Goal: Task Accomplishment & Management: Complete application form

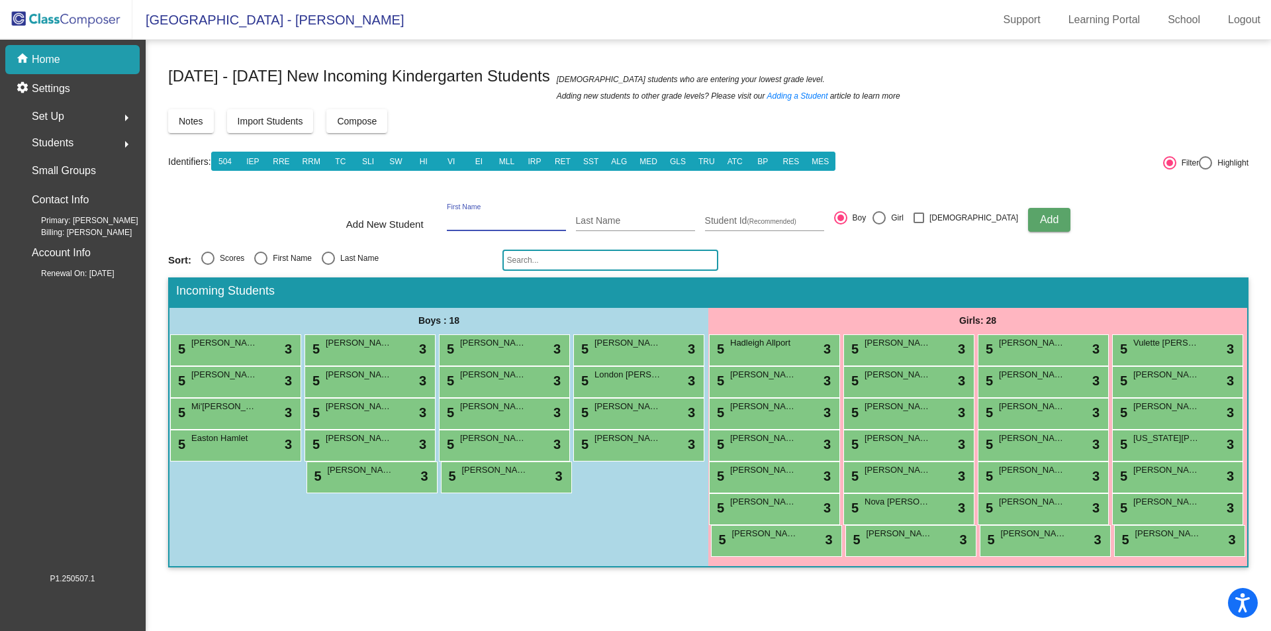
click at [518, 226] on input "First Name" at bounding box center [506, 221] width 119 height 11
type input "[PERSON_NAME]"
type input "Melling"
type input "1760031421"
click at [1028, 226] on button "Add" at bounding box center [1049, 220] width 42 height 24
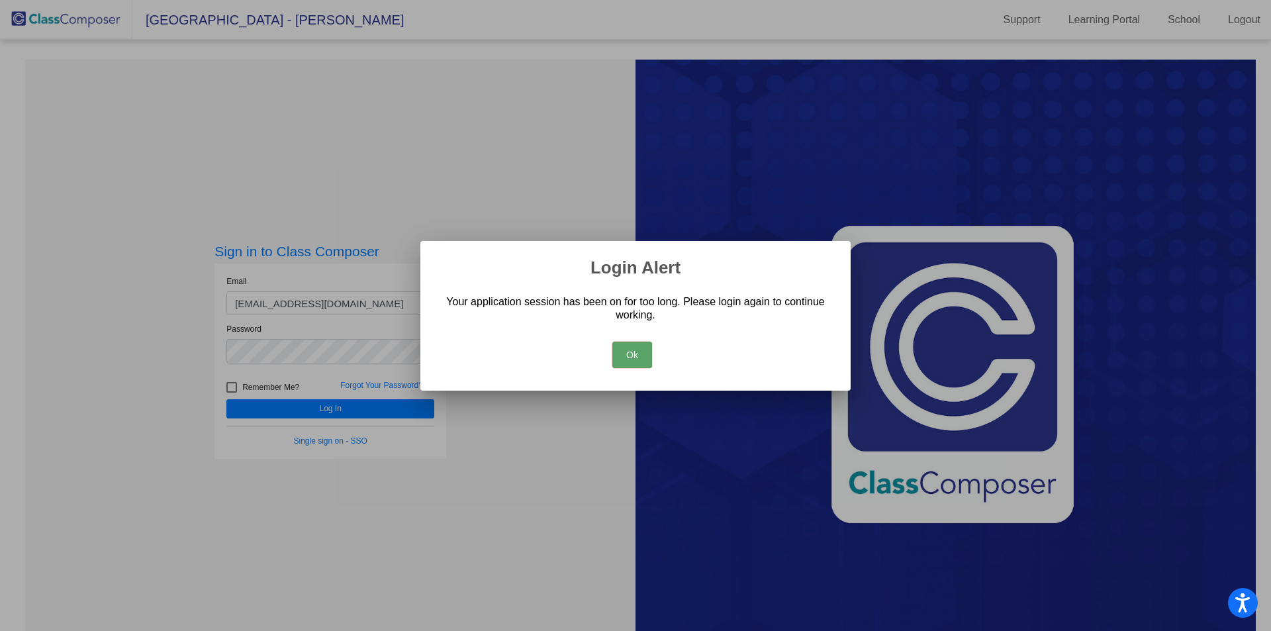
click at [636, 359] on button "Ok" at bounding box center [632, 354] width 40 height 26
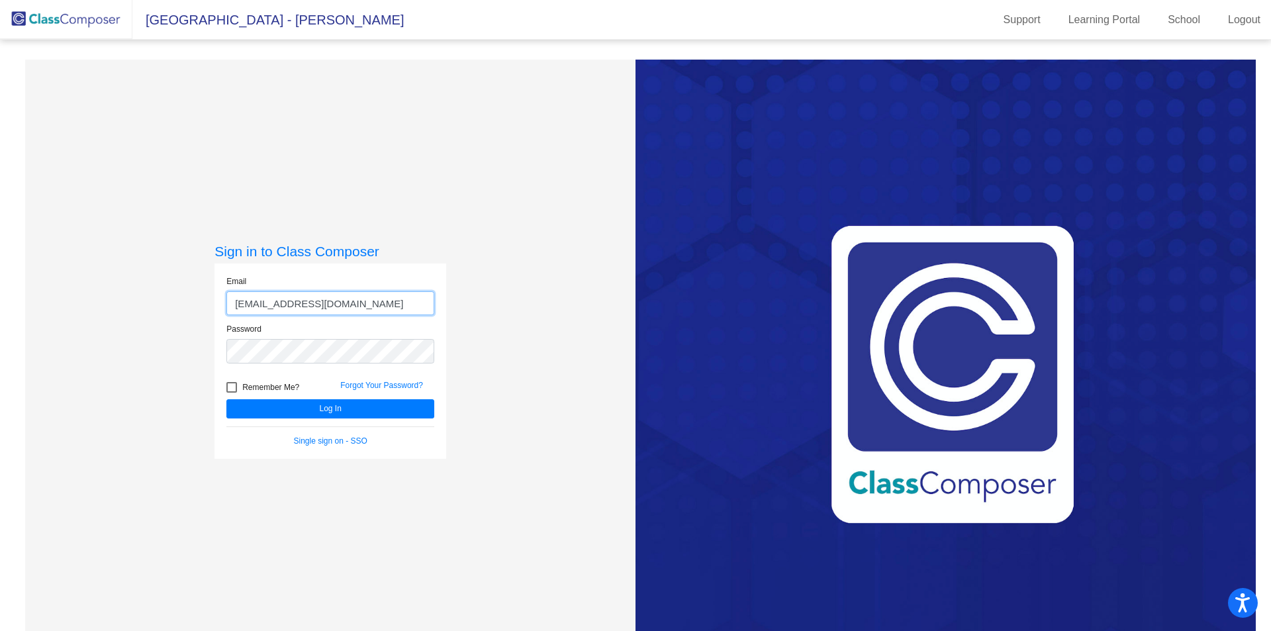
drag, startPoint x: 282, startPoint y: 304, endPoint x: 182, endPoint y: 308, distance: 100.0
click at [182, 308] on div "Sign in to Class Composer Email [EMAIL_ADDRESS][DOMAIN_NAME] Password Remember …" at bounding box center [330, 375] width 610 height 631
type input "[EMAIL_ADDRESS][DOMAIN_NAME]"
click at [226, 399] on button "Log In" at bounding box center [330, 408] width 208 height 19
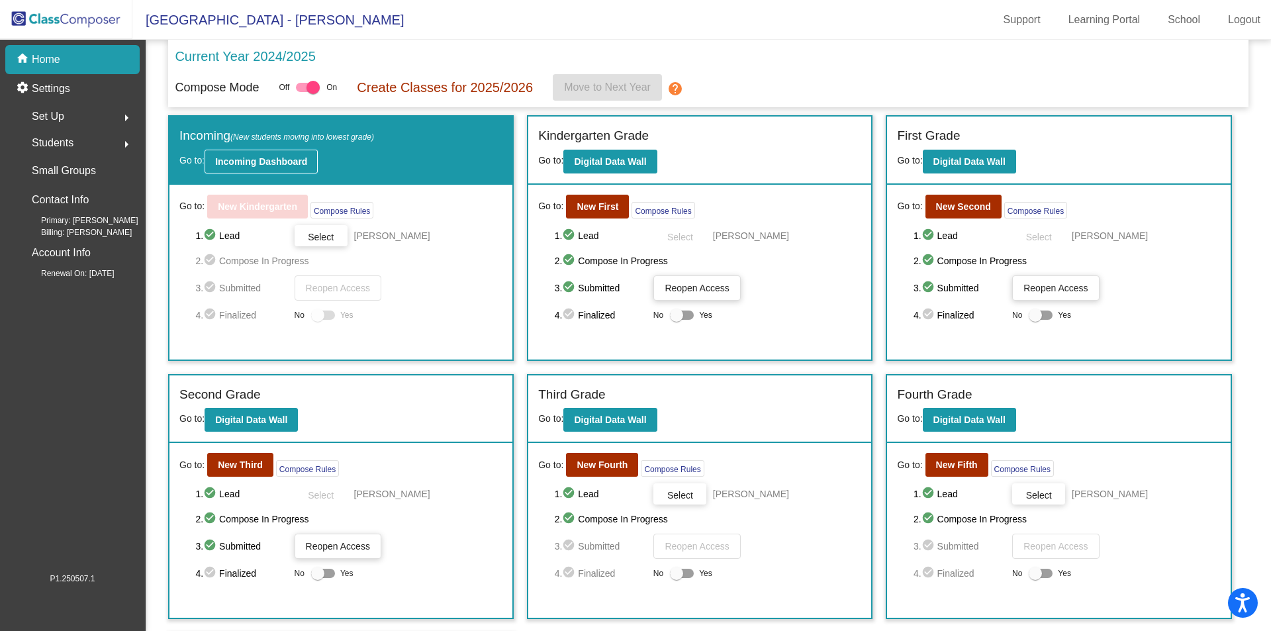
click at [245, 166] on b "Incoming Dashboard" at bounding box center [261, 161] width 92 height 11
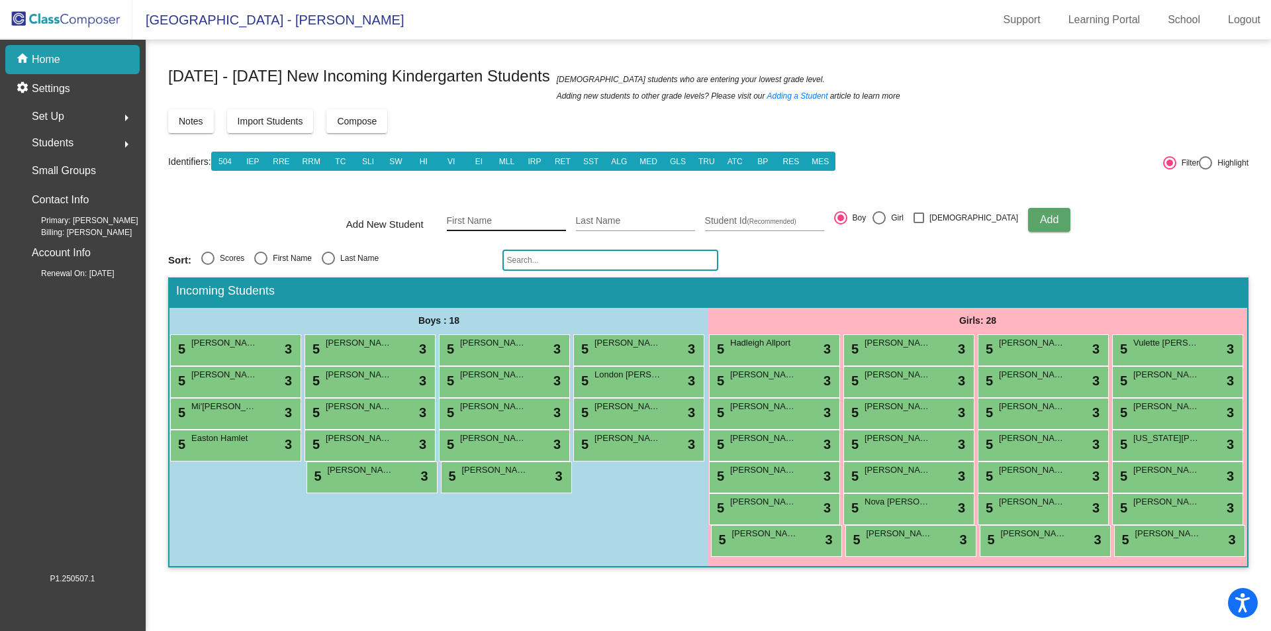
click at [483, 217] on input "First Name" at bounding box center [506, 221] width 119 height 11
type input "[PERSON_NAME]"
type input "Melling"
type input "1760031421"
click at [1040, 220] on span "Add" at bounding box center [1049, 219] width 19 height 11
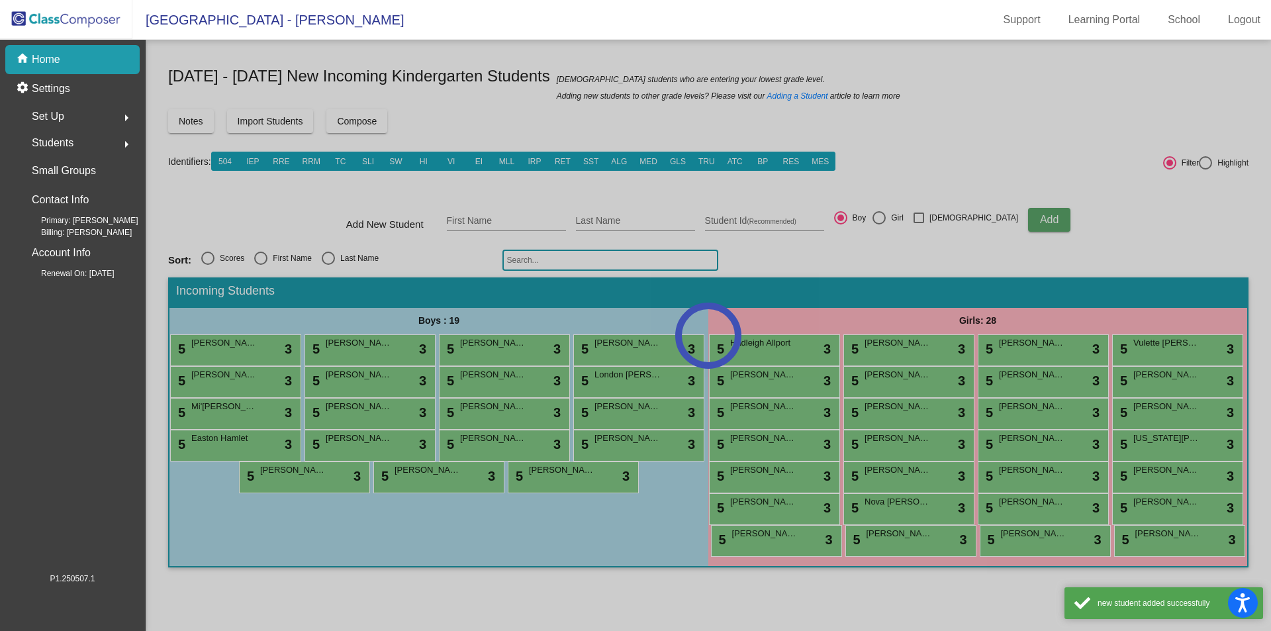
click at [481, 222] on div at bounding box center [708, 335] width 1125 height 591
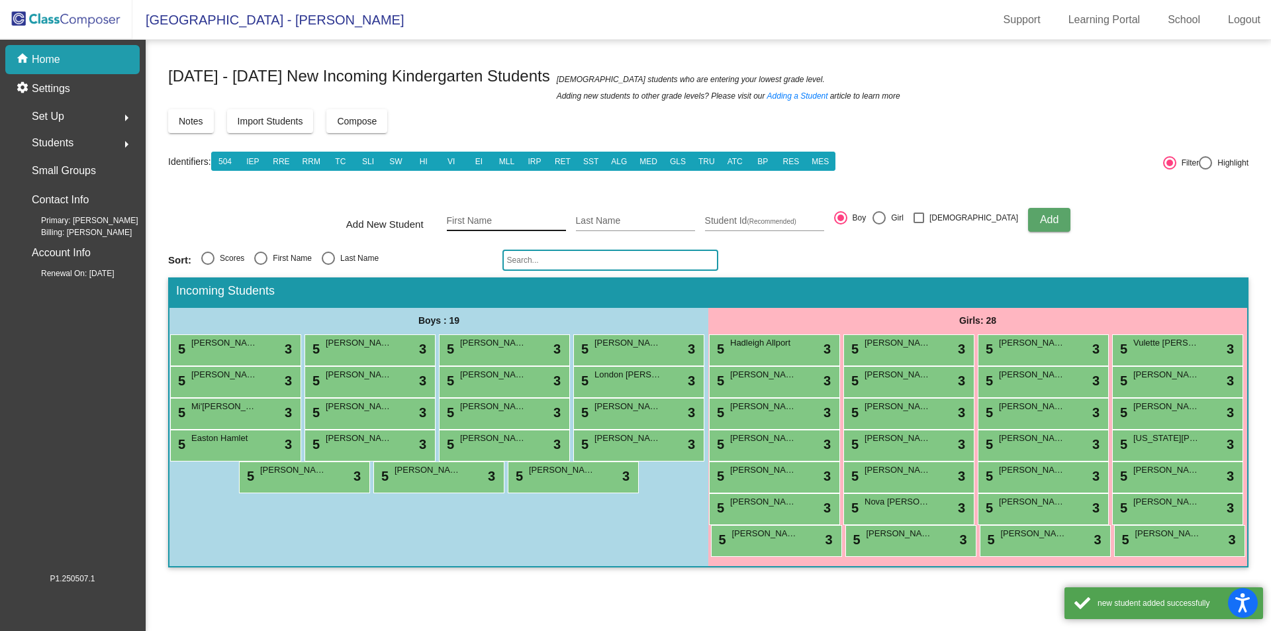
click at [486, 218] on input "First Name" at bounding box center [506, 221] width 119 height 11
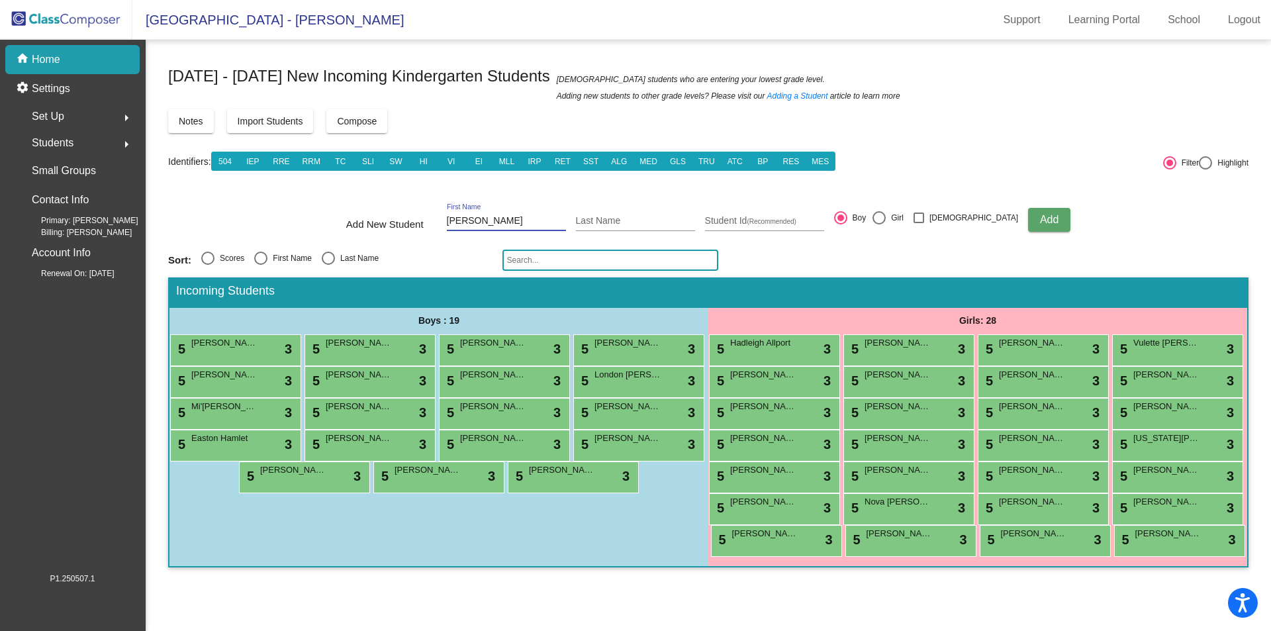
type input "[PERSON_NAME]"
type input "1760031240"
click at [885, 222] on div at bounding box center [878, 217] width 13 height 13
click at [879, 224] on input "Girl" at bounding box center [878, 224] width 1 height 1
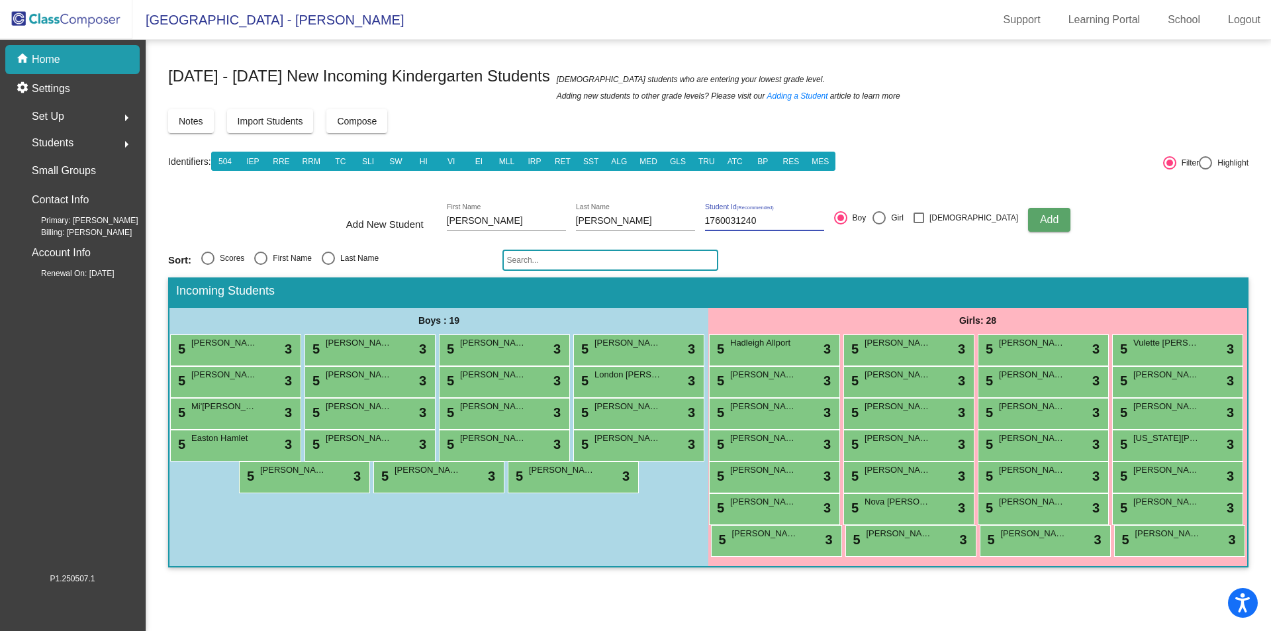
radio input "true"
click at [1040, 218] on span "Add" at bounding box center [1049, 219] width 19 height 11
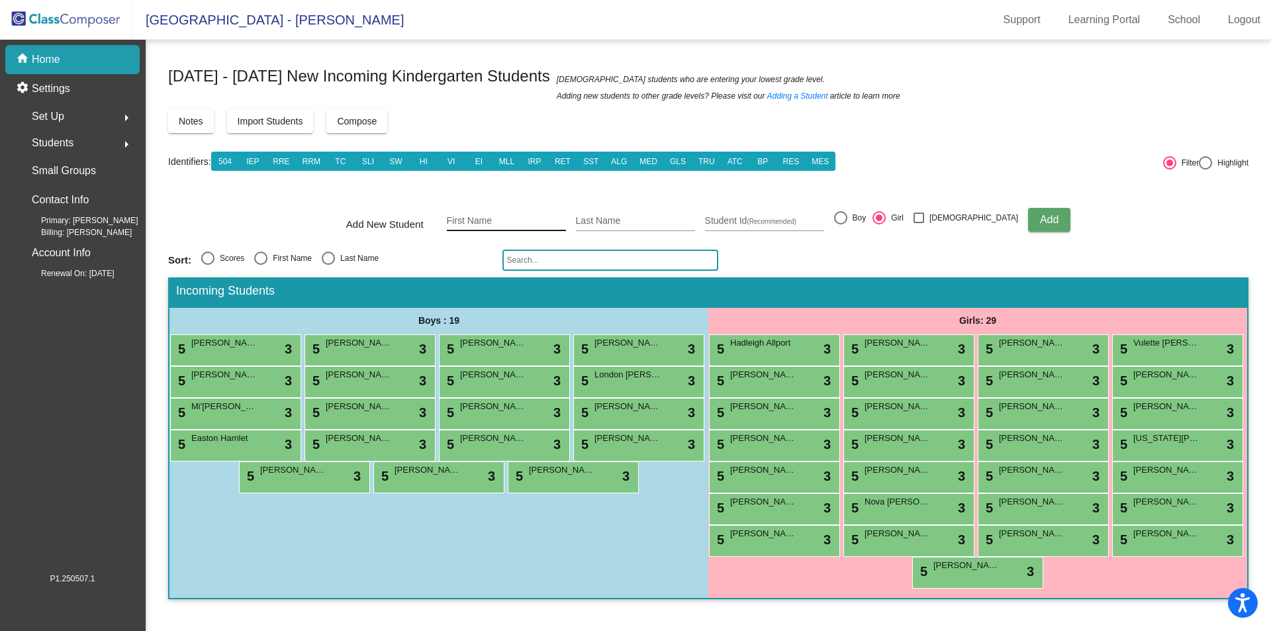
click at [486, 221] on input "First Name" at bounding box center [506, 221] width 119 height 11
type input "Lilac"
type input "Miles"
type input "1760031242"
click at [1028, 227] on button "Add" at bounding box center [1049, 220] width 42 height 24
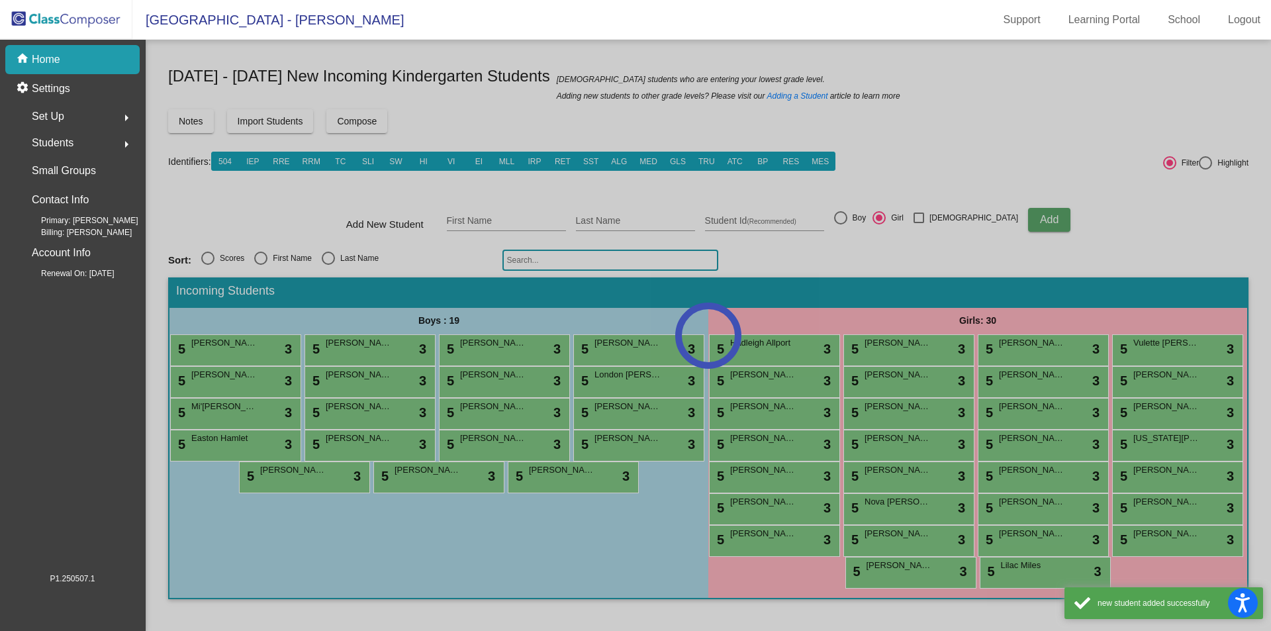
click at [499, 212] on div at bounding box center [708, 335] width 1125 height 591
click at [492, 224] on div at bounding box center [708, 335] width 1125 height 591
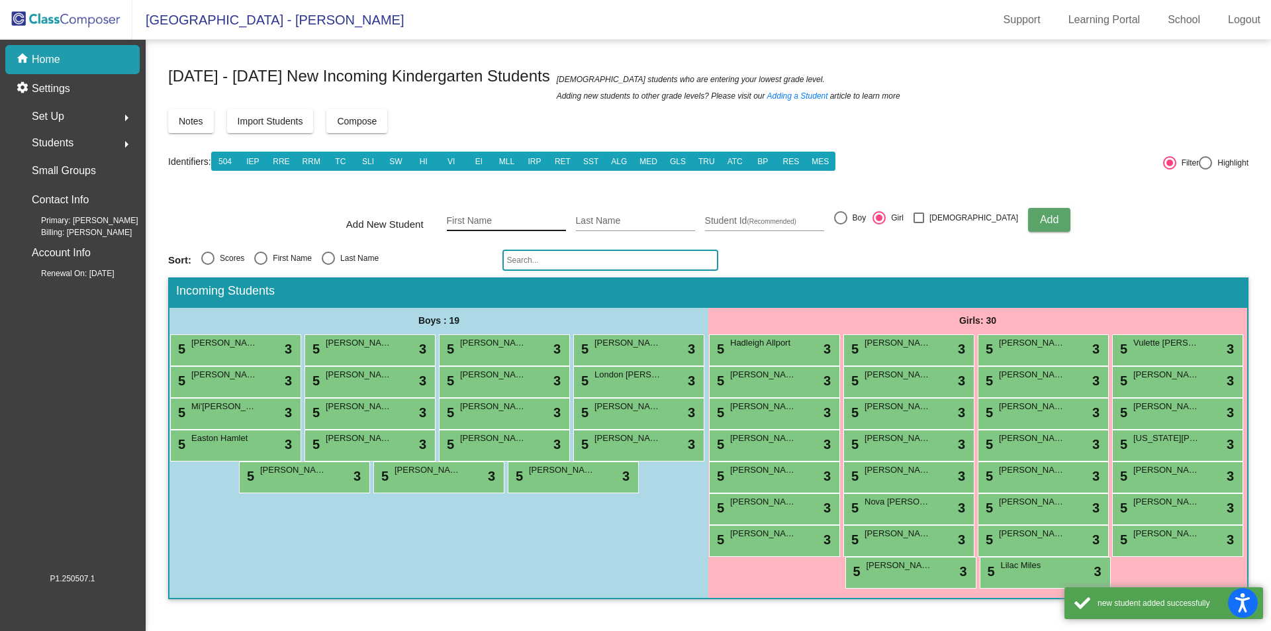
click at [492, 224] on input "First Name" at bounding box center [506, 221] width 119 height 11
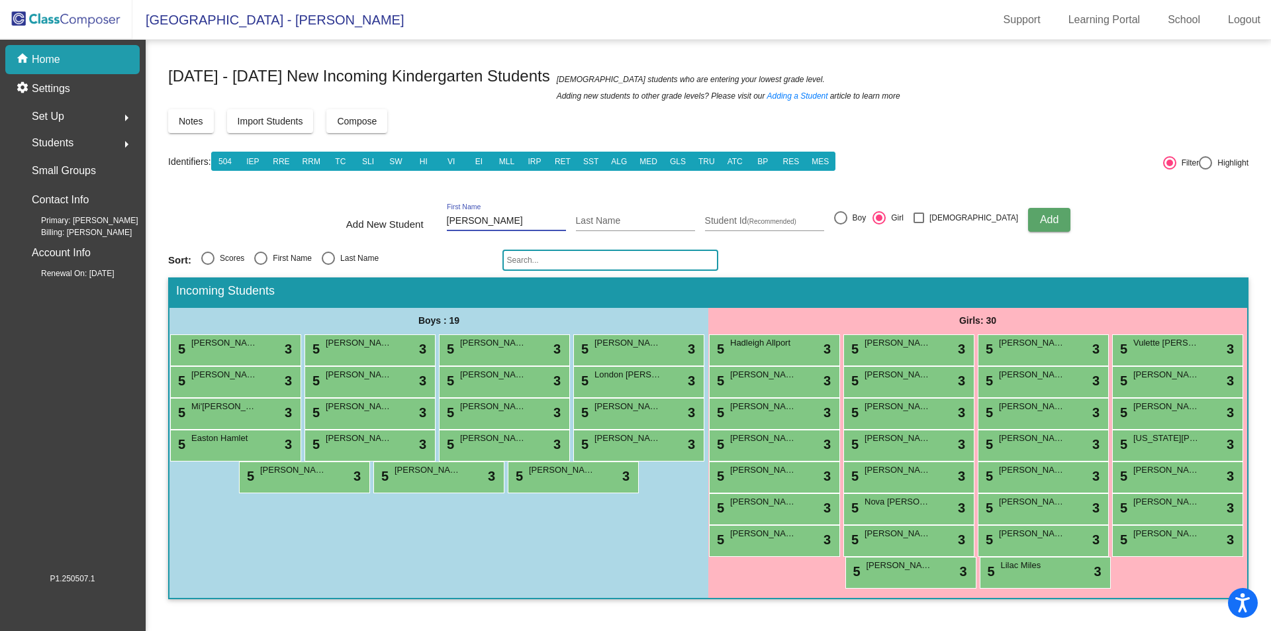
type input "[PERSON_NAME]"
type input "1760031243"
click at [1040, 215] on span "Add" at bounding box center [1049, 219] width 19 height 11
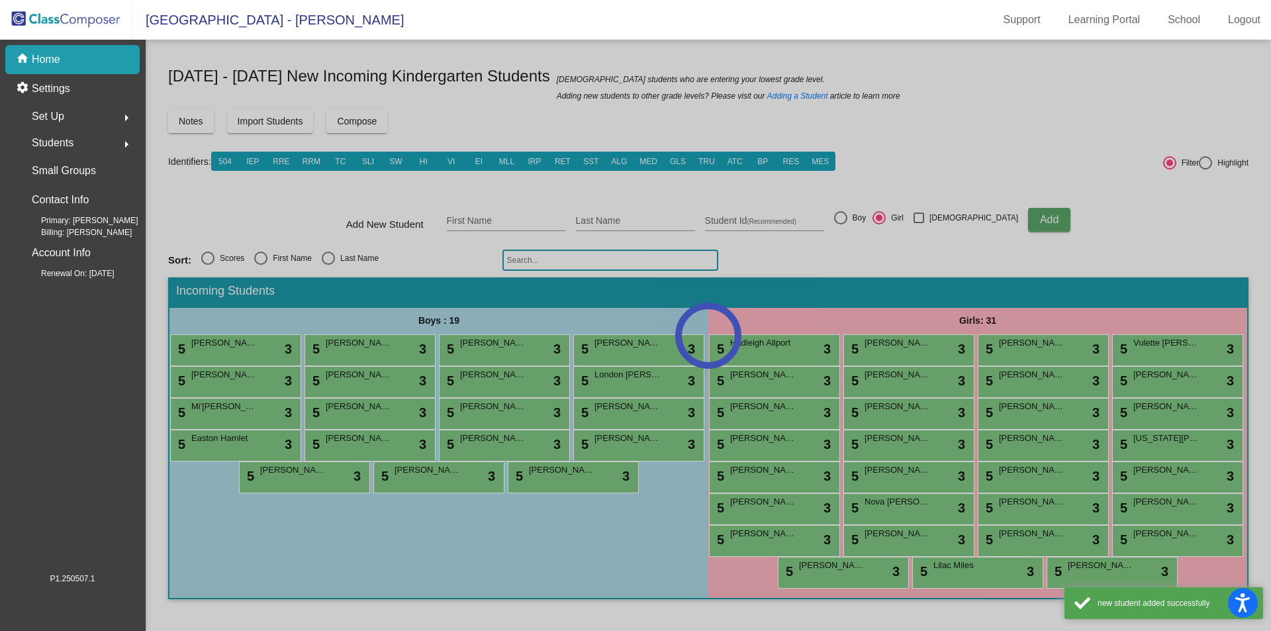
click at [525, 225] on div at bounding box center [708, 335] width 1125 height 591
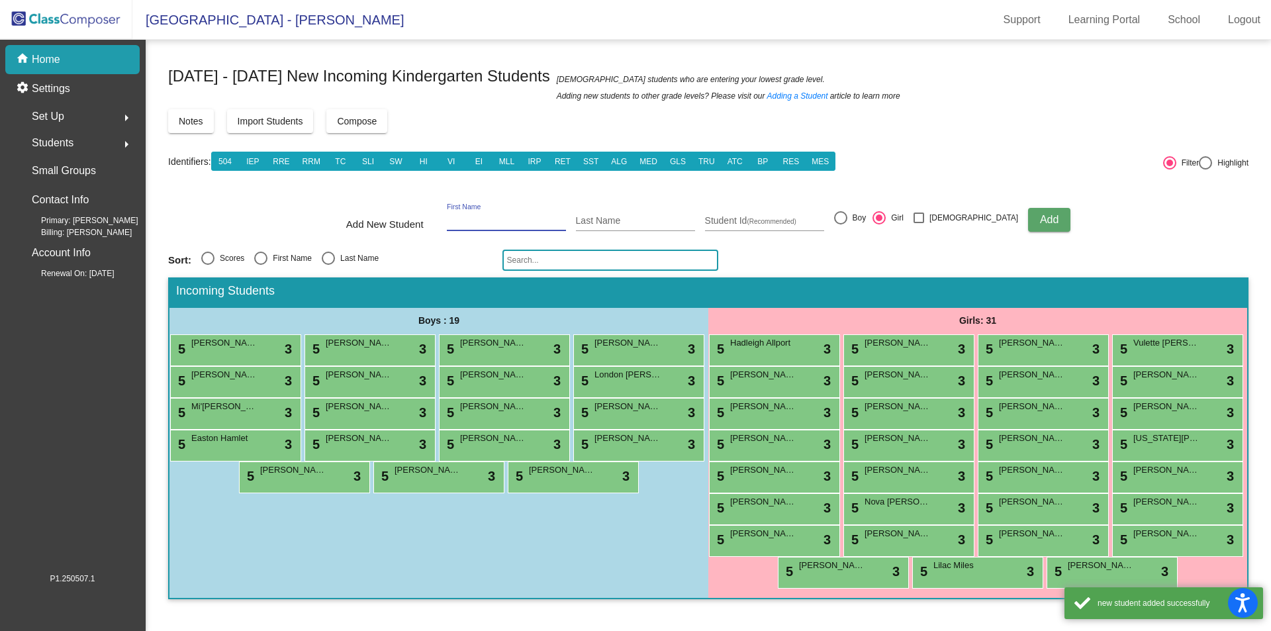
click at [496, 218] on input "First Name" at bounding box center [506, 221] width 119 height 11
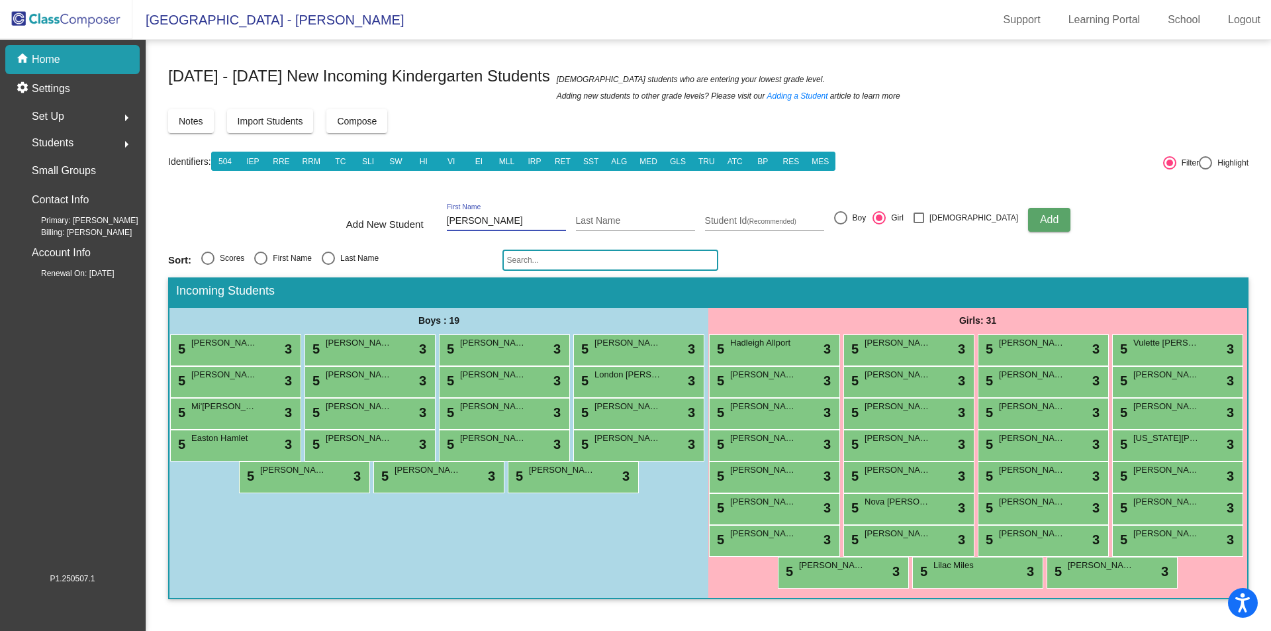
type input "[PERSON_NAME]"
type input "2760010796"
click at [847, 222] on div at bounding box center [840, 217] width 13 height 13
click at [840, 224] on input "Boy" at bounding box center [840, 224] width 1 height 1
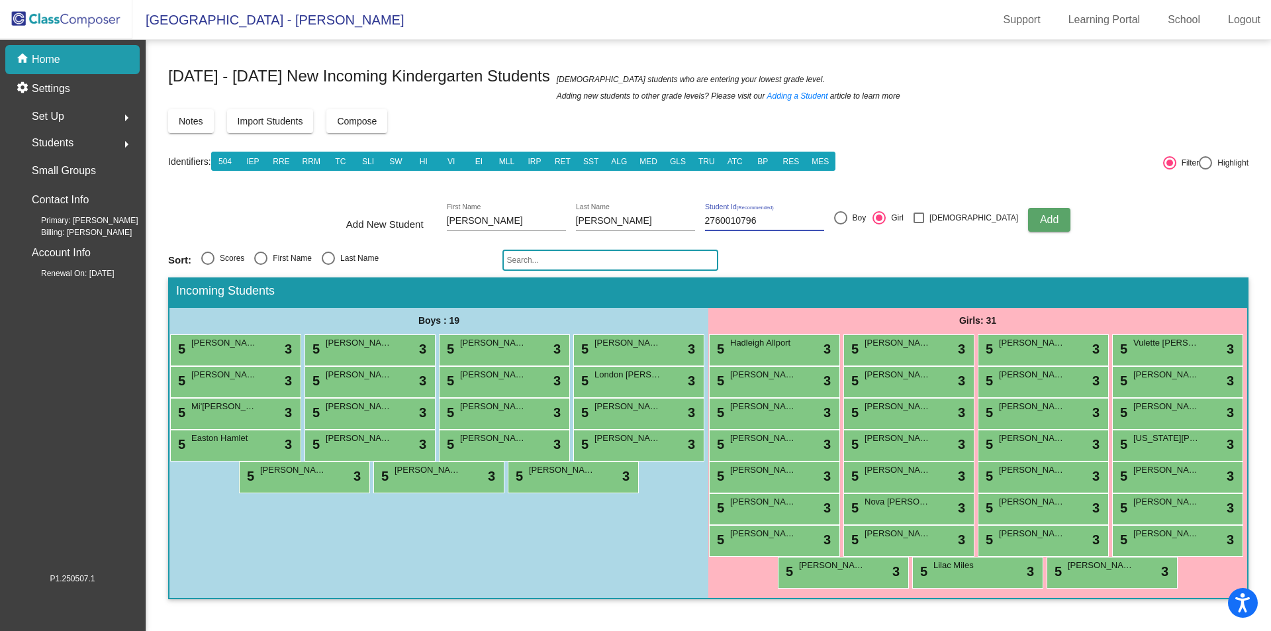
radio input "true"
click at [1040, 215] on span "Add" at bounding box center [1049, 219] width 19 height 11
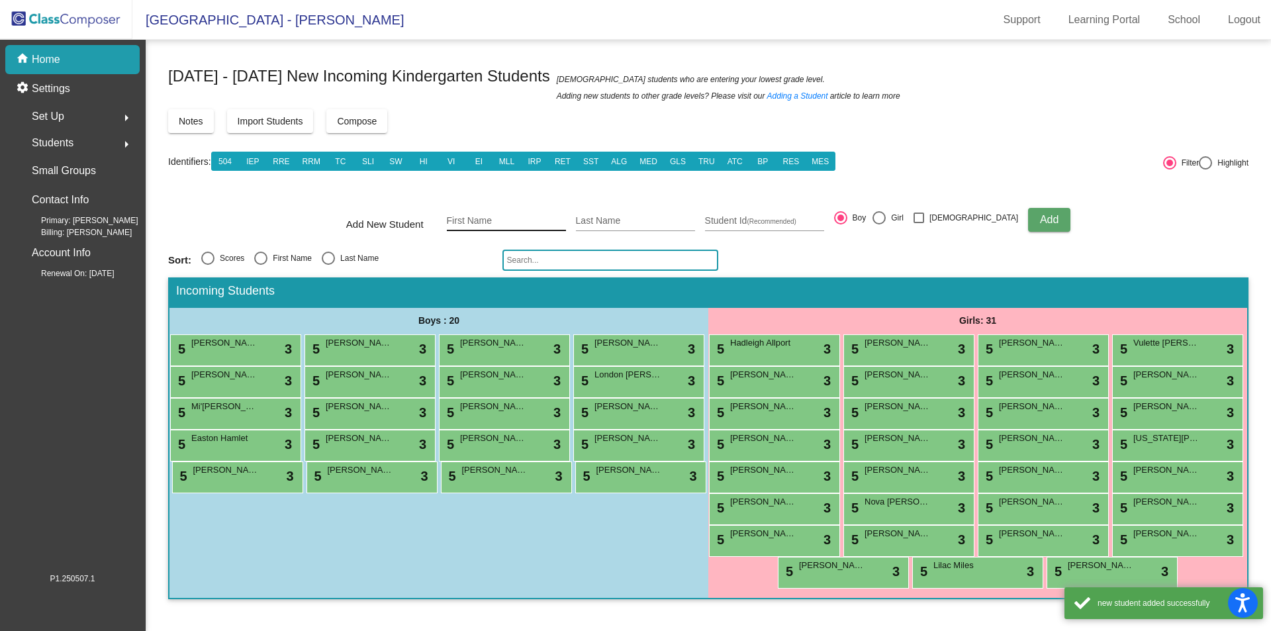
click at [493, 219] on input "First Name" at bounding box center [506, 221] width 119 height 11
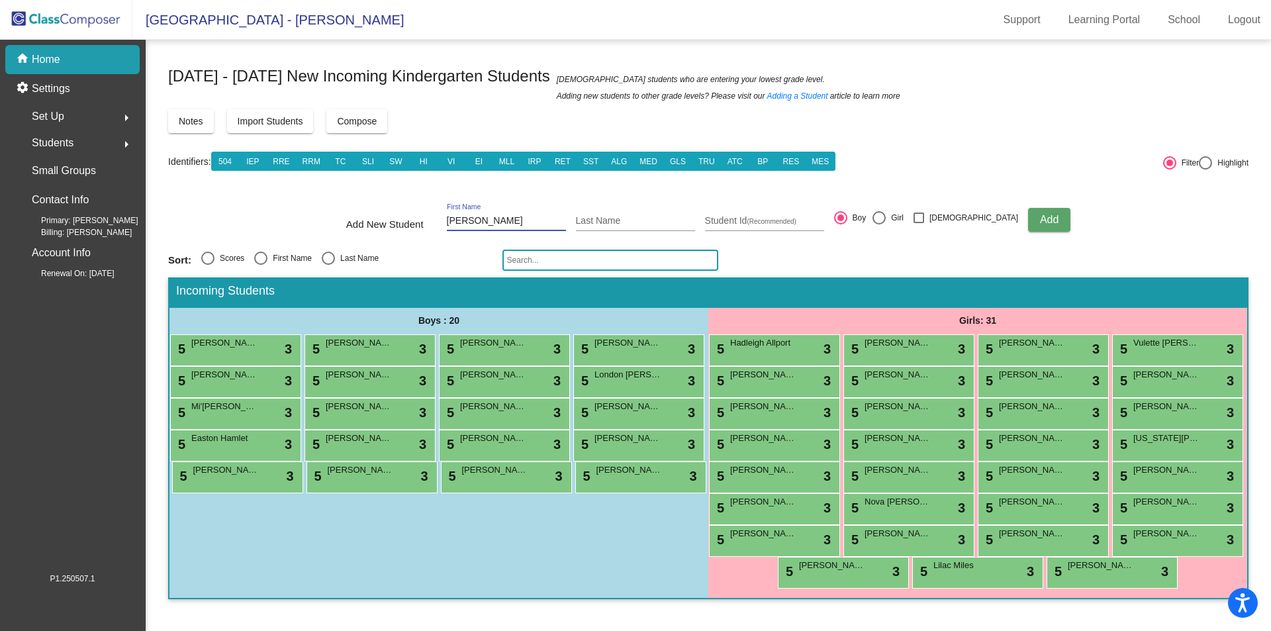
type input "[PERSON_NAME]"
type input "1760032542"
click at [1040, 215] on span "Add" at bounding box center [1049, 219] width 19 height 11
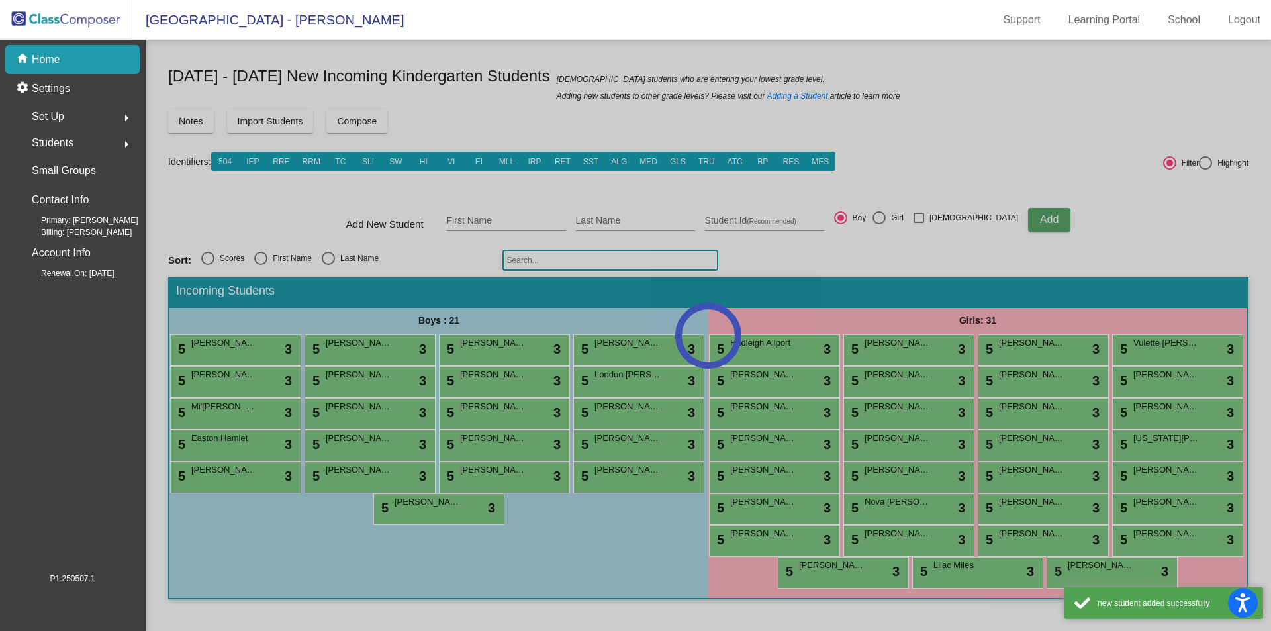
click at [488, 220] on div at bounding box center [708, 335] width 1125 height 591
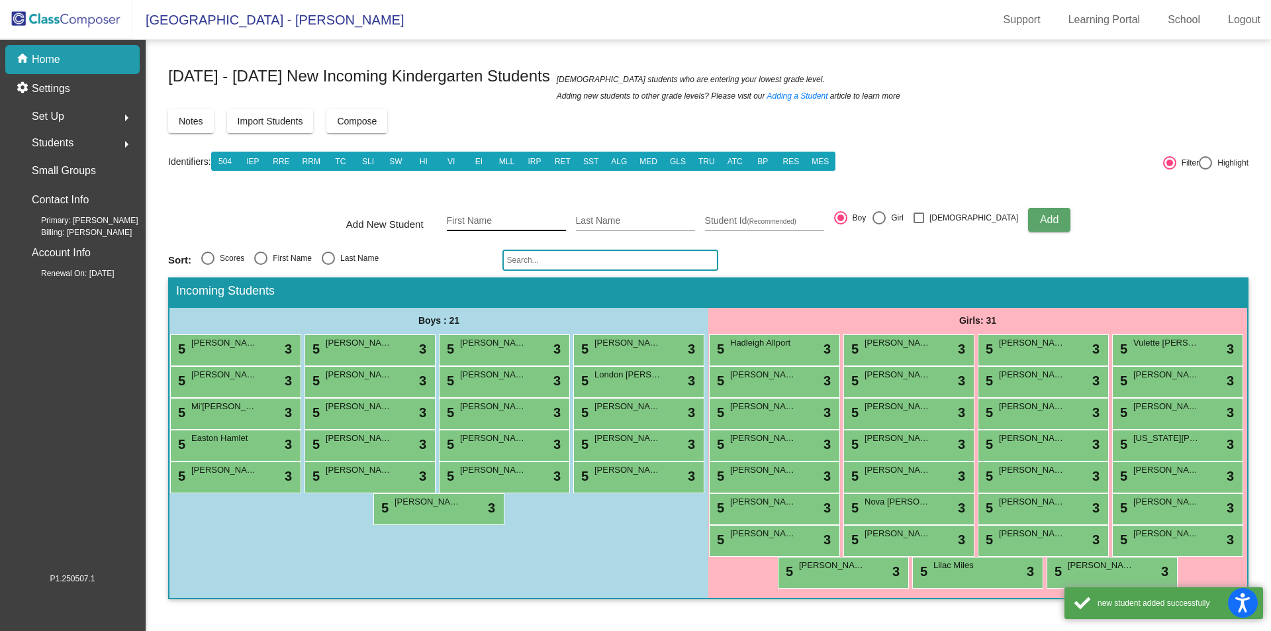
click at [488, 220] on input "First Name" at bounding box center [506, 221] width 119 height 11
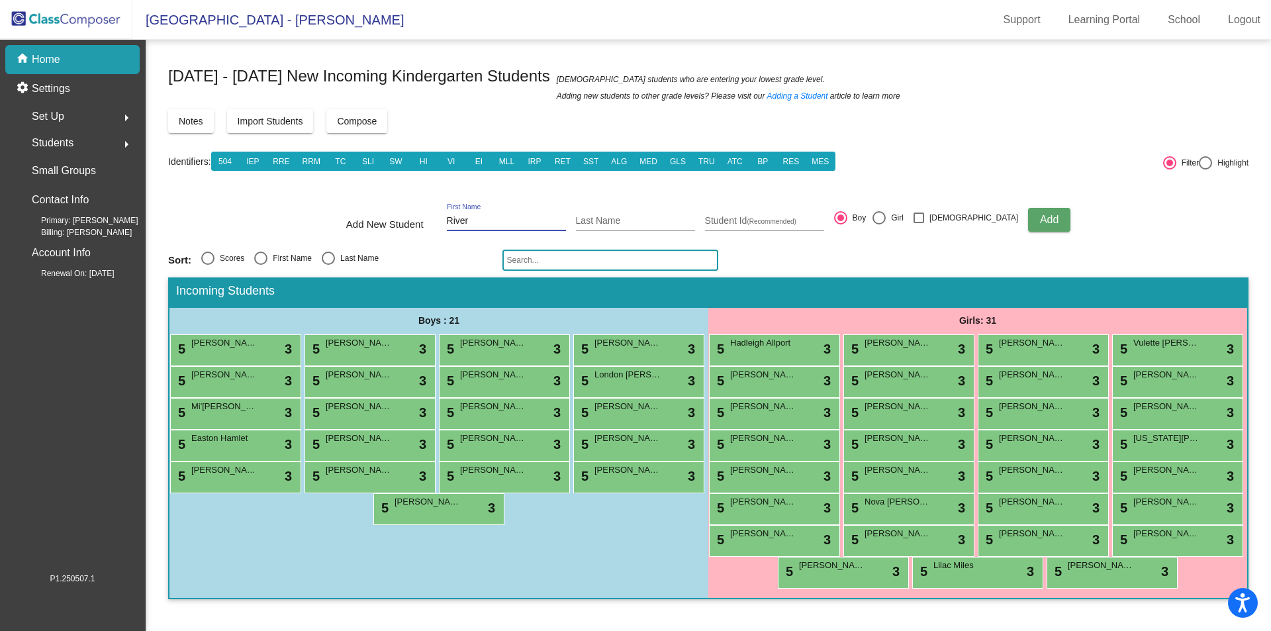
type input "River"
type input "[PERSON_NAME]"
type input "1760031915"
click at [885, 216] on div at bounding box center [878, 217] width 13 height 13
click at [879, 224] on input "Girl" at bounding box center [878, 224] width 1 height 1
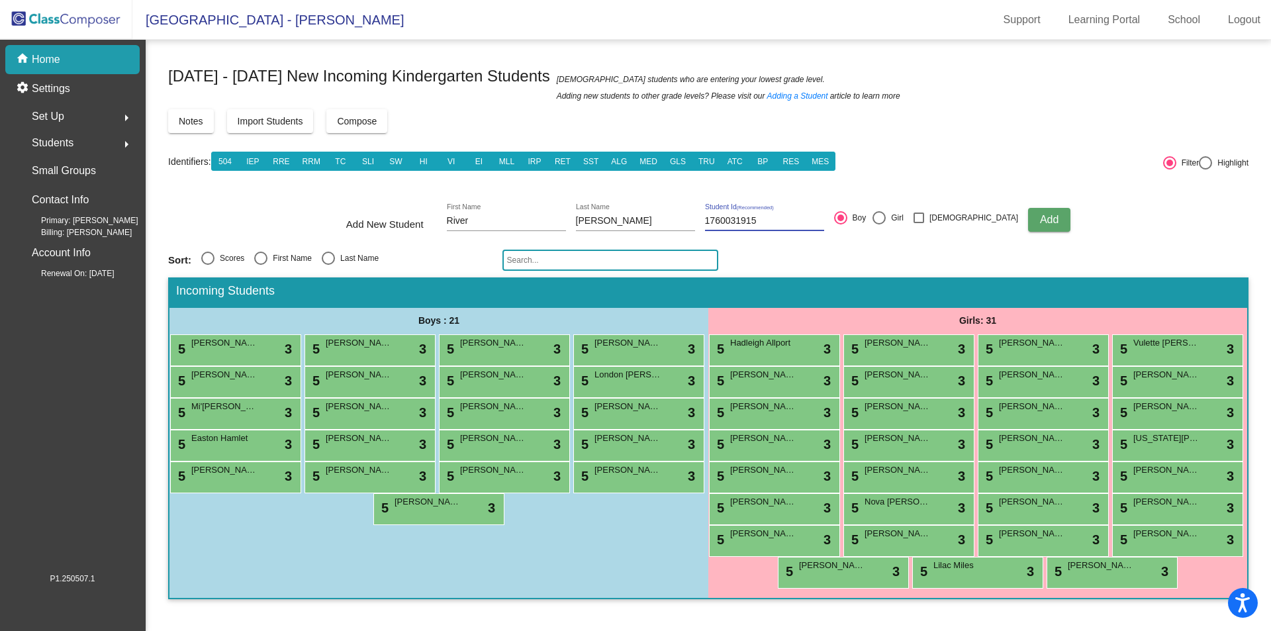
radio input "true"
click at [1040, 220] on span "Add" at bounding box center [1049, 219] width 19 height 11
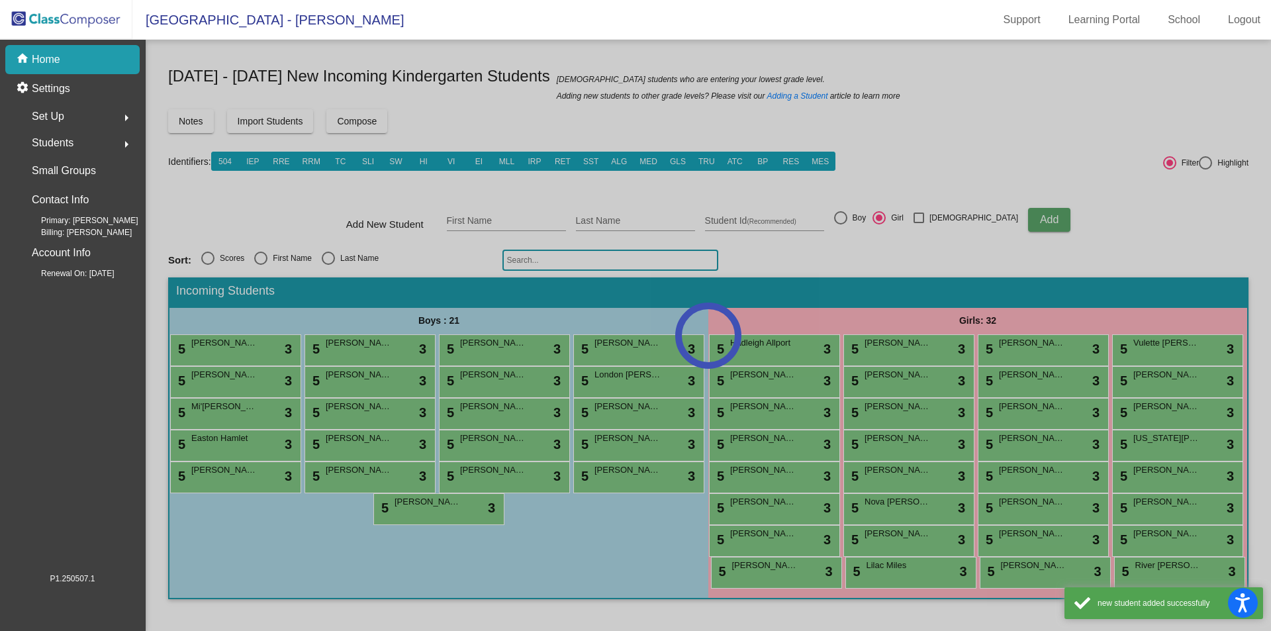
click at [490, 222] on div at bounding box center [708, 335] width 1125 height 591
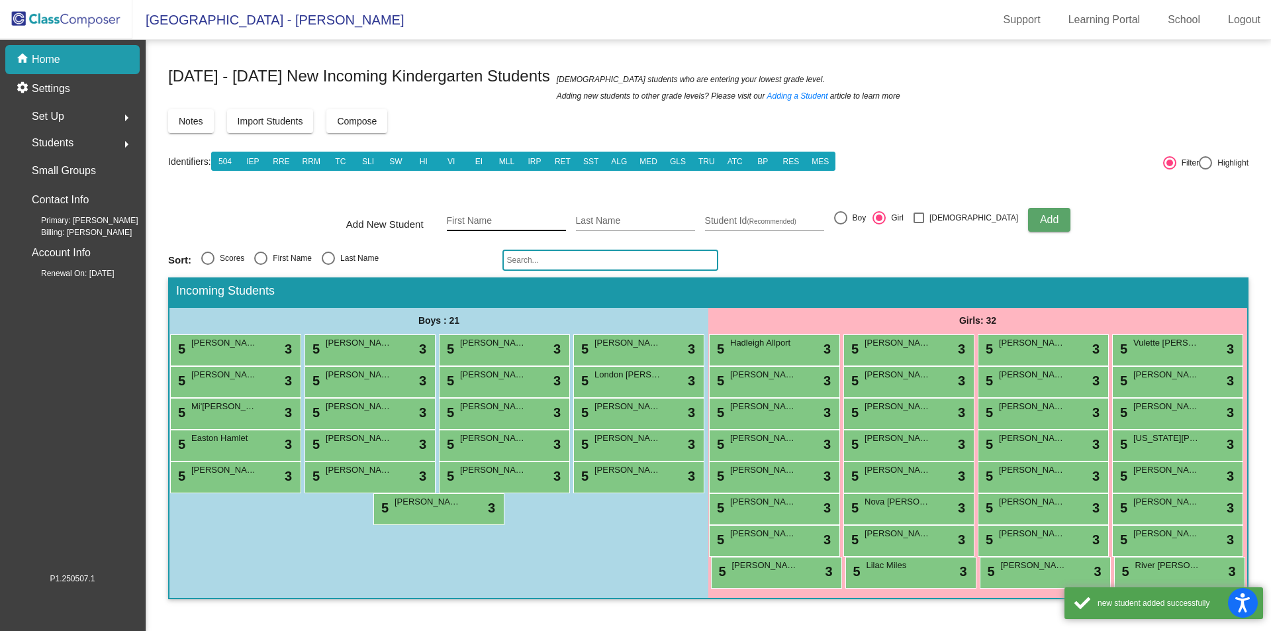
click at [488, 220] on input "First Name" at bounding box center [506, 221] width 119 height 11
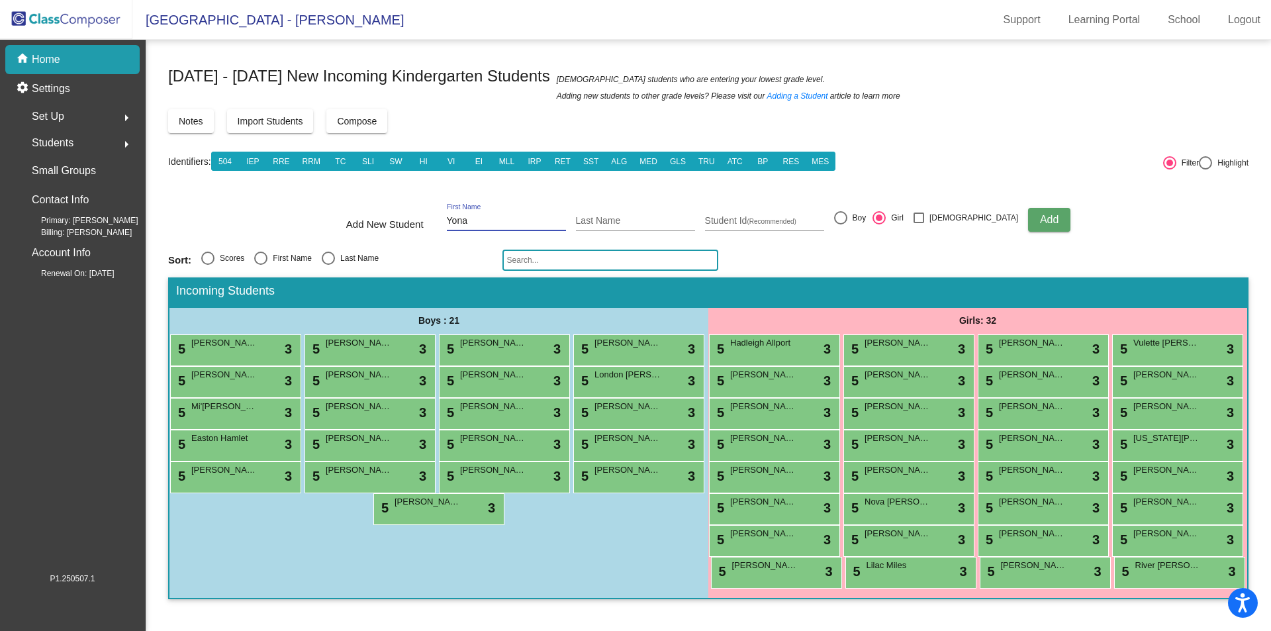
type input "Yona"
type input "Mulissa"
type input "1760031244"
drag, startPoint x: 865, startPoint y: 217, endPoint x: 890, endPoint y: 216, distance: 25.2
click at [847, 216] on div at bounding box center [840, 217] width 13 height 13
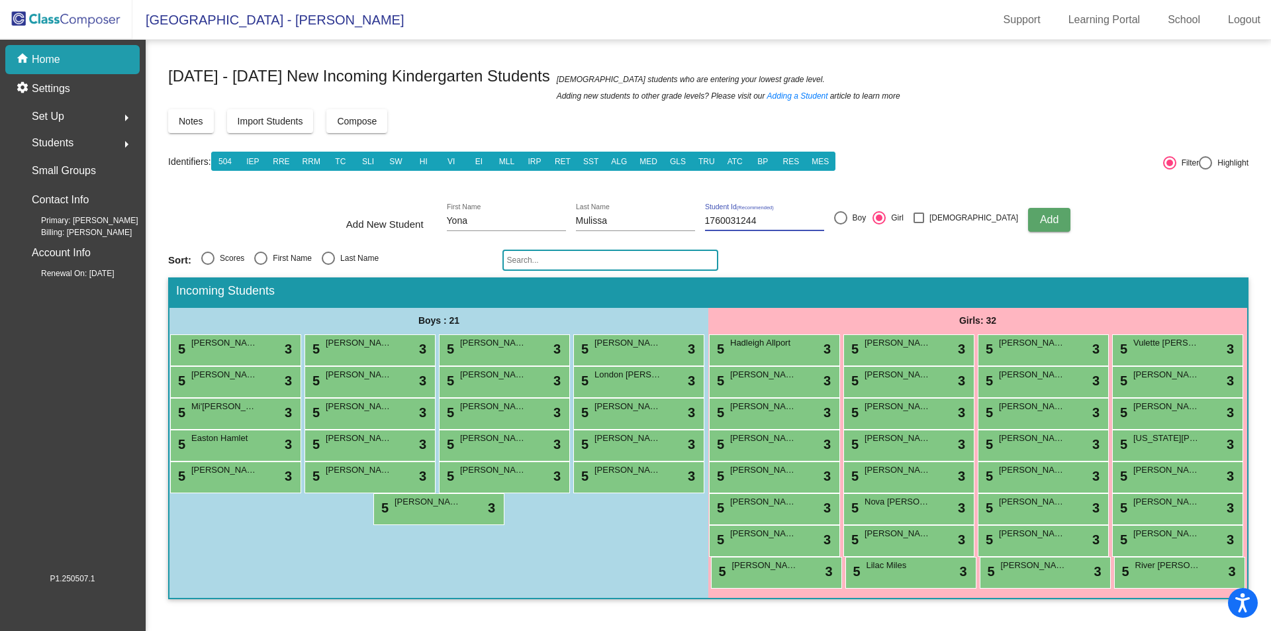
click at [840, 224] on input "Boy" at bounding box center [840, 224] width 1 height 1
radio input "true"
click at [1028, 213] on button "Add" at bounding box center [1049, 220] width 42 height 24
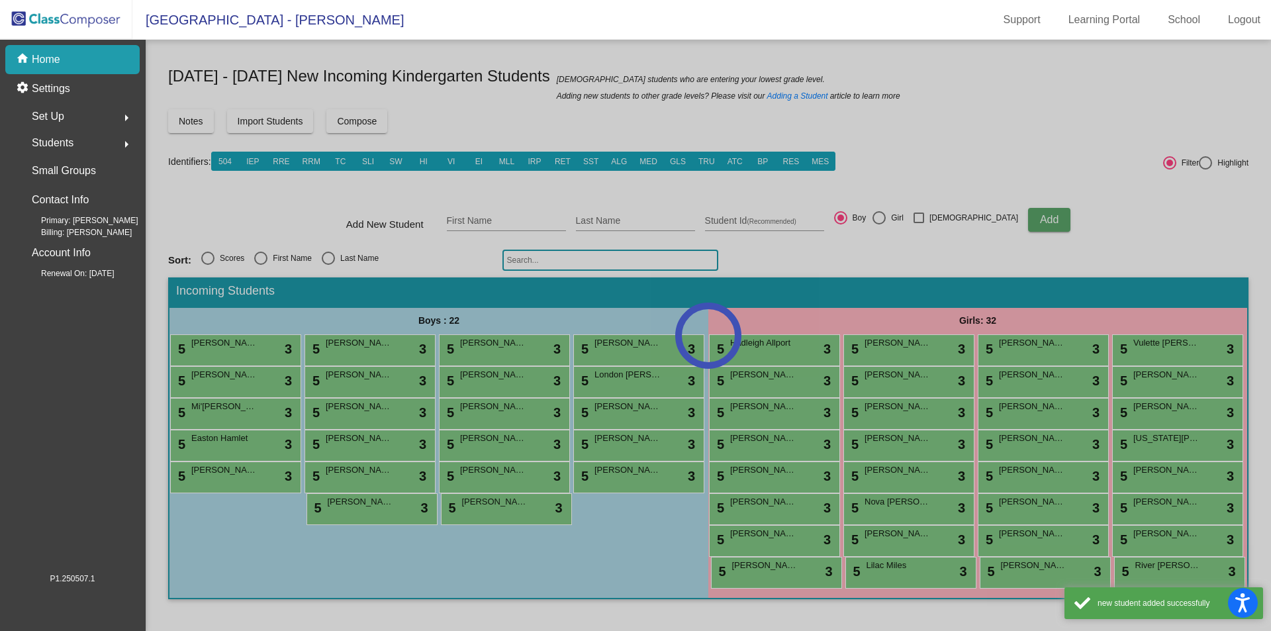
click at [494, 214] on div at bounding box center [708, 335] width 1125 height 591
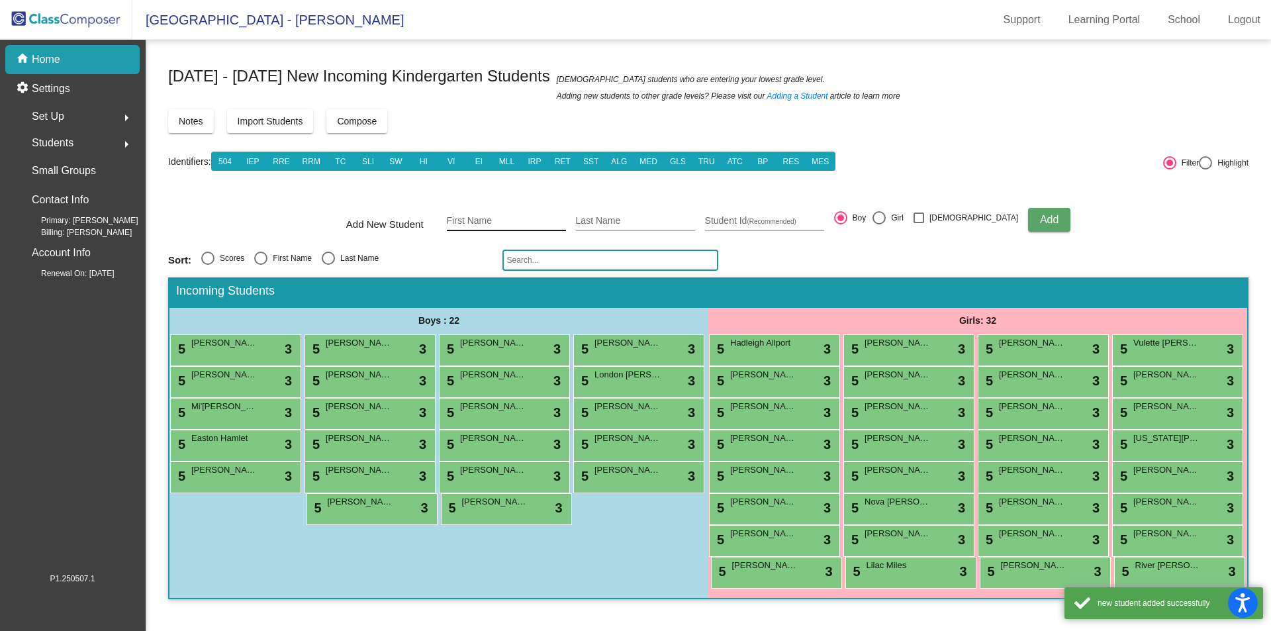
click at [489, 223] on input "First Name" at bounding box center [506, 221] width 119 height 11
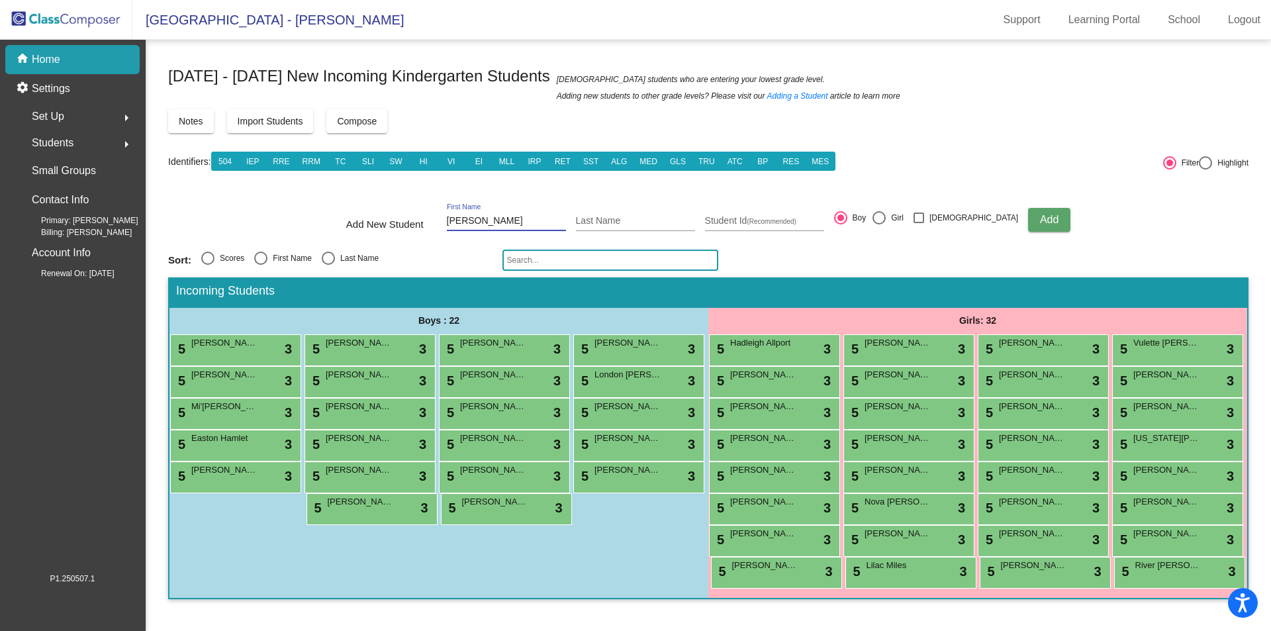
type input "[PERSON_NAME]"
type input "1760031300"
click at [885, 218] on div at bounding box center [878, 217] width 13 height 13
click at [879, 224] on input "Girl" at bounding box center [878, 224] width 1 height 1
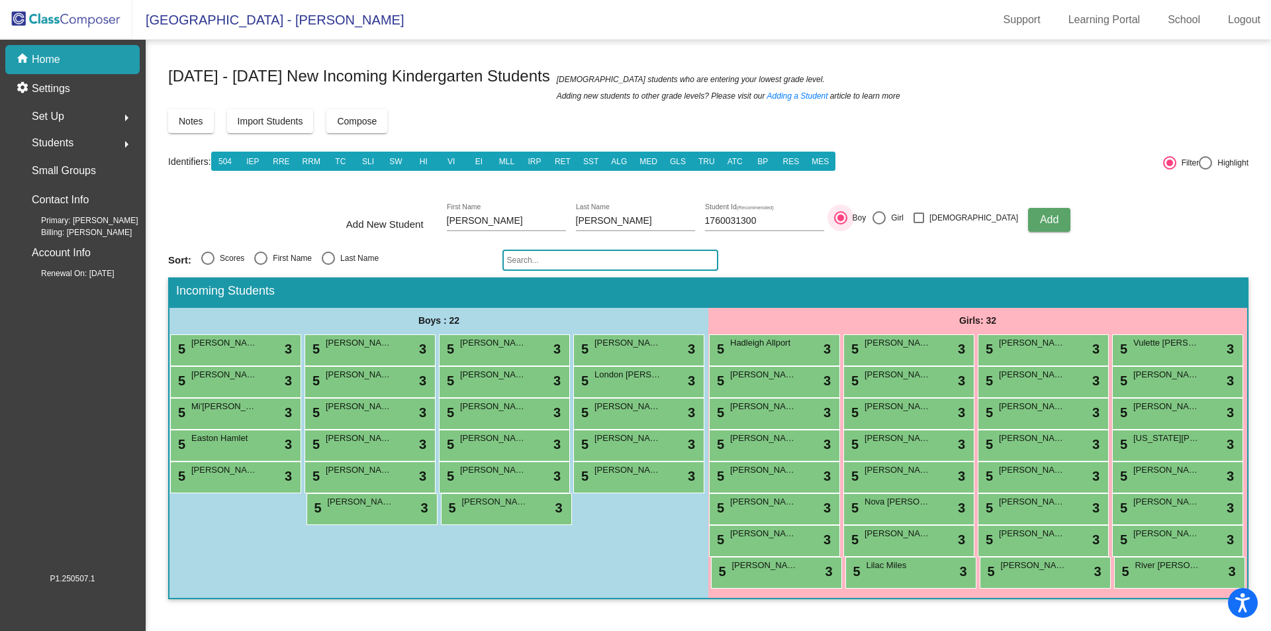
radio input "true"
click at [1028, 222] on button "Add" at bounding box center [1049, 220] width 42 height 24
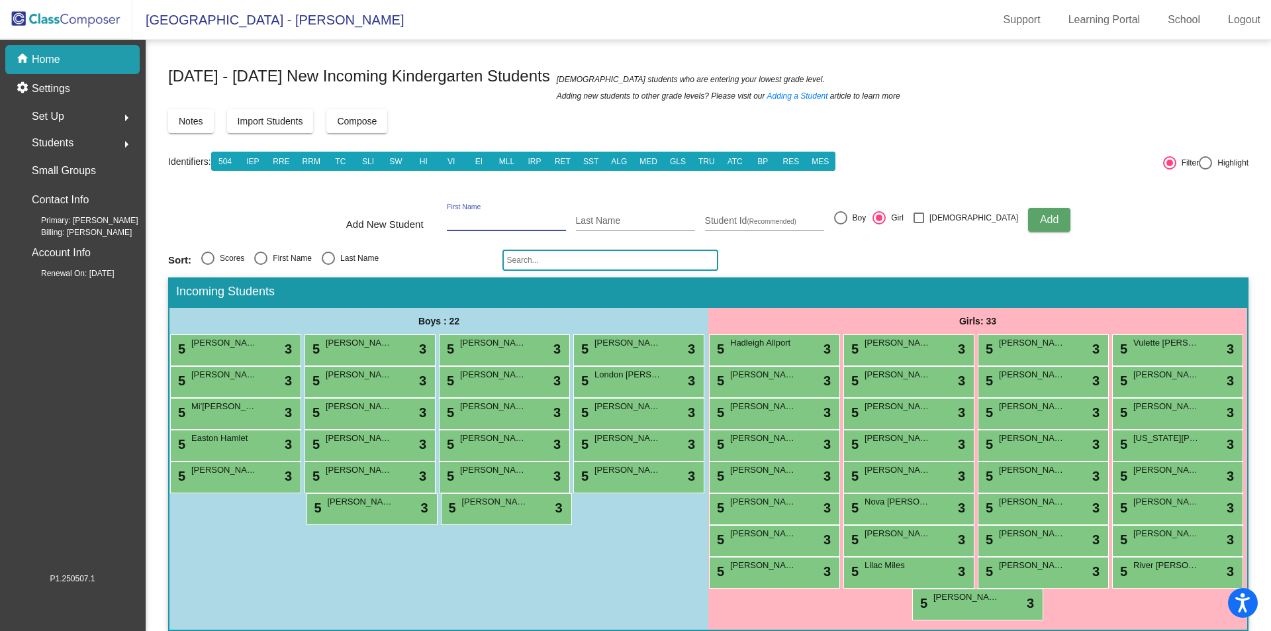
click at [485, 220] on input "First Name" at bounding box center [506, 221] width 119 height 11
type input "Caleb"
type input "[PERSON_NAME]"
type input "1"
type input "2760010780"
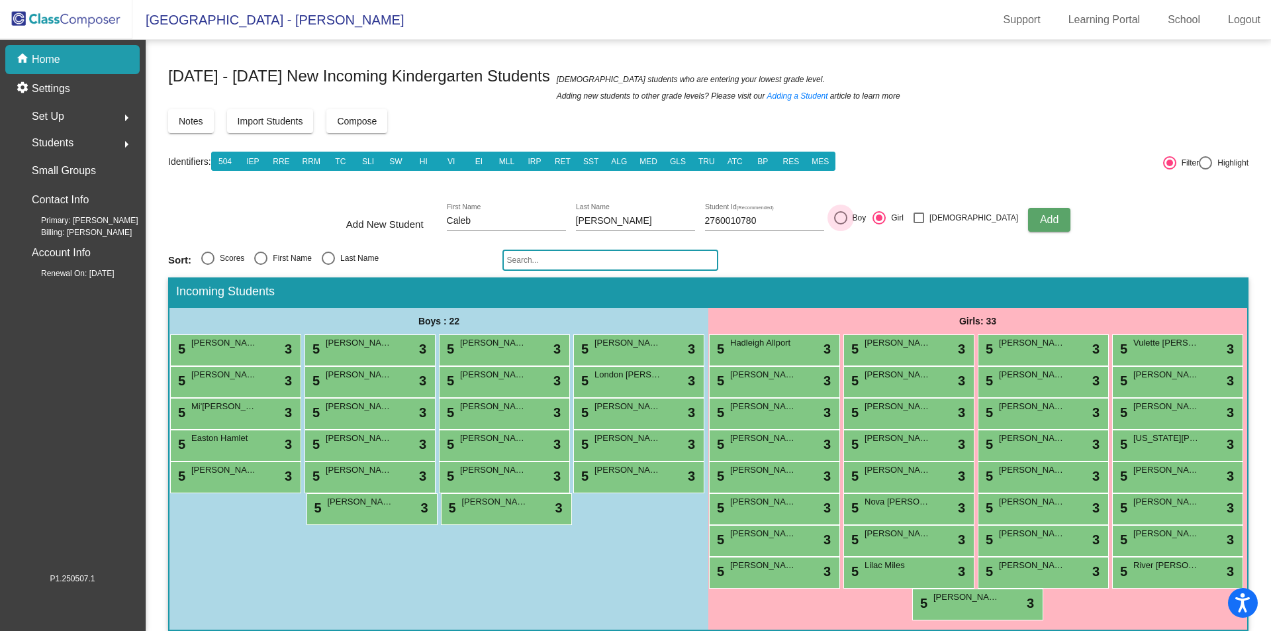
click at [847, 216] on div at bounding box center [840, 217] width 13 height 13
click at [840, 224] on input "Boy" at bounding box center [840, 224] width 1 height 1
radio input "true"
click at [1031, 217] on button "Add" at bounding box center [1049, 220] width 42 height 24
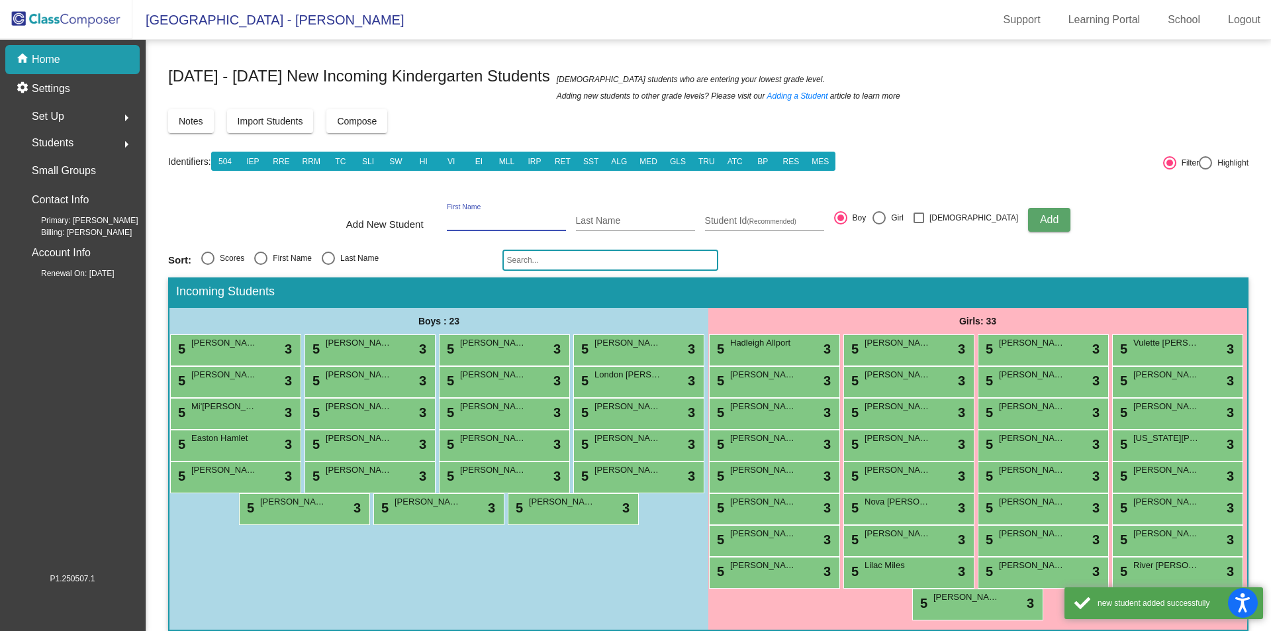
click at [490, 221] on input "First Name" at bounding box center [506, 221] width 119 height 11
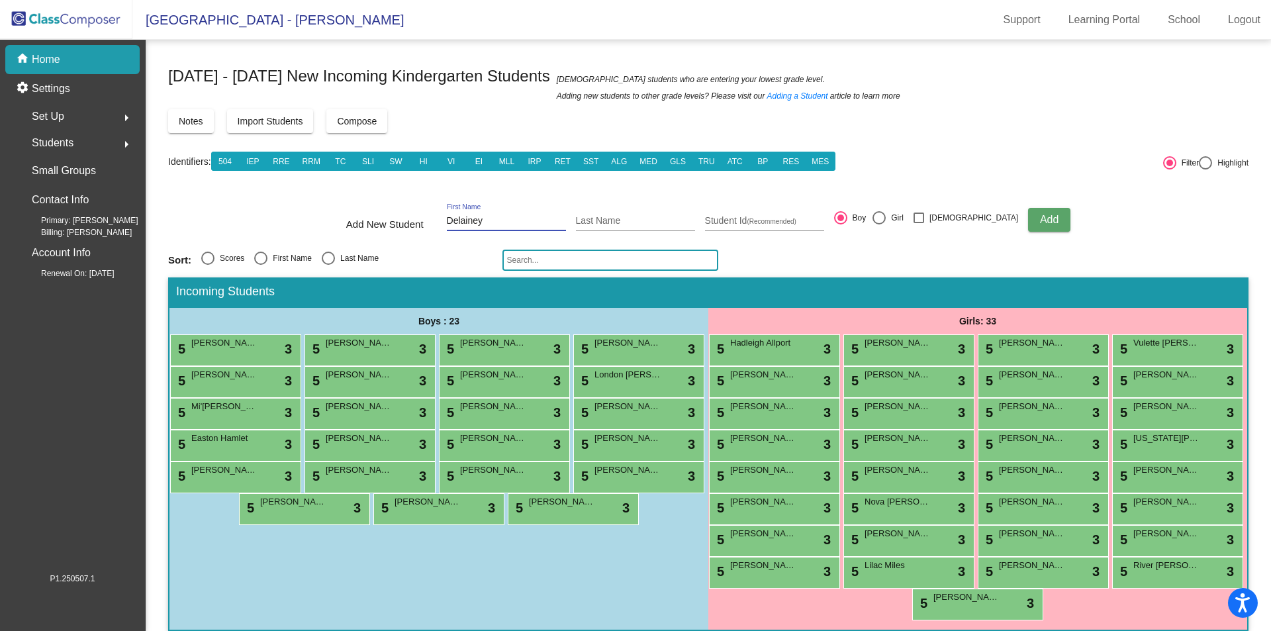
type input "Delainey"
type input "[PERSON_NAME]"
type input "1760031405"
click at [885, 220] on div at bounding box center [878, 217] width 13 height 13
click at [879, 224] on input "Girl" at bounding box center [878, 224] width 1 height 1
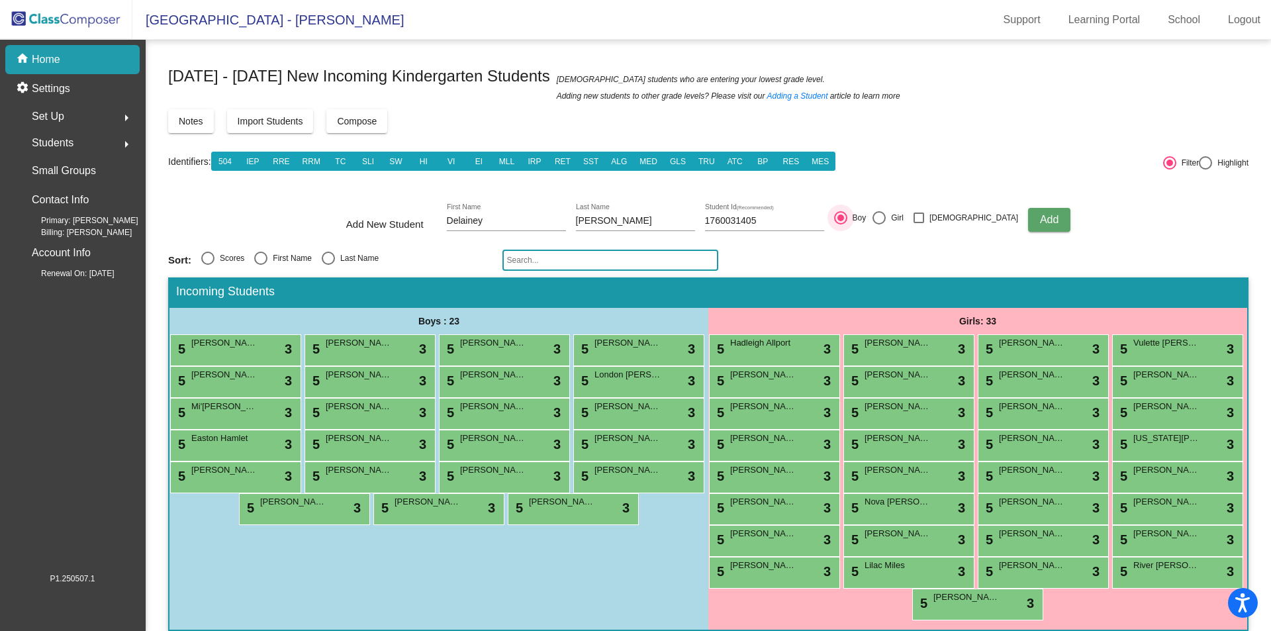
radio input "true"
click at [1028, 228] on button "Add" at bounding box center [1049, 220] width 42 height 24
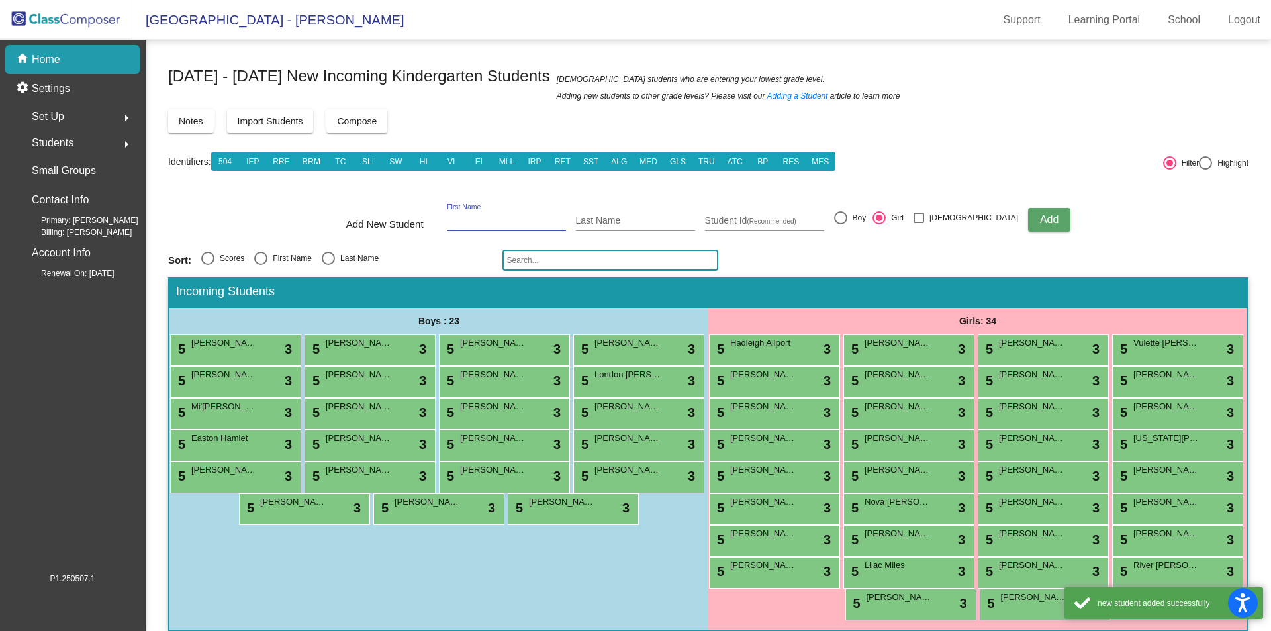
click at [489, 221] on input "First Name" at bounding box center [506, 221] width 119 height 11
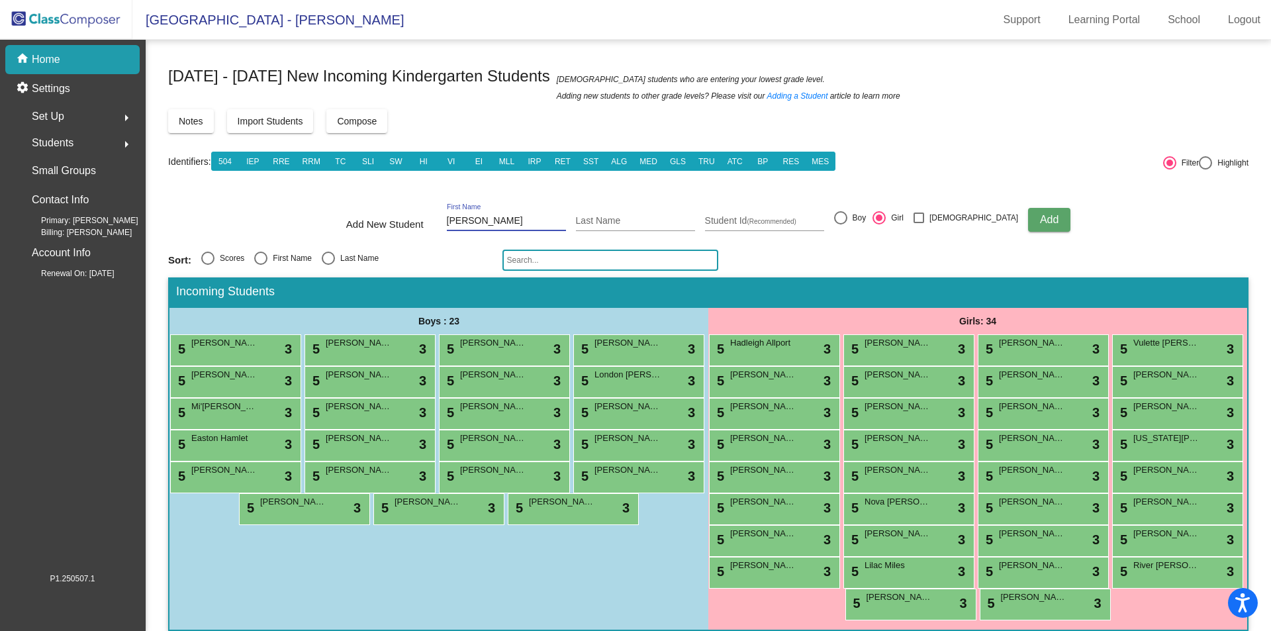
type input "[PERSON_NAME]"
type input "1760031611"
click at [1028, 230] on button "Add" at bounding box center [1049, 220] width 42 height 24
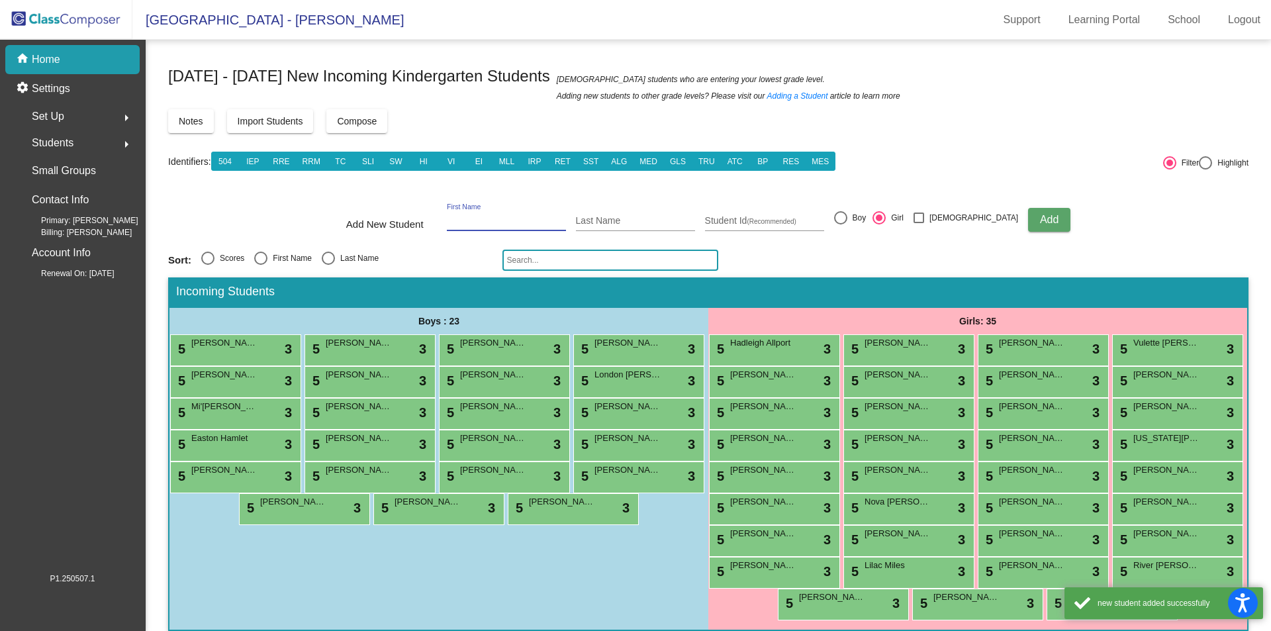
click at [494, 220] on input "First Name" at bounding box center [506, 221] width 119 height 11
type input "Zoey"
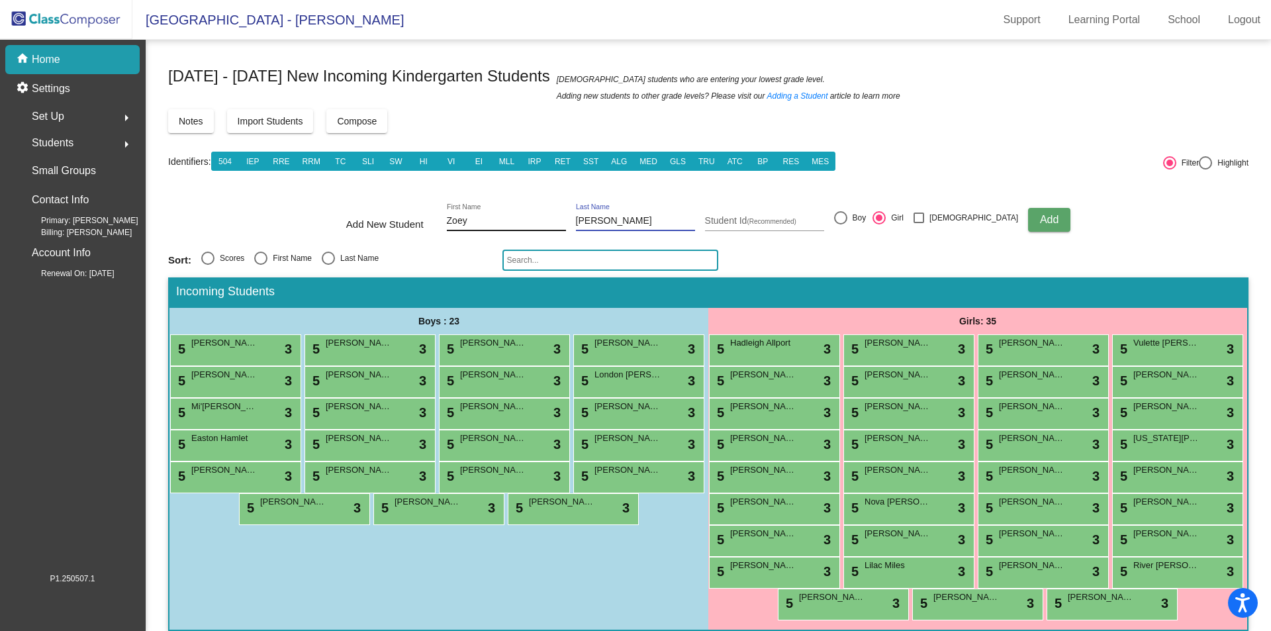
type input "[PERSON_NAME]"
type input "1760031986"
click at [1040, 215] on span "Add" at bounding box center [1049, 219] width 19 height 11
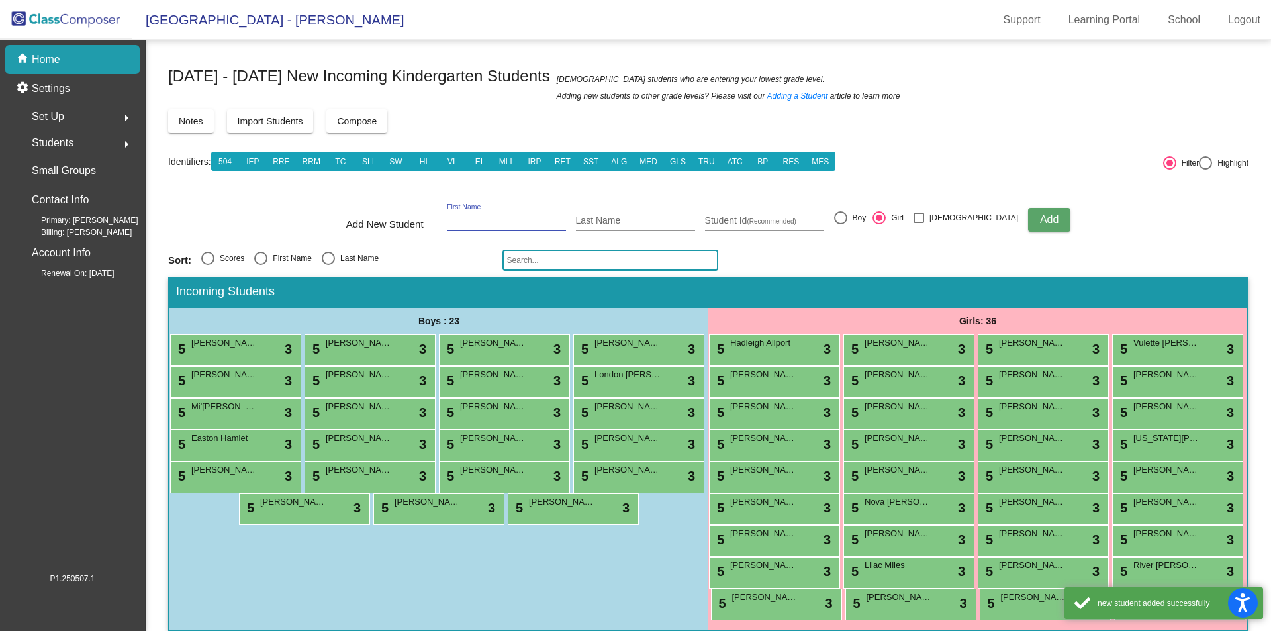
click at [488, 223] on input "First Name" at bounding box center [506, 221] width 119 height 11
type input "Amira"
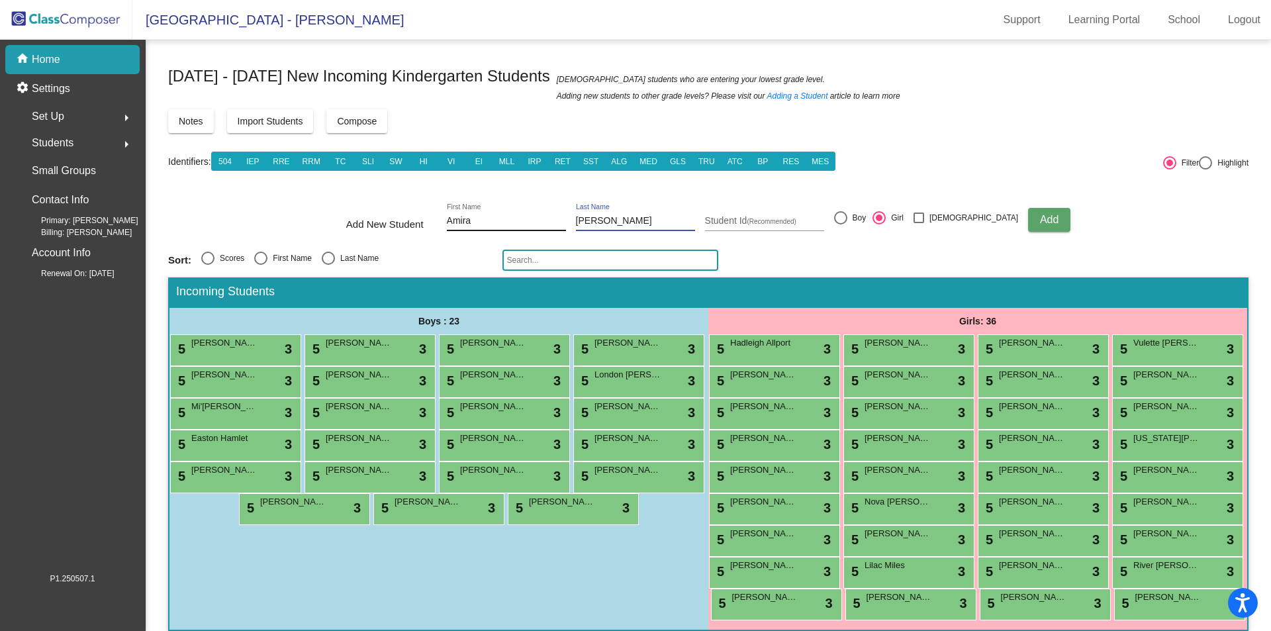
type input "[PERSON_NAME]"
type input "1760032523"
click at [1040, 215] on span "Add" at bounding box center [1049, 219] width 19 height 11
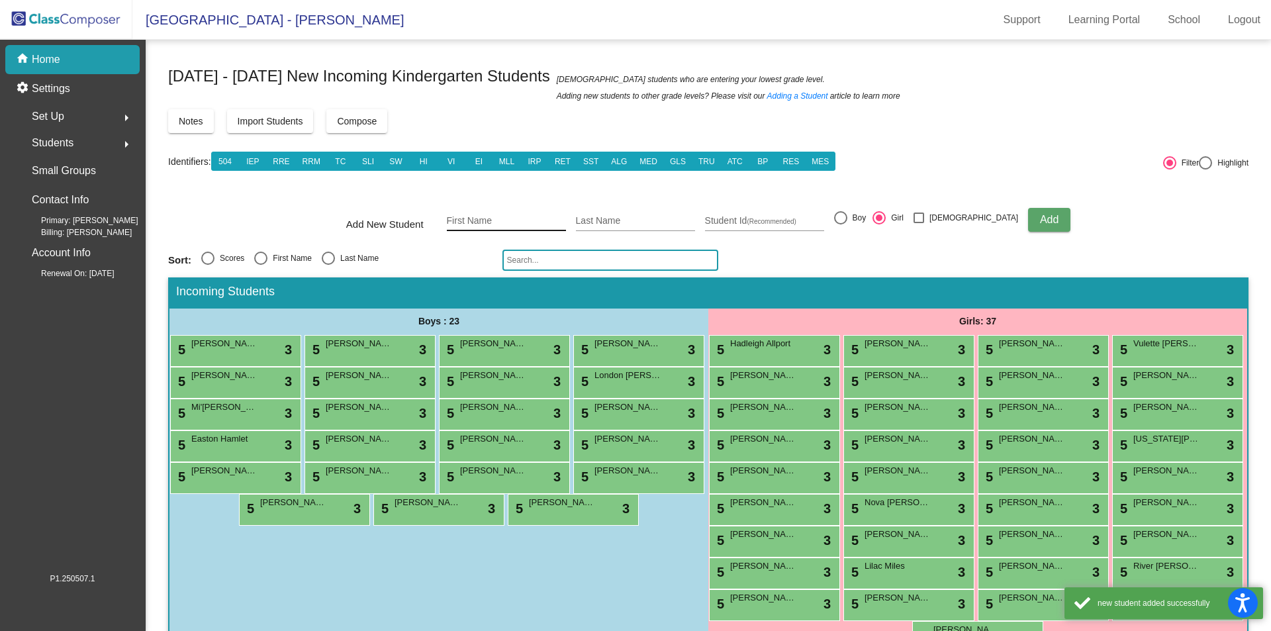
click at [487, 218] on input "First Name" at bounding box center [506, 221] width 119 height 11
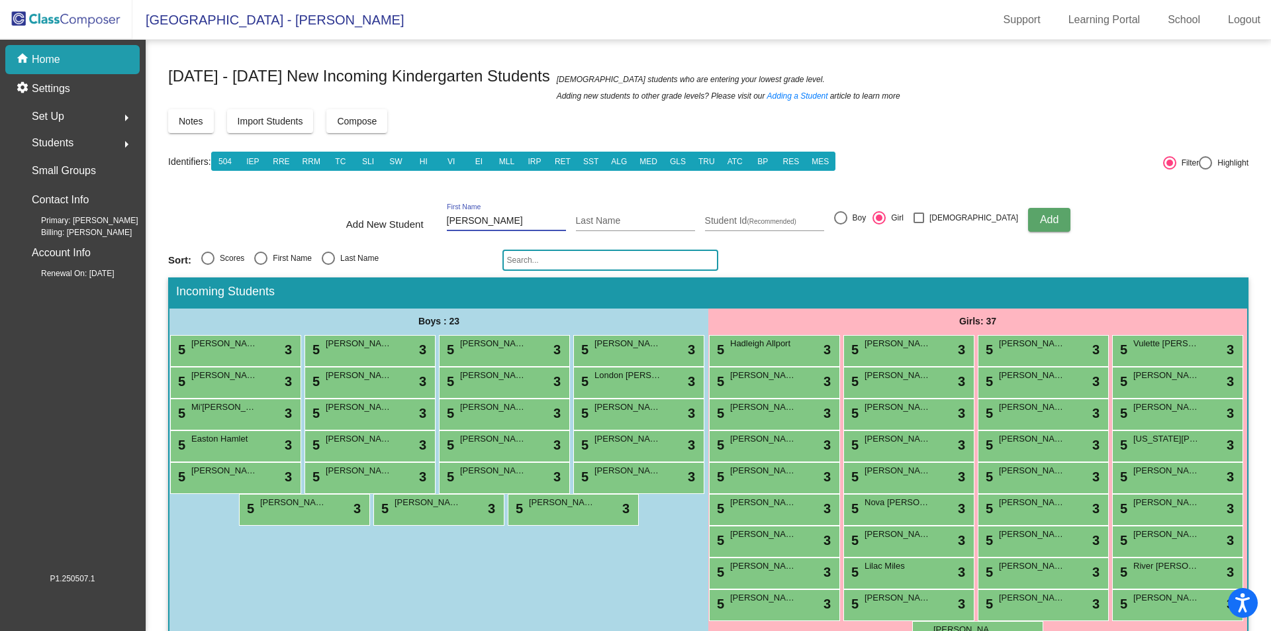
type input "[PERSON_NAME]"
type input "1760031333"
click at [1041, 221] on button "Add" at bounding box center [1049, 220] width 42 height 24
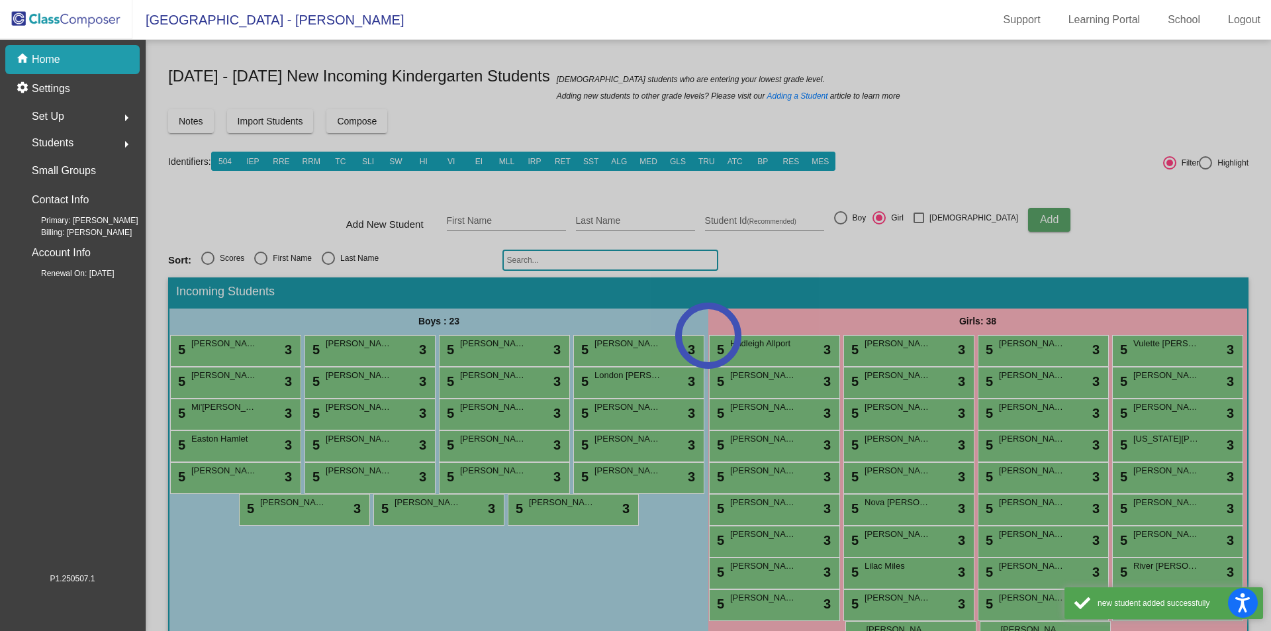
click at [502, 217] on div at bounding box center [708, 335] width 1125 height 591
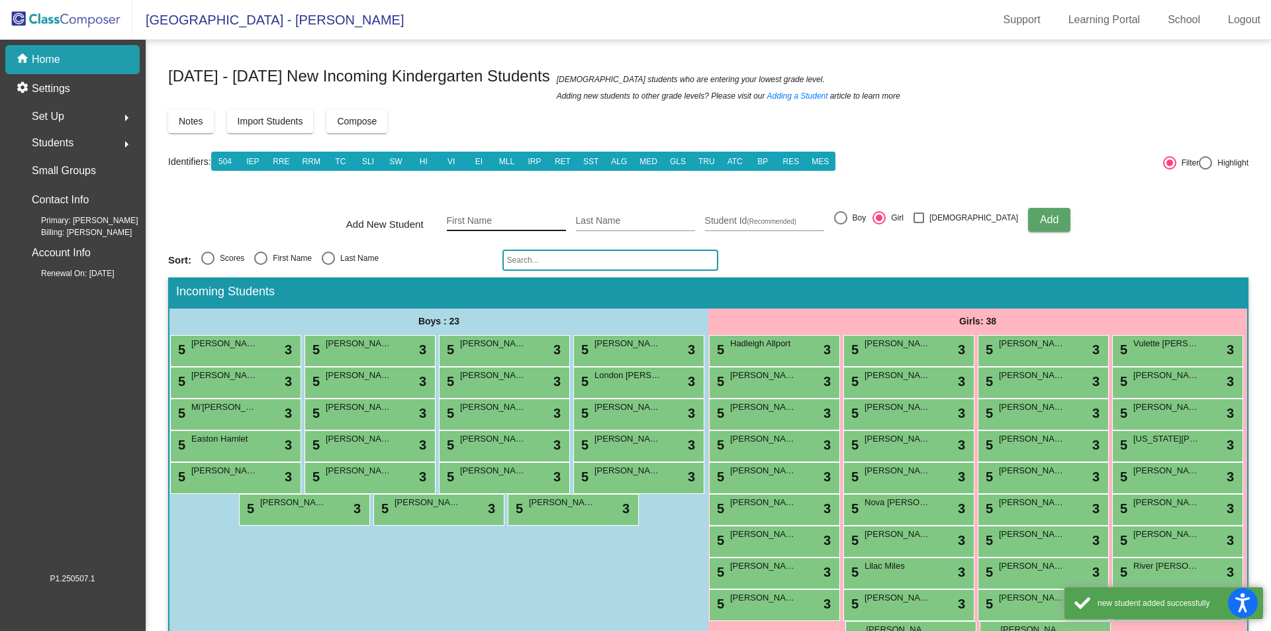
click at [502, 216] on input "First Name" at bounding box center [506, 221] width 119 height 11
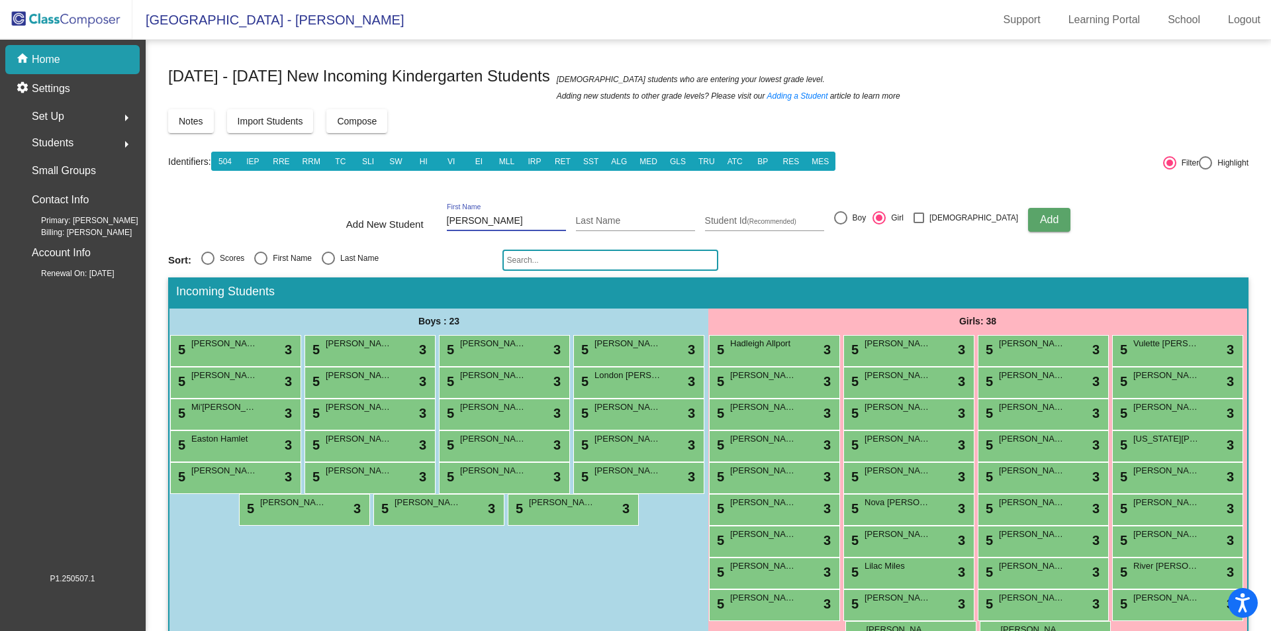
type input "[PERSON_NAME]"
type input "1760031905"
click at [847, 214] on div at bounding box center [840, 217] width 13 height 13
click at [840, 224] on input "Boy" at bounding box center [840, 224] width 1 height 1
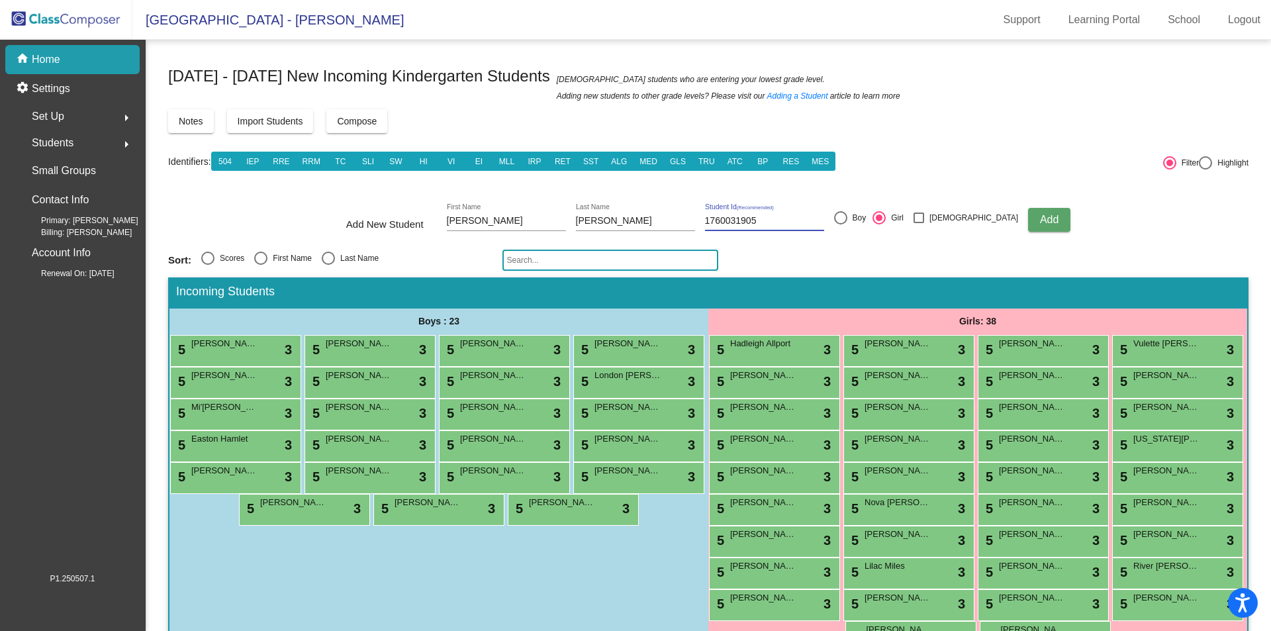
radio input "true"
click at [1040, 225] on span "Add" at bounding box center [1049, 219] width 19 height 11
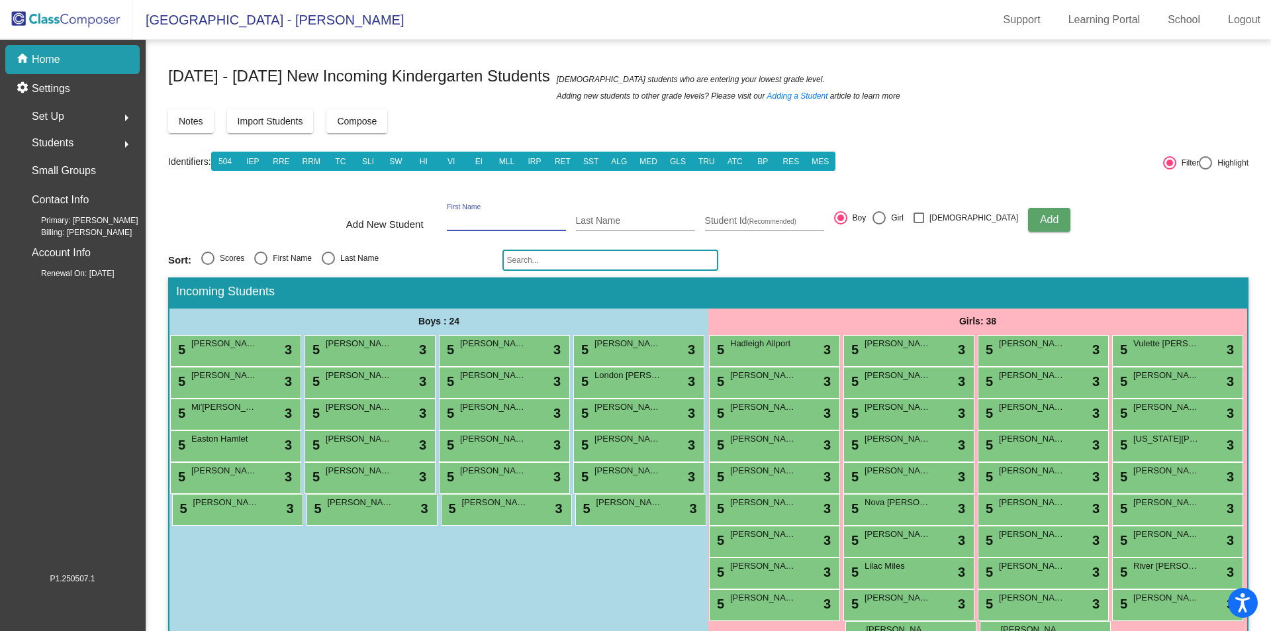
click at [512, 221] on input "First Name" at bounding box center [506, 221] width 119 height 11
type input "[PERSON_NAME]"
type input "1760031336"
click at [1038, 220] on button "Add" at bounding box center [1049, 220] width 42 height 24
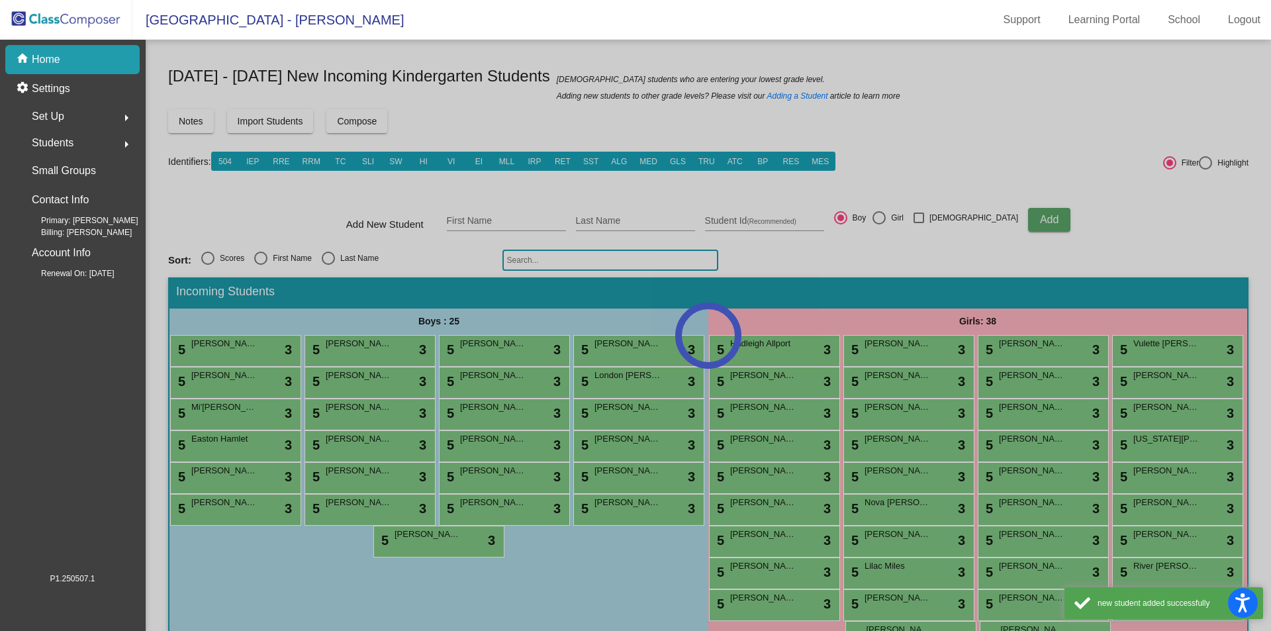
click at [504, 215] on div at bounding box center [708, 335] width 1125 height 591
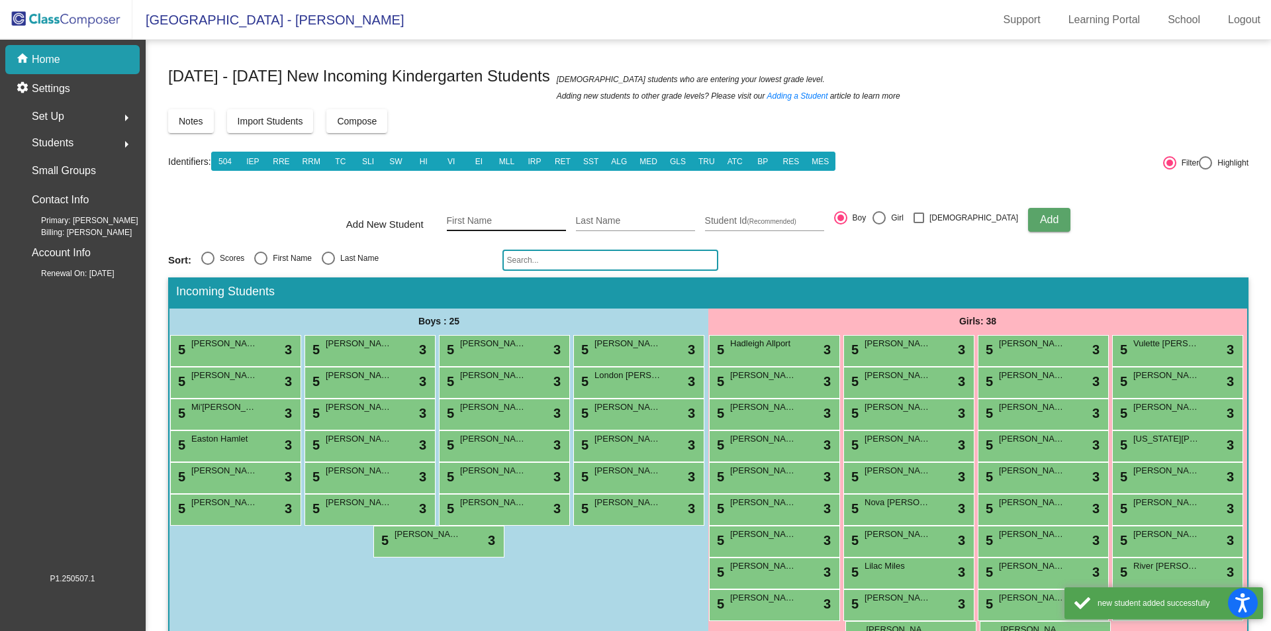
click at [499, 221] on input "First Name" at bounding box center [506, 221] width 119 height 11
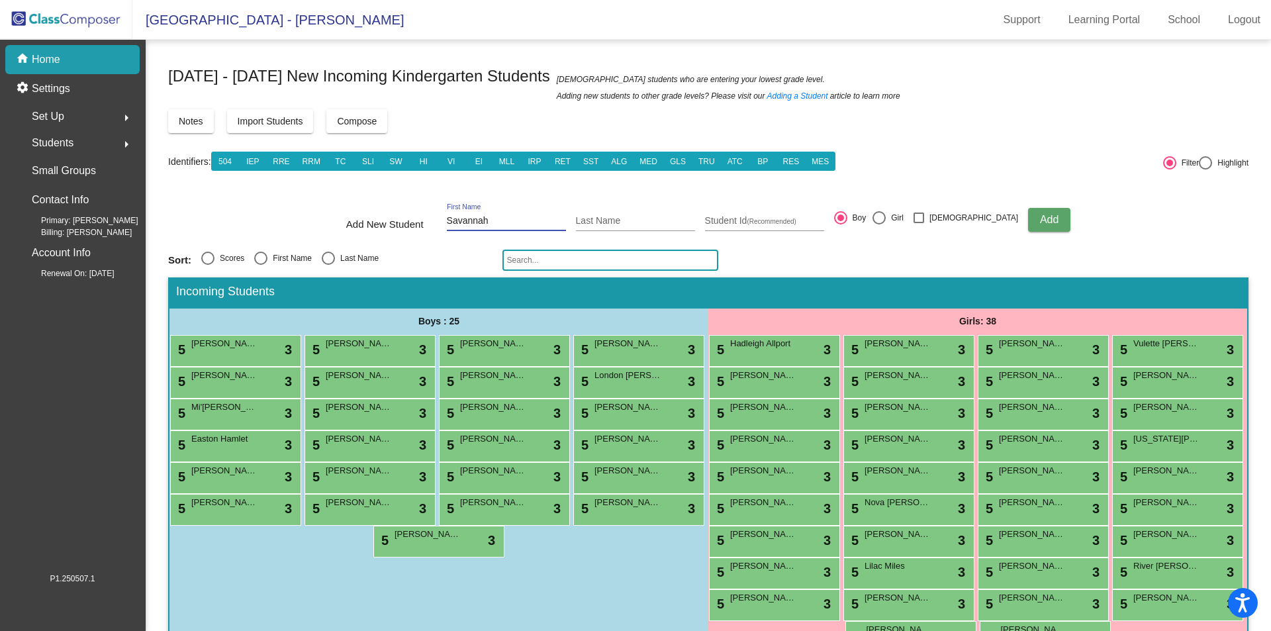
type input "Savannah"
type input "Price"
type input "1760031315"
click at [885, 215] on div at bounding box center [878, 217] width 13 height 13
click at [879, 224] on input "Girl" at bounding box center [878, 224] width 1 height 1
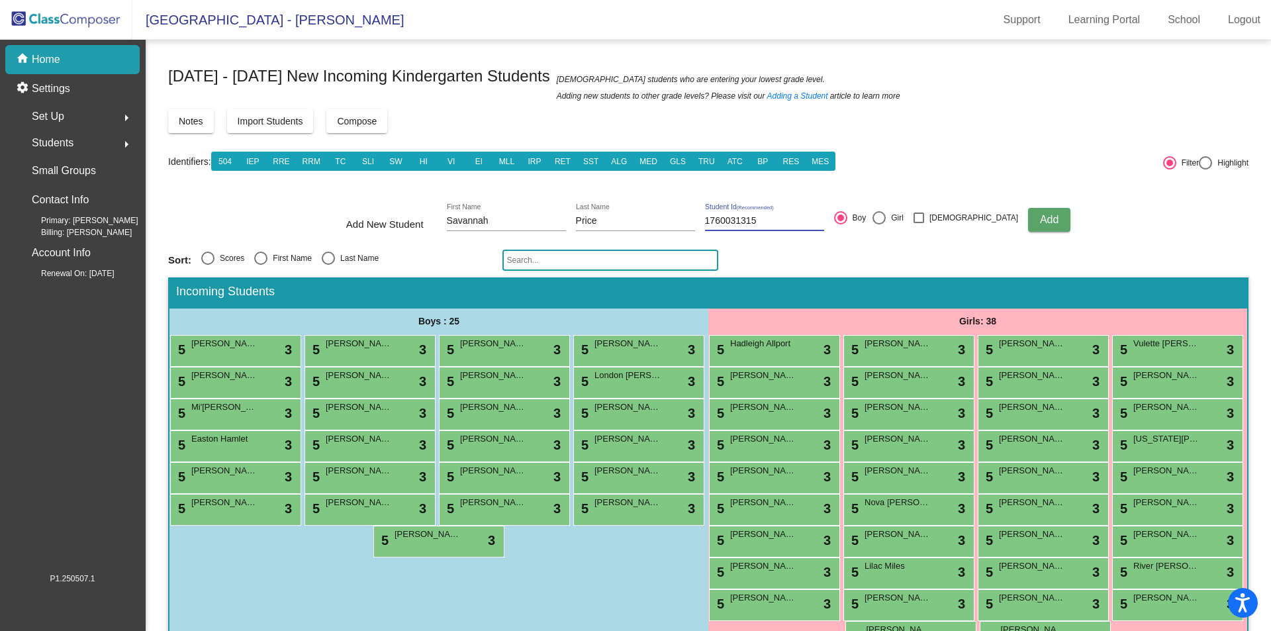
radio input "true"
click at [997, 224] on div "Add New Student Savannah First Name Price Last Name 1760031315 Student Id (Reco…" at bounding box center [708, 220] width 724 height 46
click at [1040, 222] on span "Add" at bounding box center [1049, 219] width 19 height 11
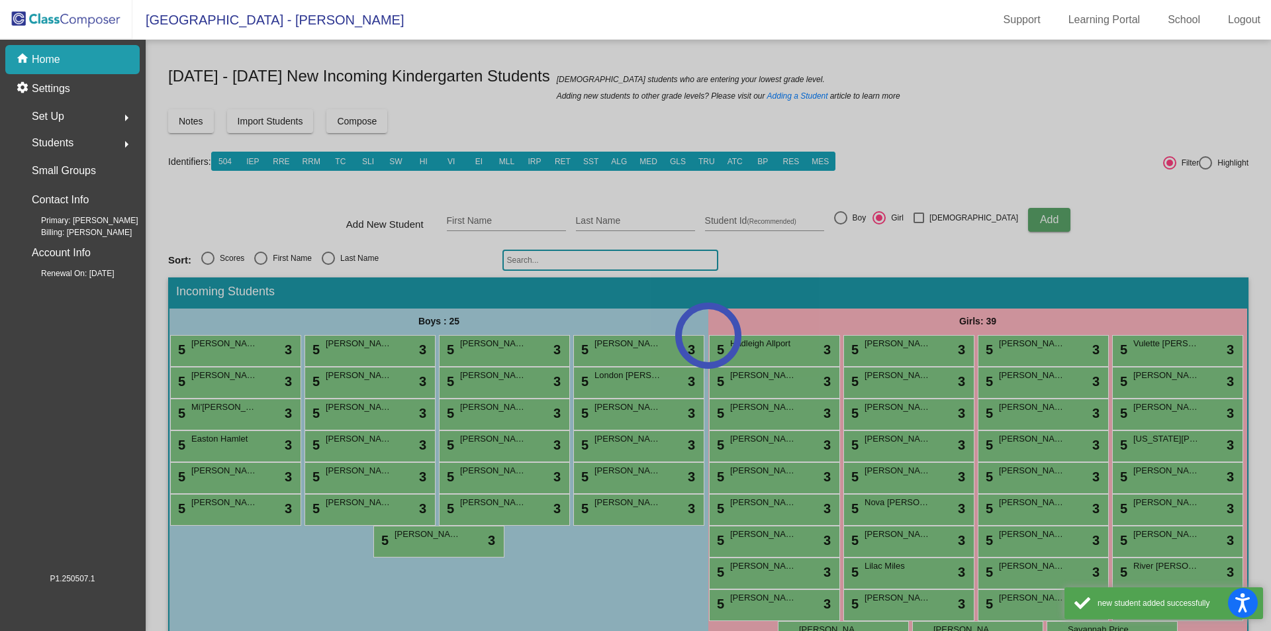
click at [502, 219] on div at bounding box center [708, 335] width 1125 height 591
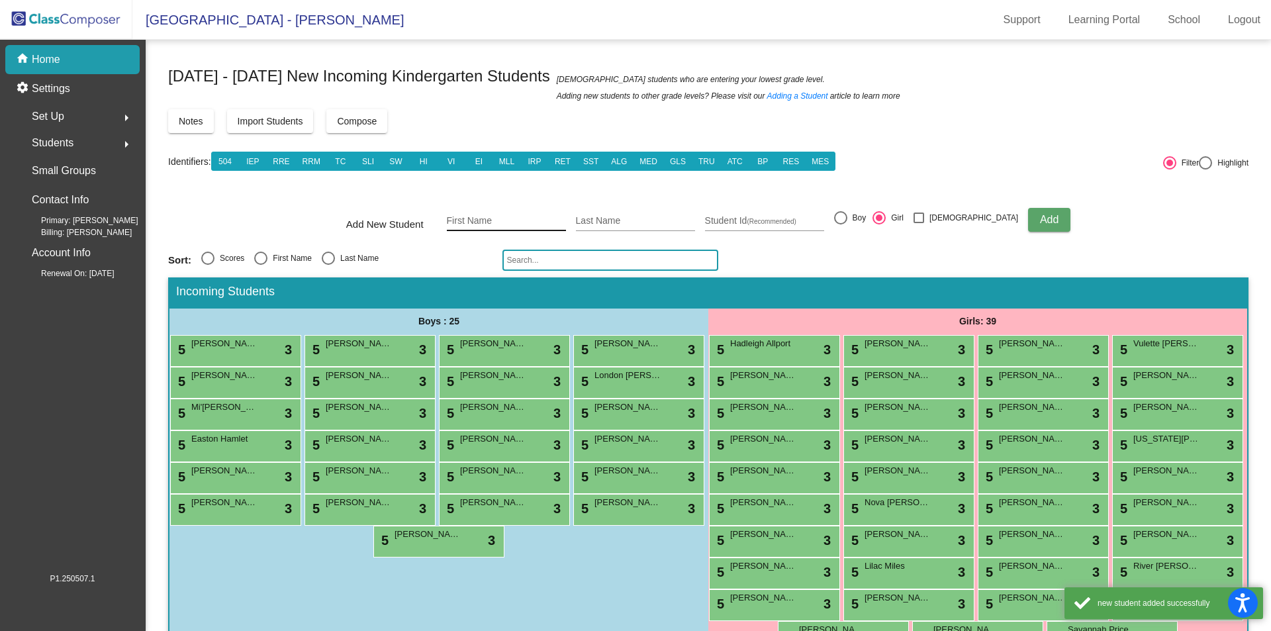
click at [489, 219] on input "First Name" at bounding box center [506, 221] width 119 height 11
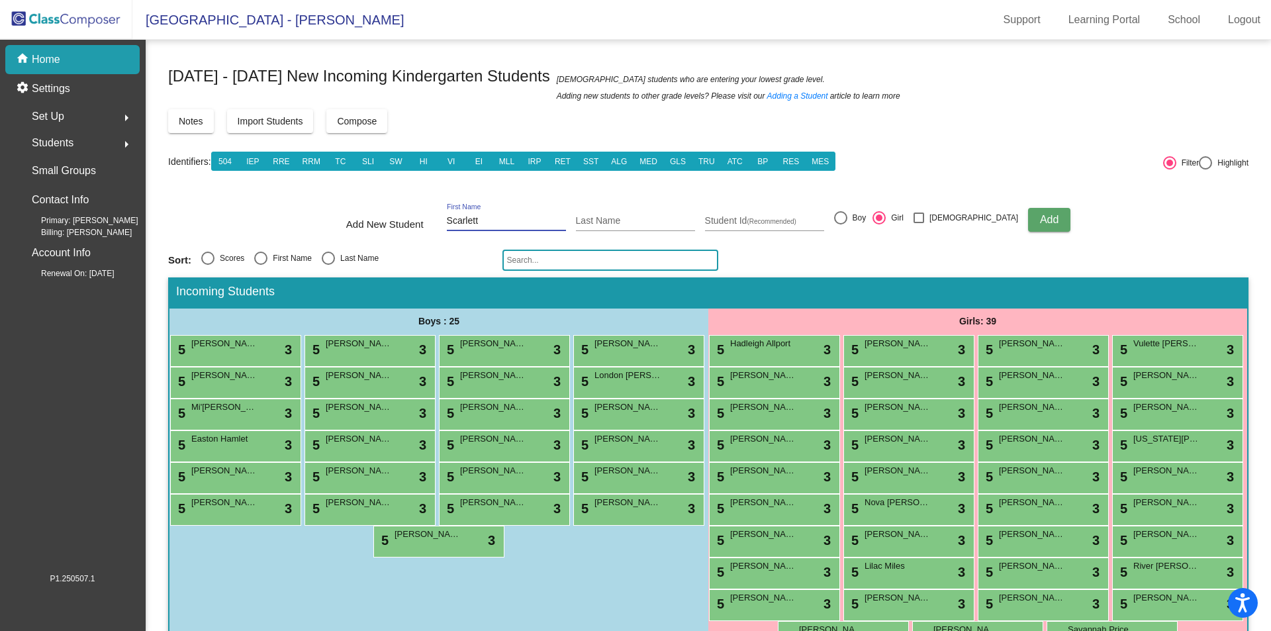
type input "Scarlett"
type input "[PERSON_NAME]"
type input "1760031464"
click at [1028, 221] on button "Add" at bounding box center [1049, 220] width 42 height 24
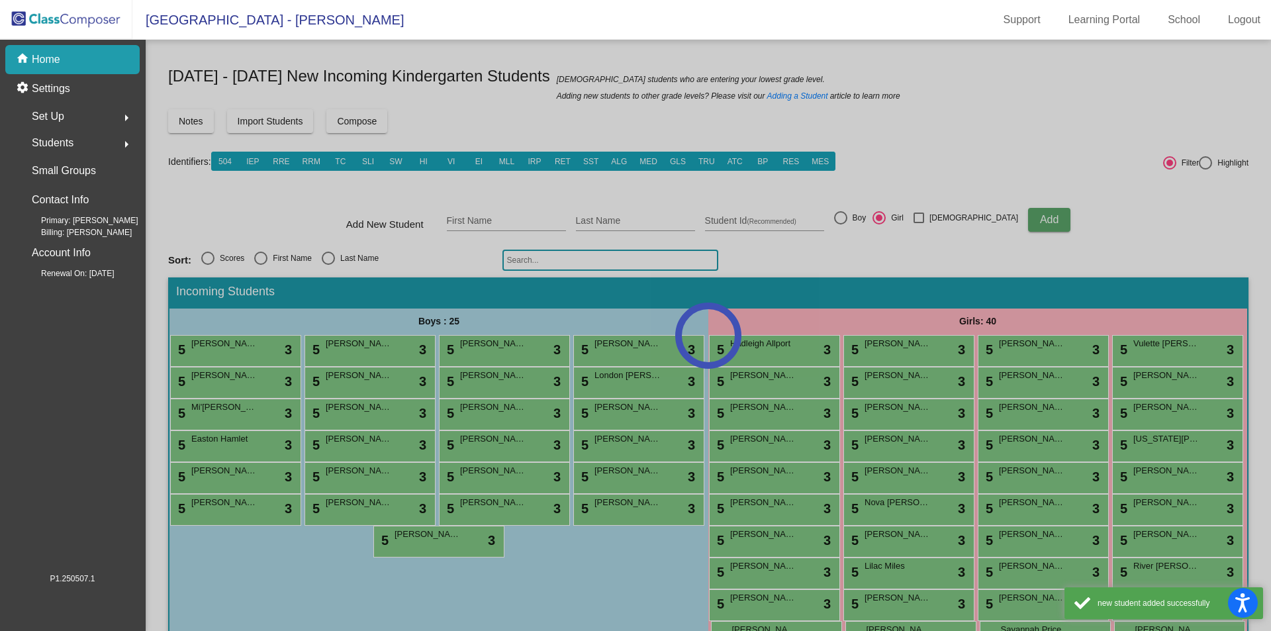
click at [472, 222] on div at bounding box center [708, 335] width 1125 height 591
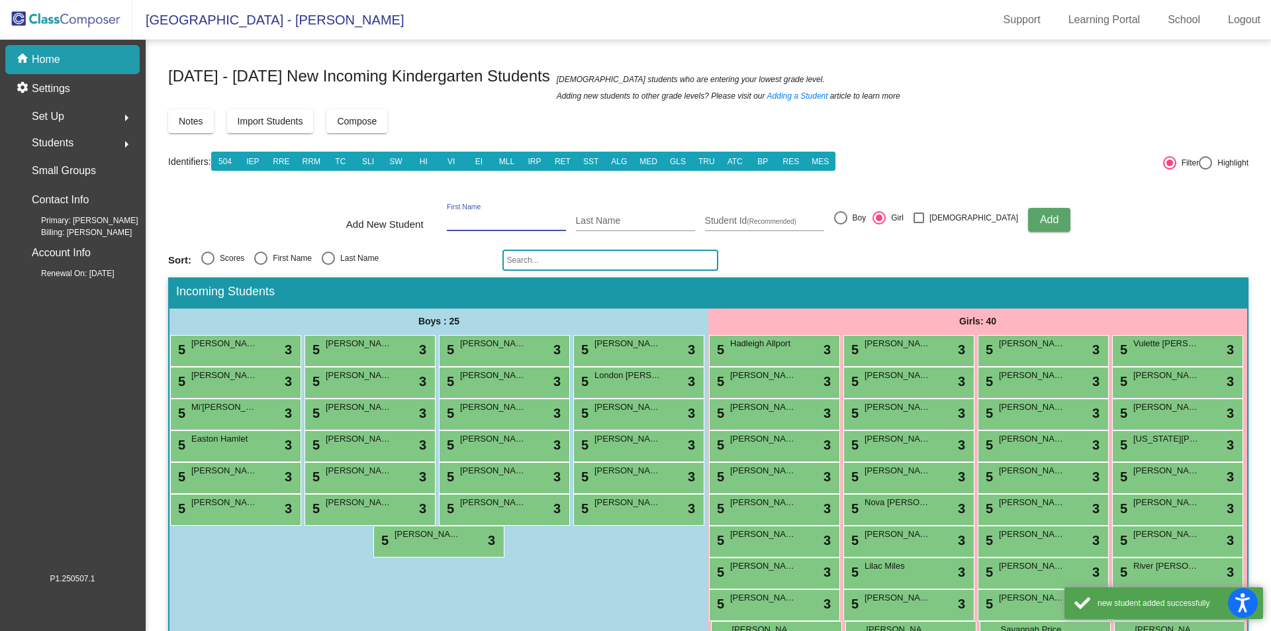
click at [483, 218] on input "First Name" at bounding box center [506, 221] width 119 height 11
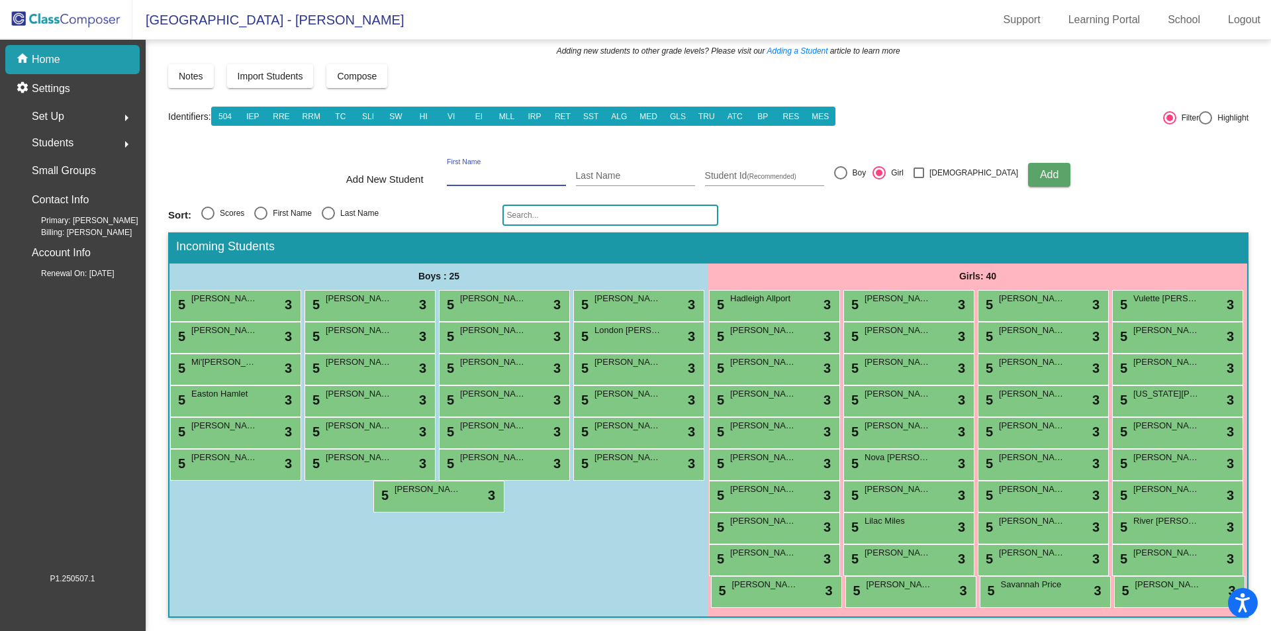
scroll to position [74, 0]
type input "[PERSON_NAME]"
type input "Puzzonia"
type input "1760028600"
click at [847, 166] on div at bounding box center [840, 172] width 13 height 13
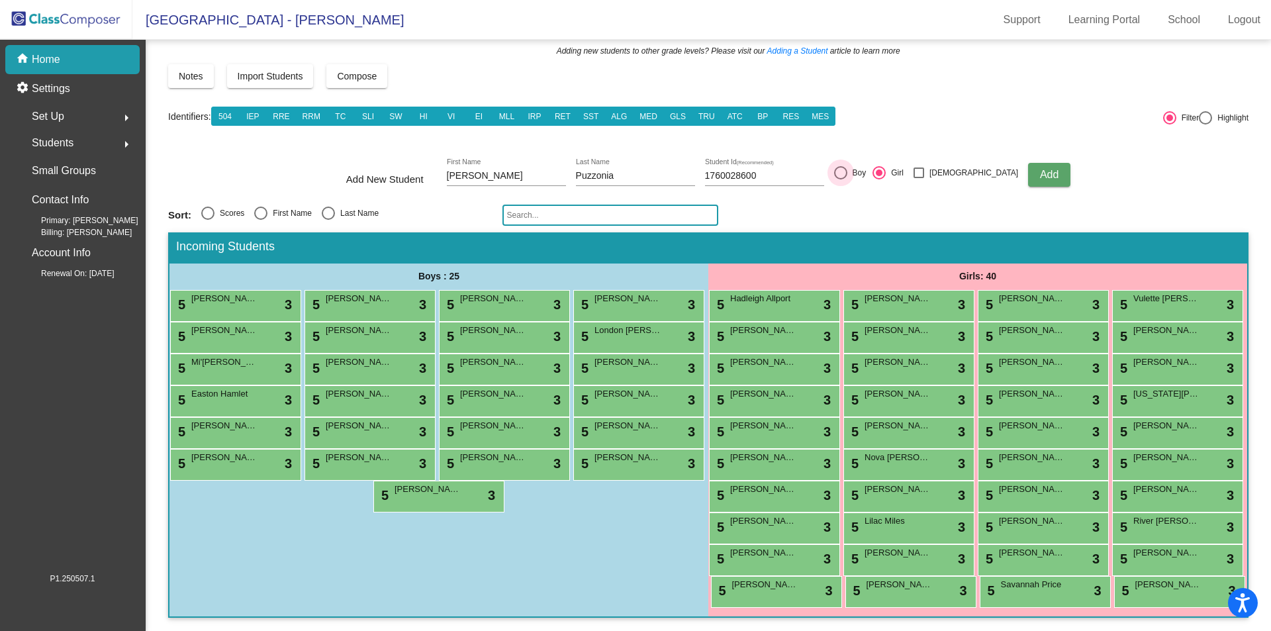
click at [840, 179] on input "Boy" at bounding box center [840, 179] width 1 height 1
radio input "true"
click at [1028, 163] on button "Add" at bounding box center [1049, 175] width 42 height 24
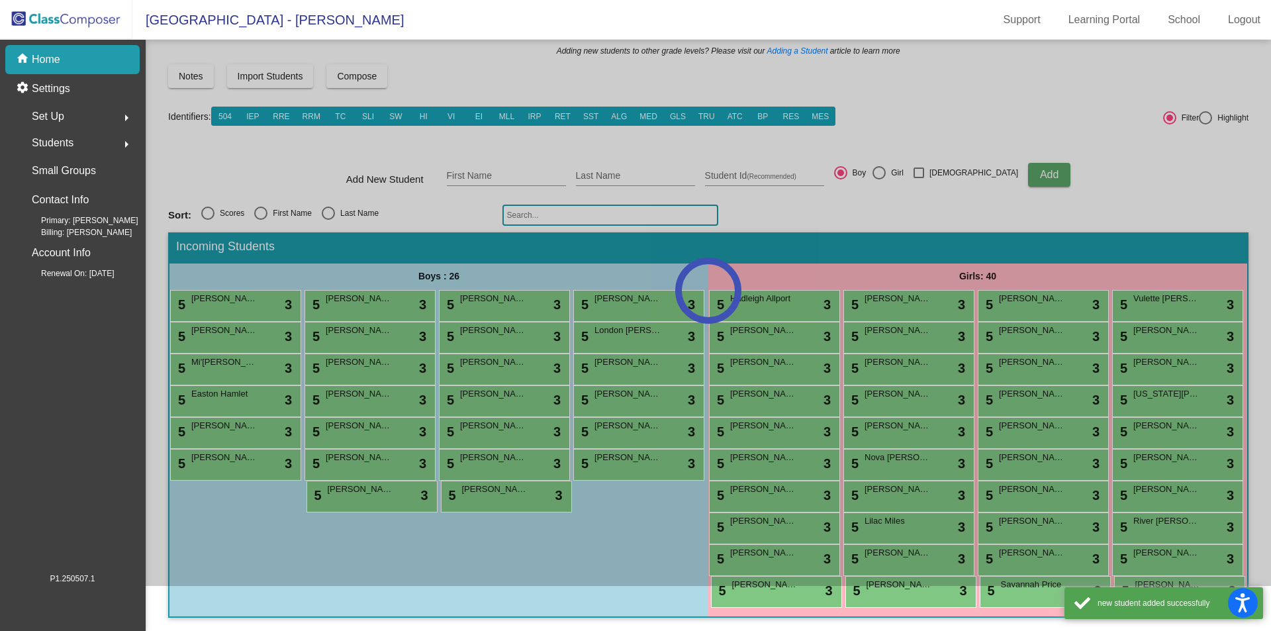
click at [520, 157] on div at bounding box center [708, 290] width 1125 height 591
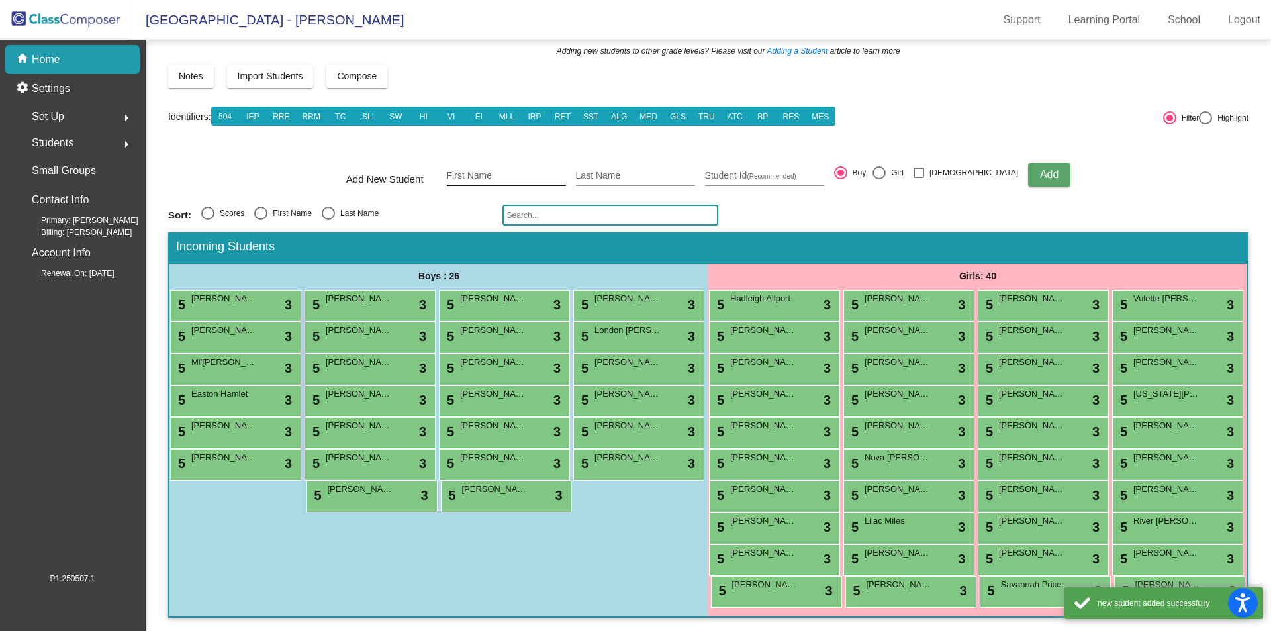
click at [496, 171] on input "First Name" at bounding box center [506, 176] width 119 height 11
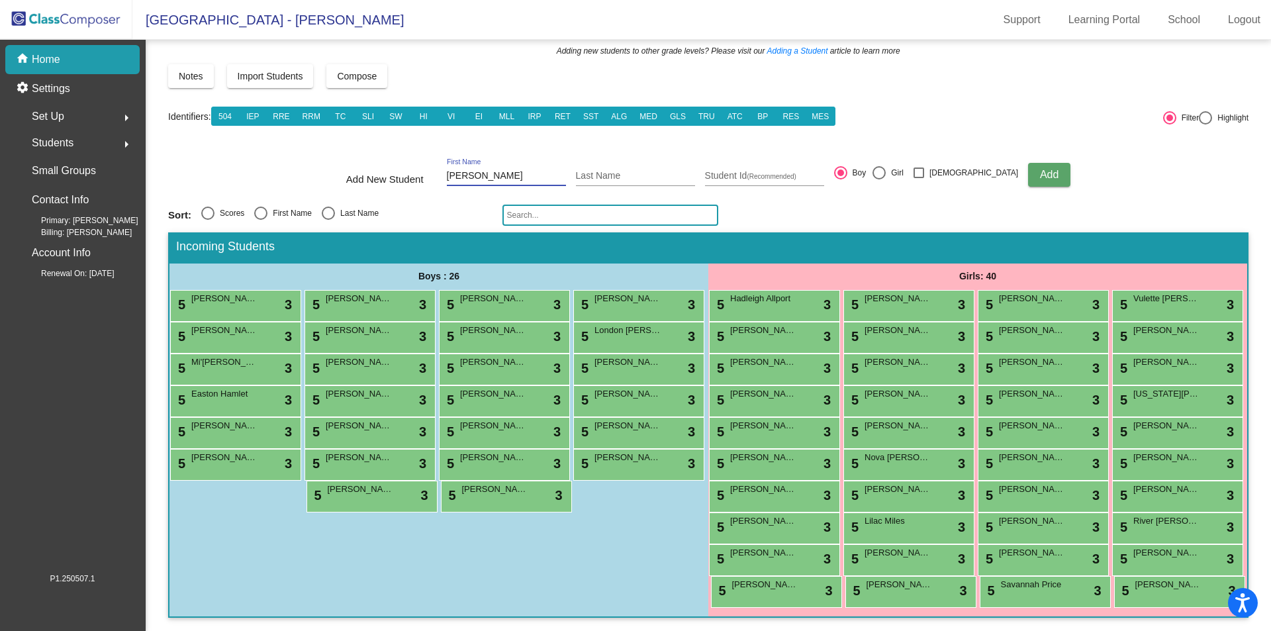
type input "[PERSON_NAME]"
type input "1760031769"
drag, startPoint x: 1020, startPoint y: 147, endPoint x: 1013, endPoint y: 149, distance: 8.2
click at [1040, 169] on span "Add" at bounding box center [1049, 174] width 19 height 11
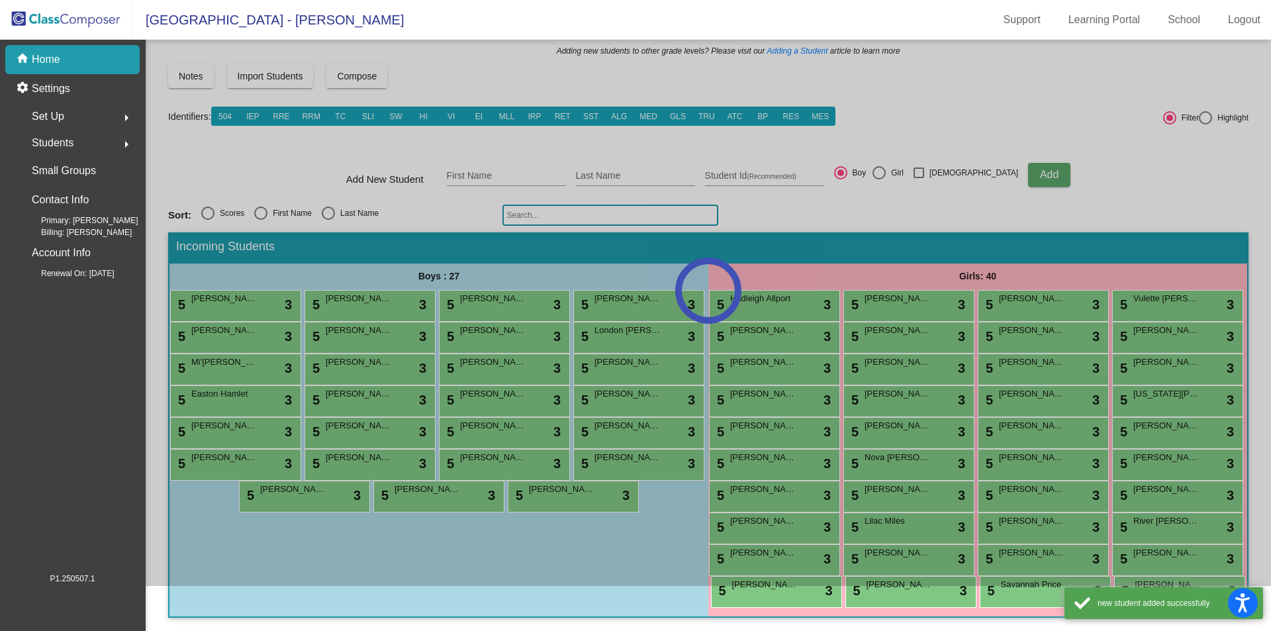
click at [509, 137] on div at bounding box center [708, 290] width 1125 height 591
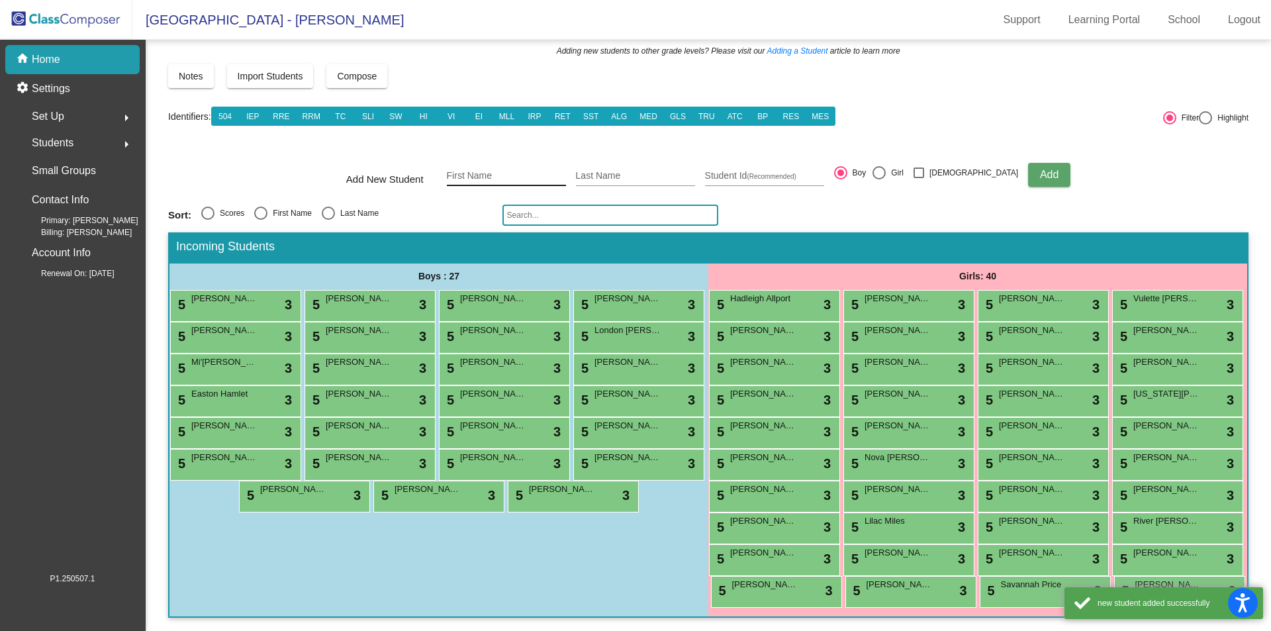
click at [500, 171] on input "First Name" at bounding box center [506, 176] width 119 height 11
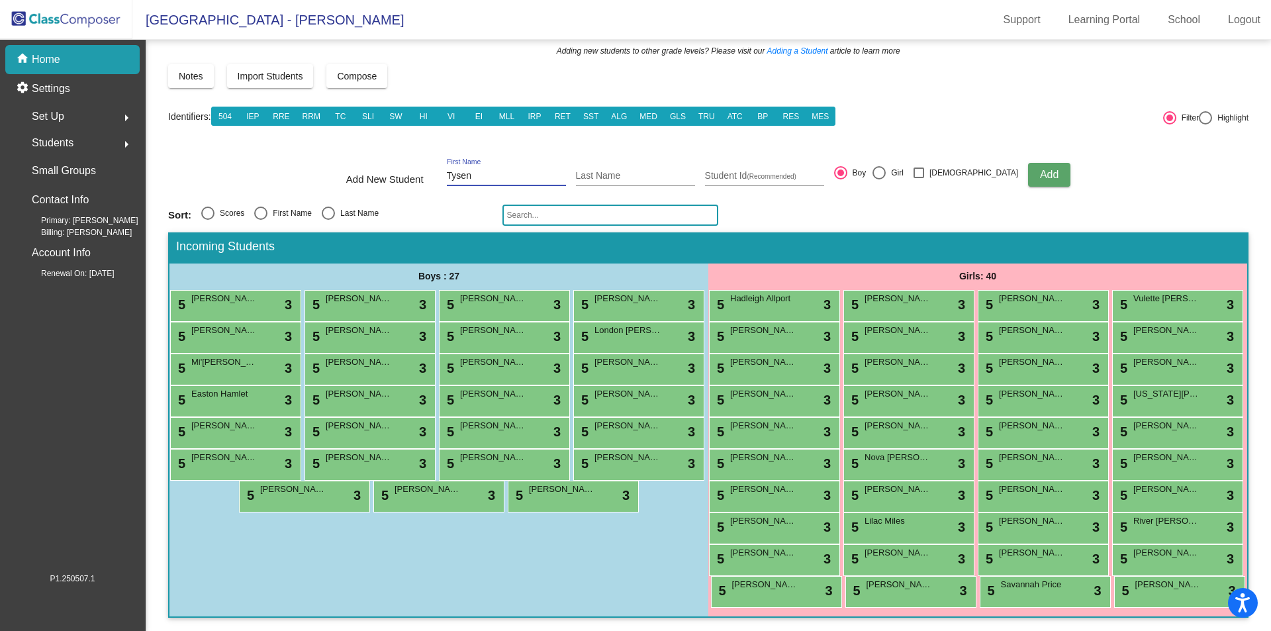
type input "Tysen"
type input "[PERSON_NAME]"
type input "1760031285"
click at [1040, 169] on span "Add" at bounding box center [1049, 174] width 19 height 11
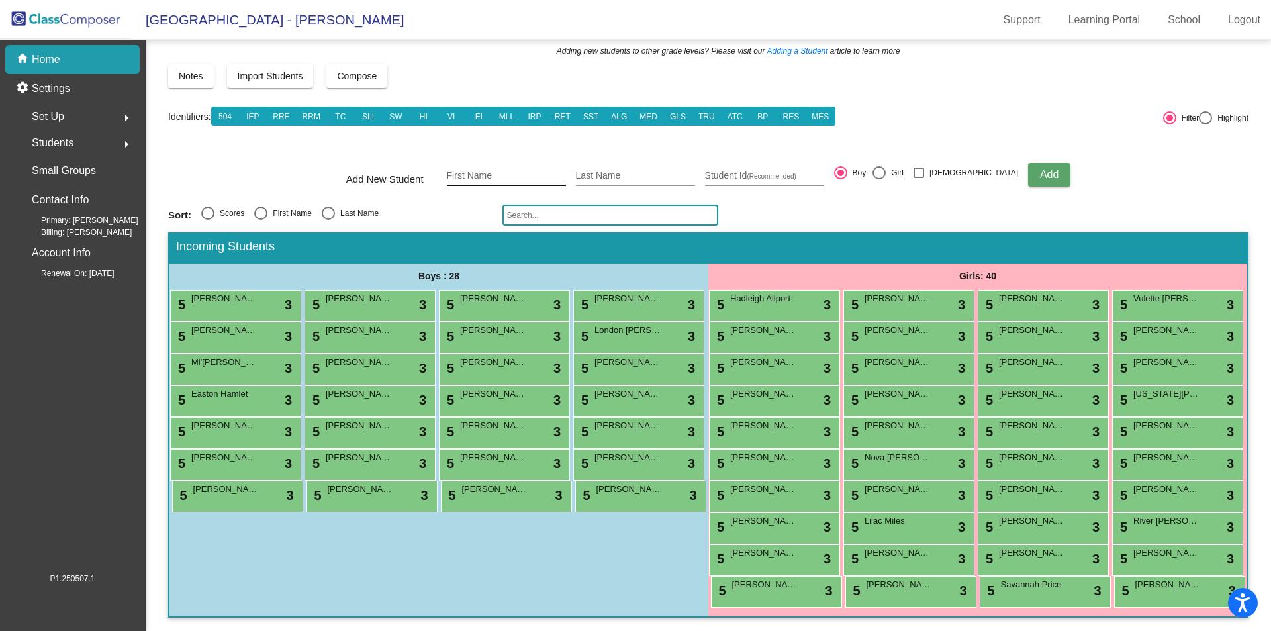
click at [486, 171] on input "First Name" at bounding box center [506, 176] width 119 height 11
type input "[PERSON_NAME]"
type input "Seferaj"
type input "2760010810"
click at [1040, 169] on span "Add" at bounding box center [1049, 174] width 19 height 11
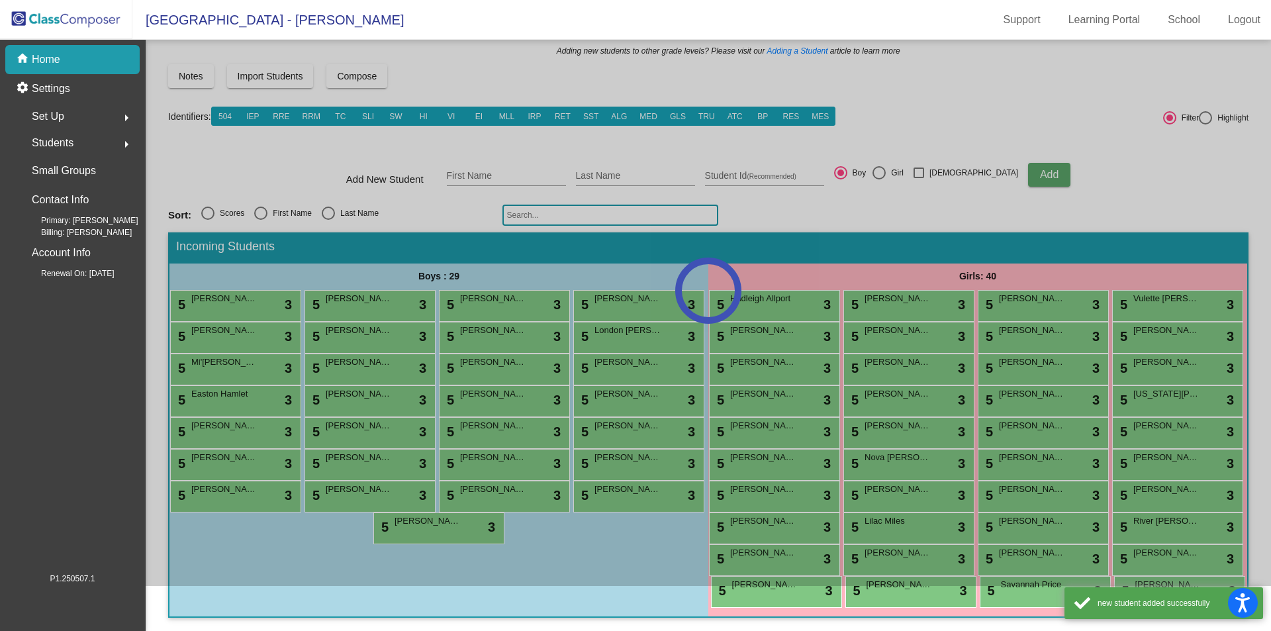
click at [484, 146] on div at bounding box center [708, 290] width 1125 height 591
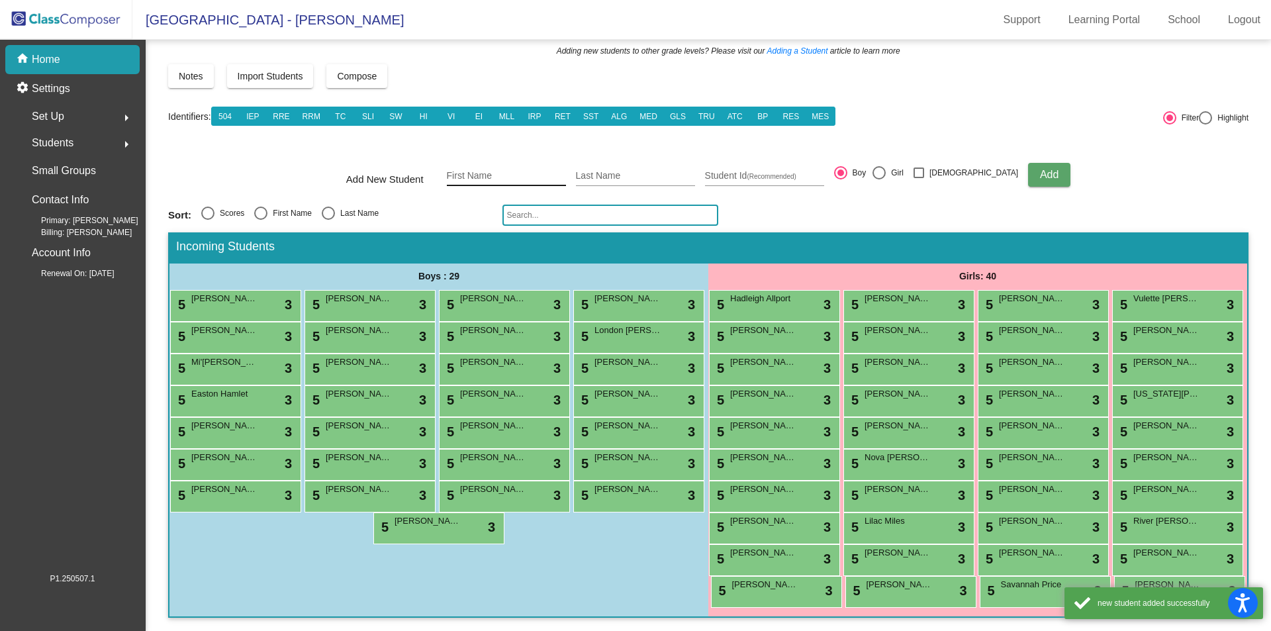
click at [483, 171] on input "First Name" at bounding box center [506, 176] width 119 height 11
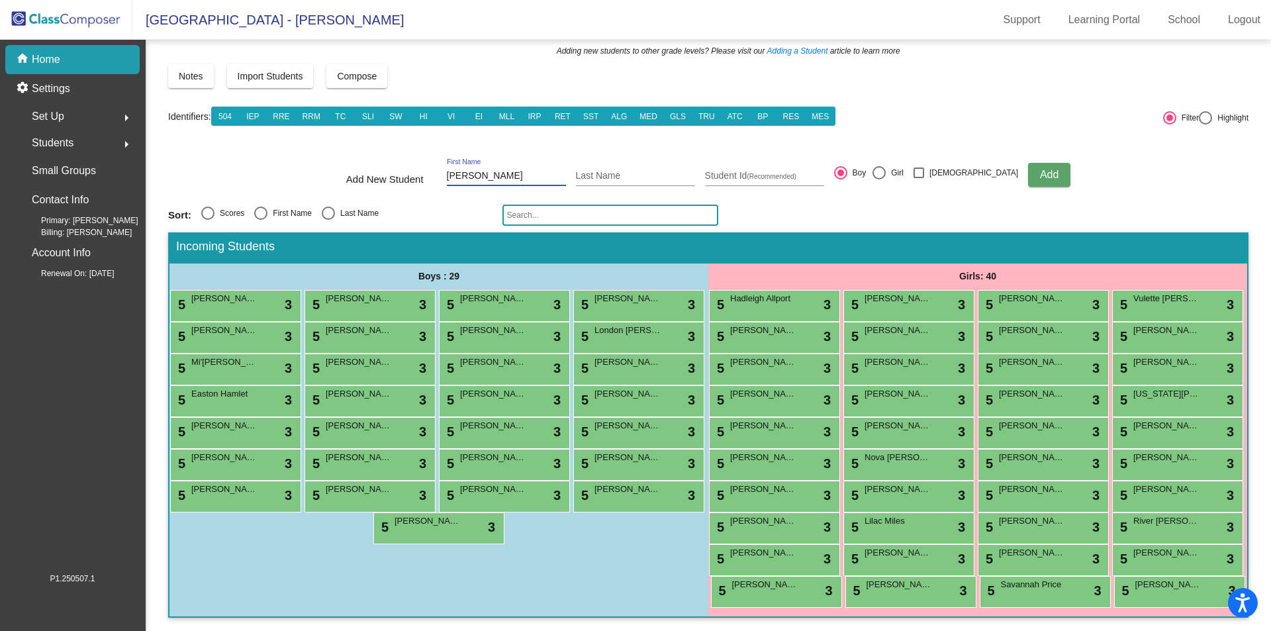
type input "[PERSON_NAME]"
type input "1760031553"
click at [885, 166] on div at bounding box center [878, 172] width 13 height 13
click at [879, 179] on input "Girl" at bounding box center [878, 179] width 1 height 1
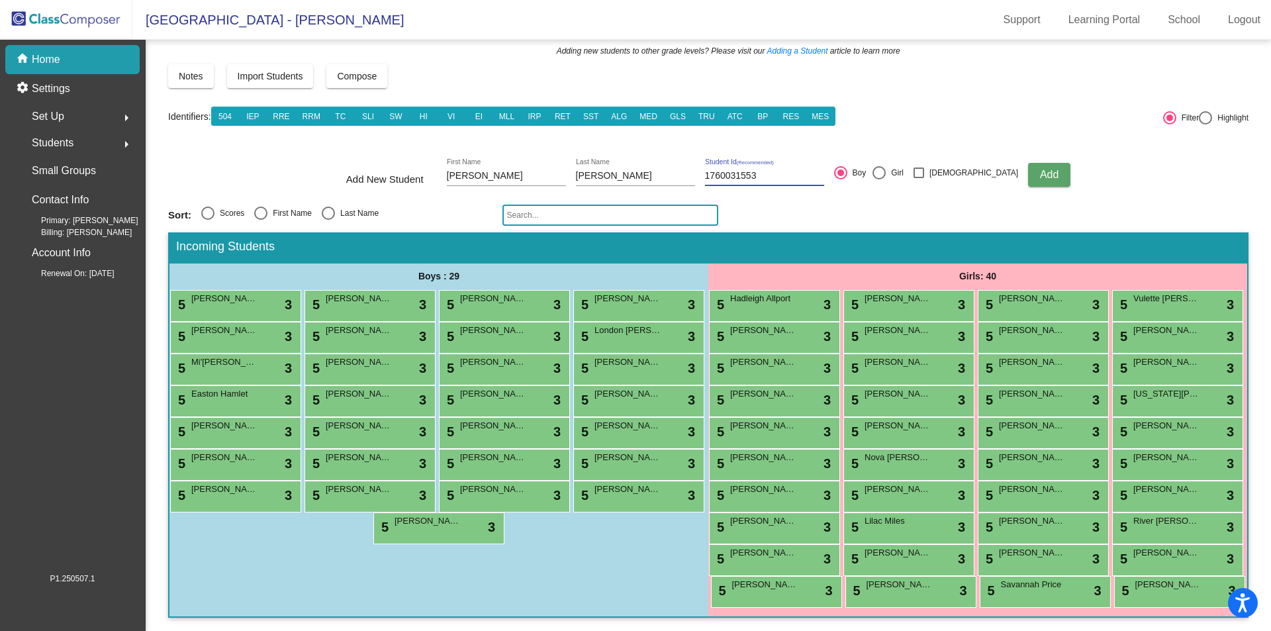
radio input "true"
click at [1040, 169] on span "Add" at bounding box center [1049, 174] width 19 height 11
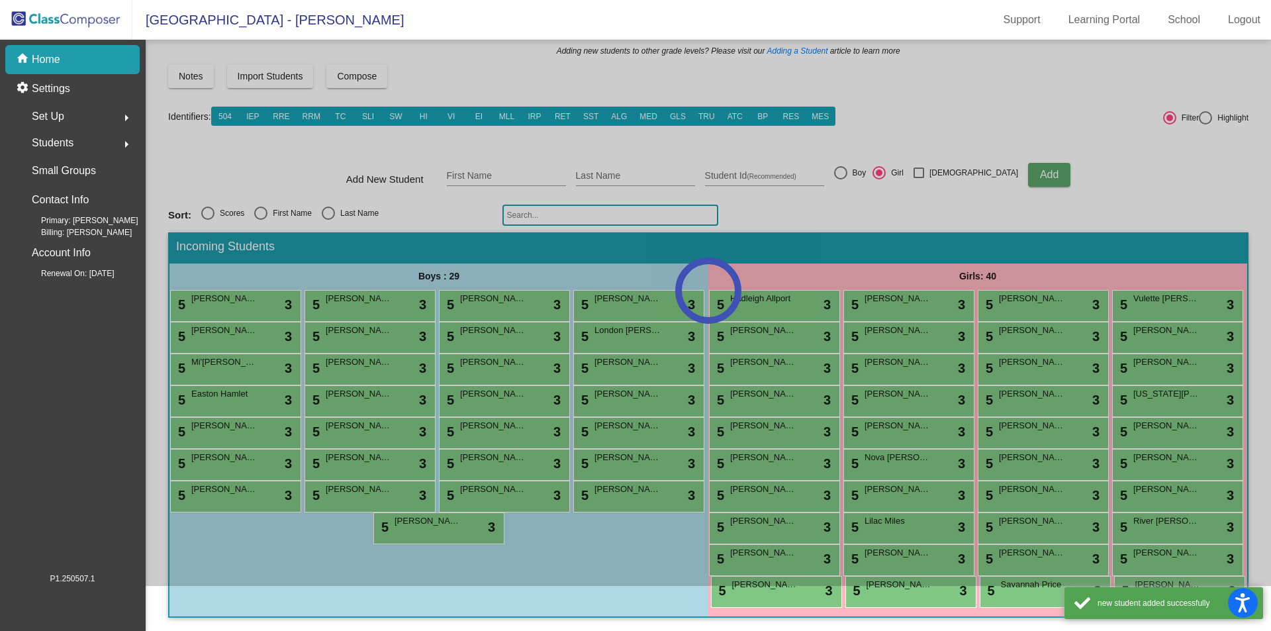
click at [502, 148] on div at bounding box center [708, 290] width 1125 height 591
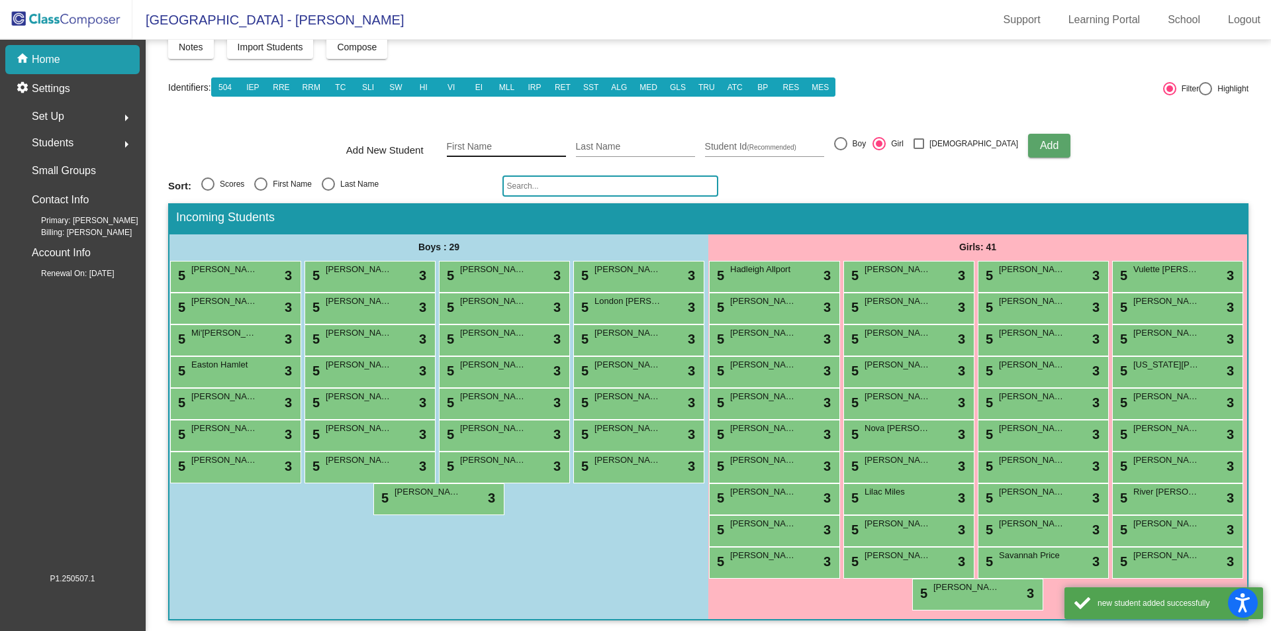
click at [485, 144] on input "First Name" at bounding box center [506, 147] width 119 height 11
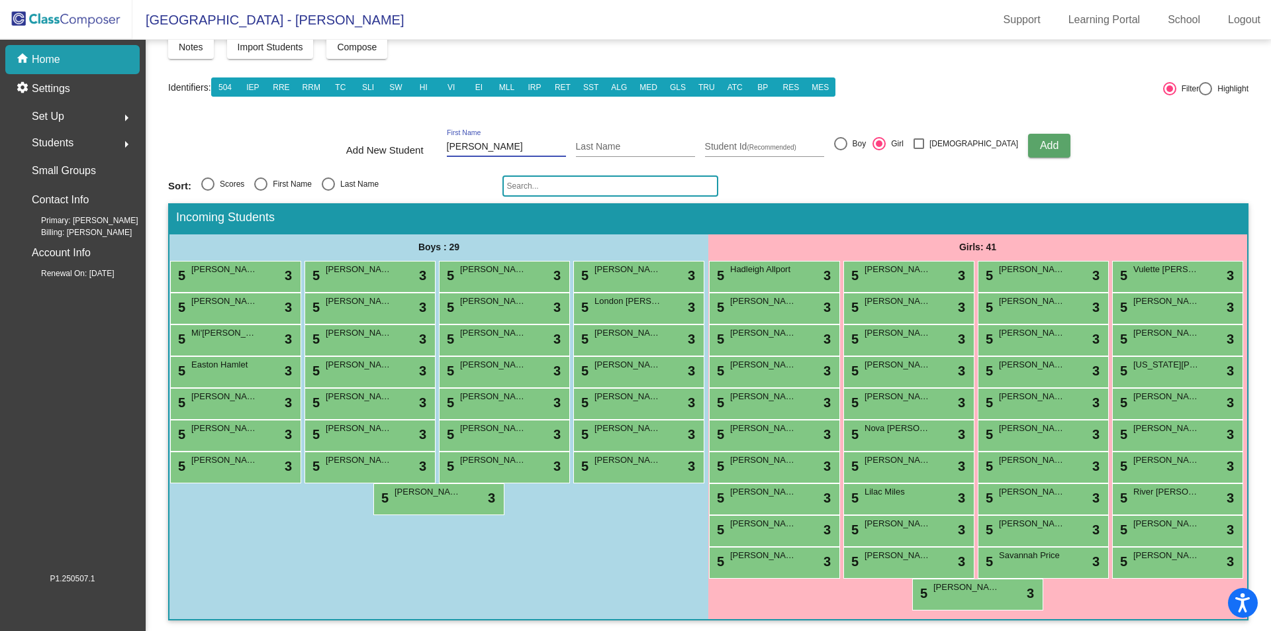
type input "[PERSON_NAME]"
type input "1760032066"
click at [847, 147] on div at bounding box center [840, 143] width 13 height 13
click at [840, 150] on input "Boy" at bounding box center [840, 150] width 1 height 1
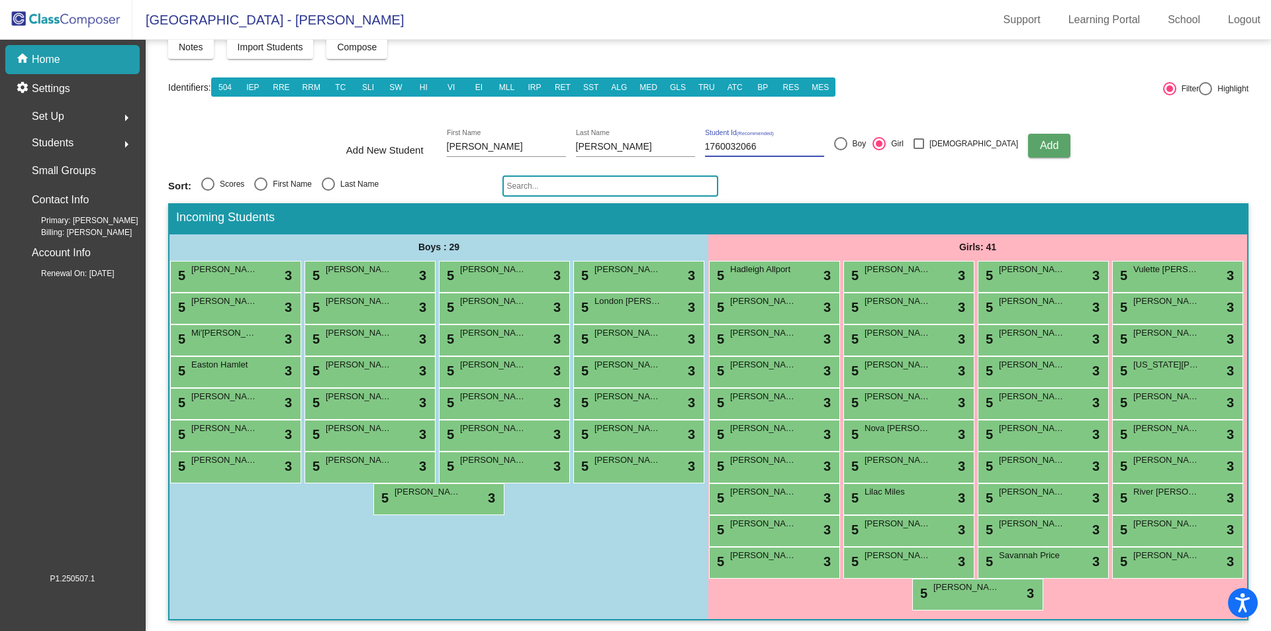
radio input "true"
click at [1028, 140] on button "Add" at bounding box center [1049, 146] width 42 height 24
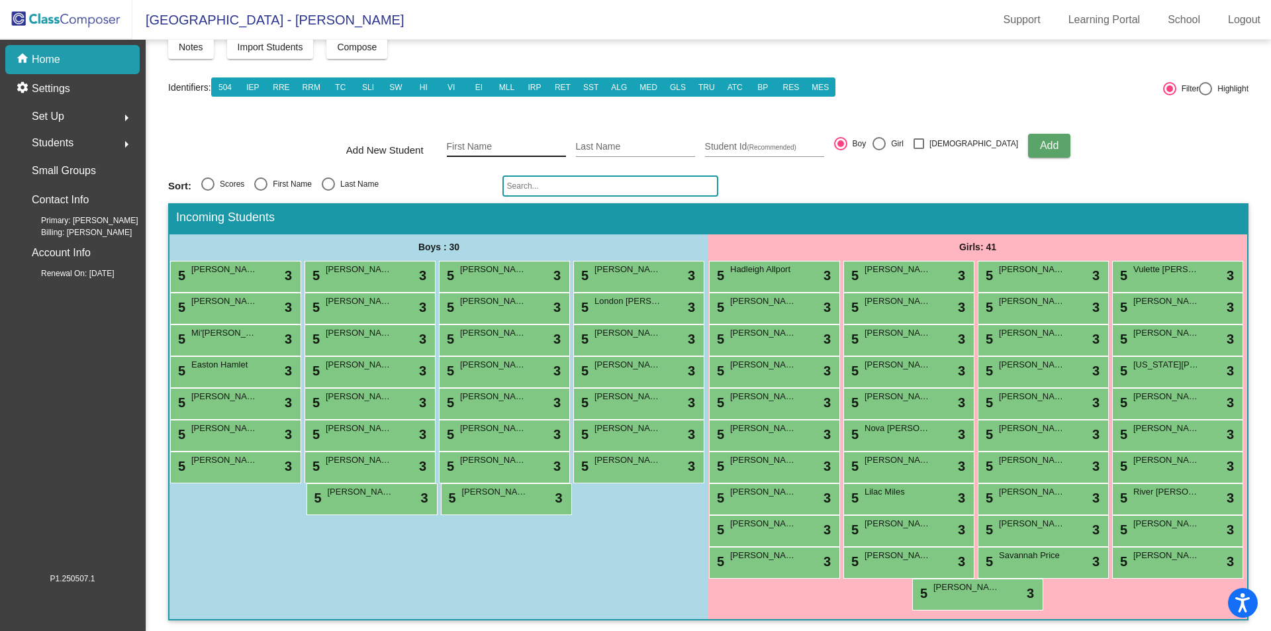
click at [482, 144] on input "First Name" at bounding box center [506, 147] width 119 height 11
type input "[PERSON_NAME]"
type input "1760032534"
click at [1031, 146] on button "Add" at bounding box center [1049, 146] width 42 height 24
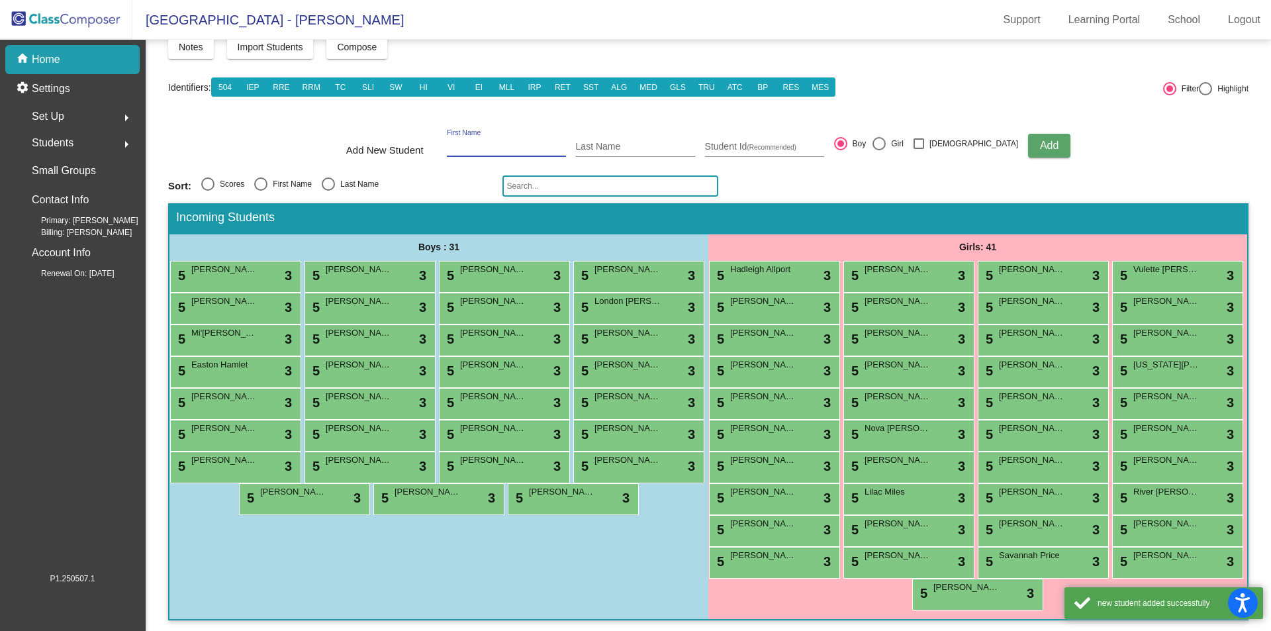
click at [498, 144] on input "First Name" at bounding box center [506, 147] width 119 height 11
type input "Violet"
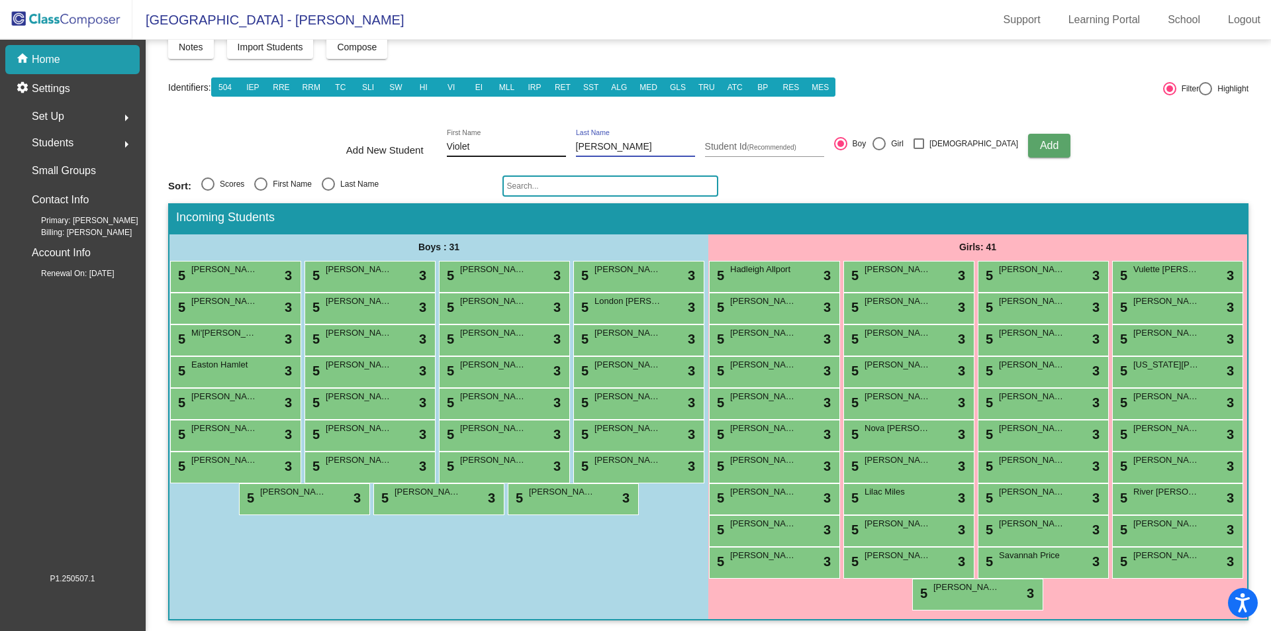
type input "[PERSON_NAME]"
type input "1760031868"
click at [885, 147] on div at bounding box center [878, 143] width 13 height 13
click at [879, 150] on input "Girl" at bounding box center [878, 150] width 1 height 1
radio input "true"
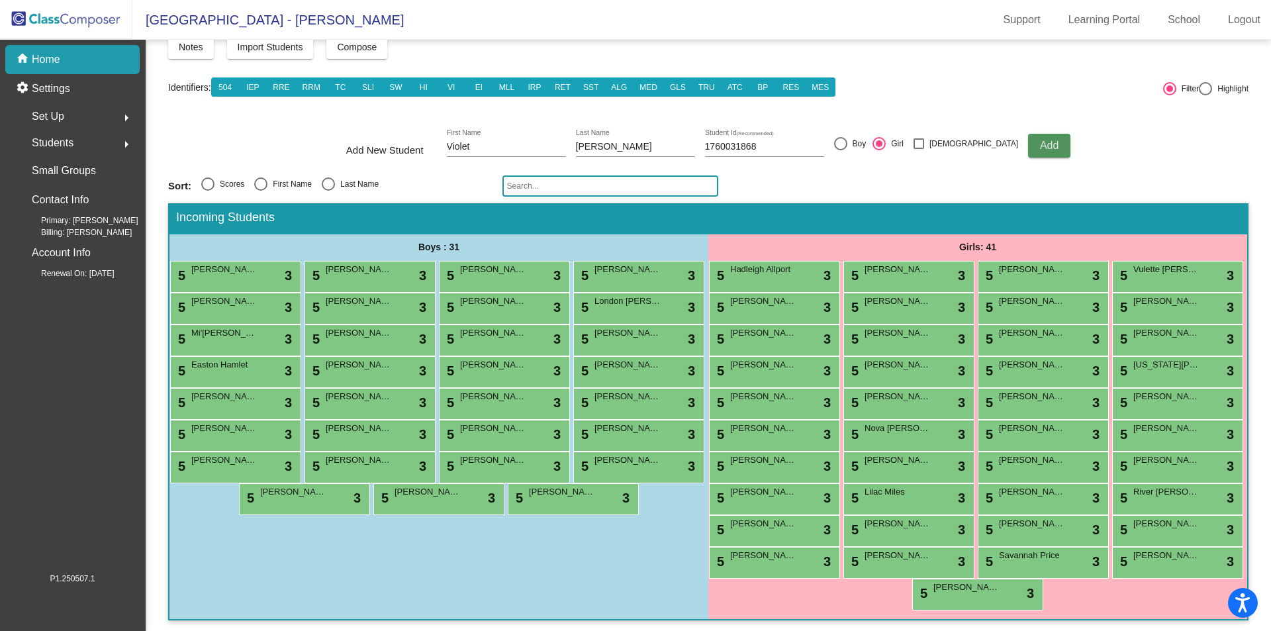
click at [1040, 143] on span "Add" at bounding box center [1049, 145] width 19 height 11
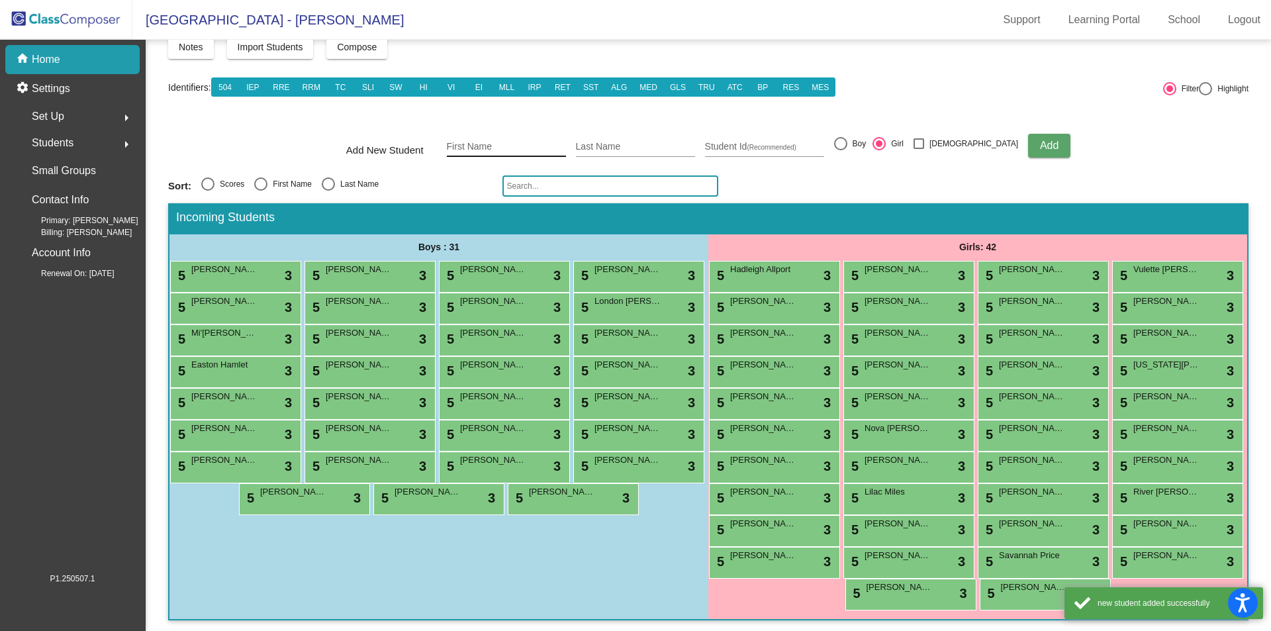
click at [499, 144] on input "First Name" at bounding box center [506, 147] width 119 height 11
type input "Ca'Mira"
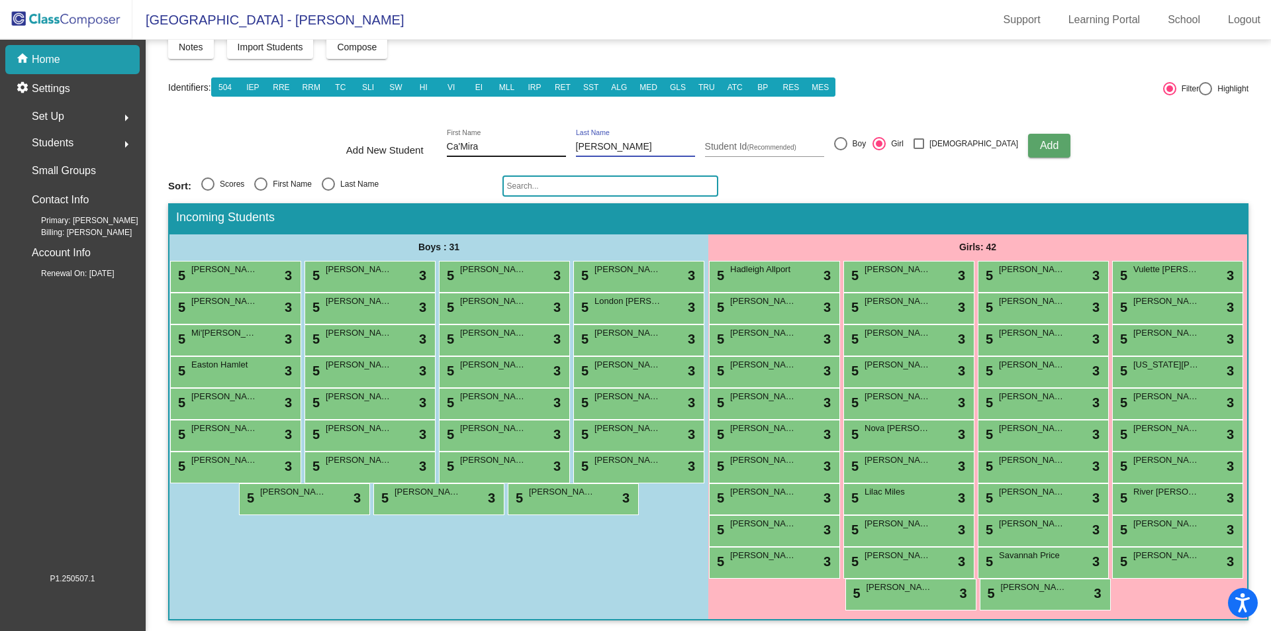
type input "[PERSON_NAME]"
type input "1760031556"
click at [1040, 146] on span "Add" at bounding box center [1049, 145] width 19 height 11
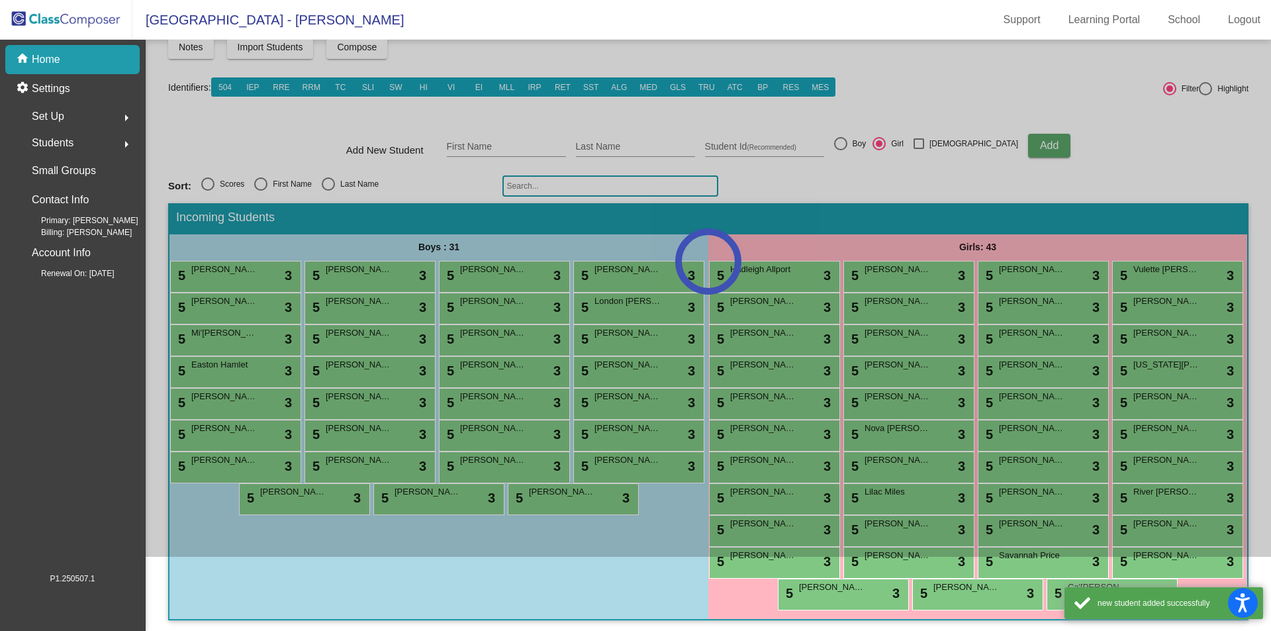
click at [487, 144] on div at bounding box center [708, 261] width 1125 height 591
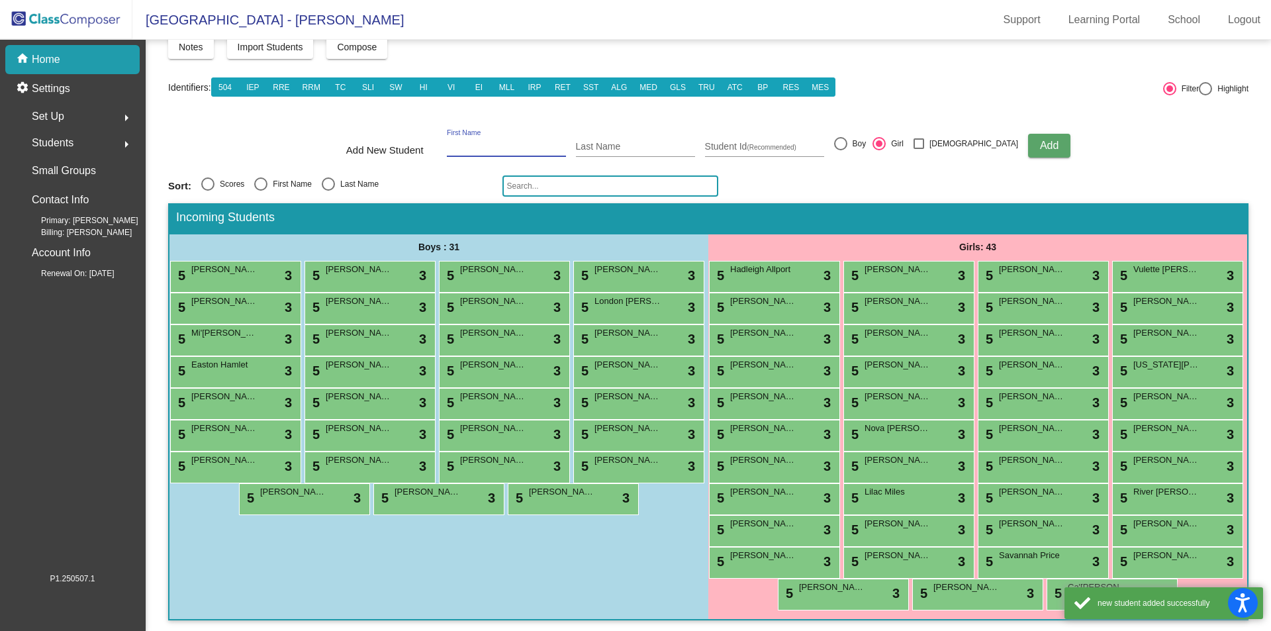
click at [491, 145] on input "First Name" at bounding box center [506, 147] width 119 height 11
type input "Laila"
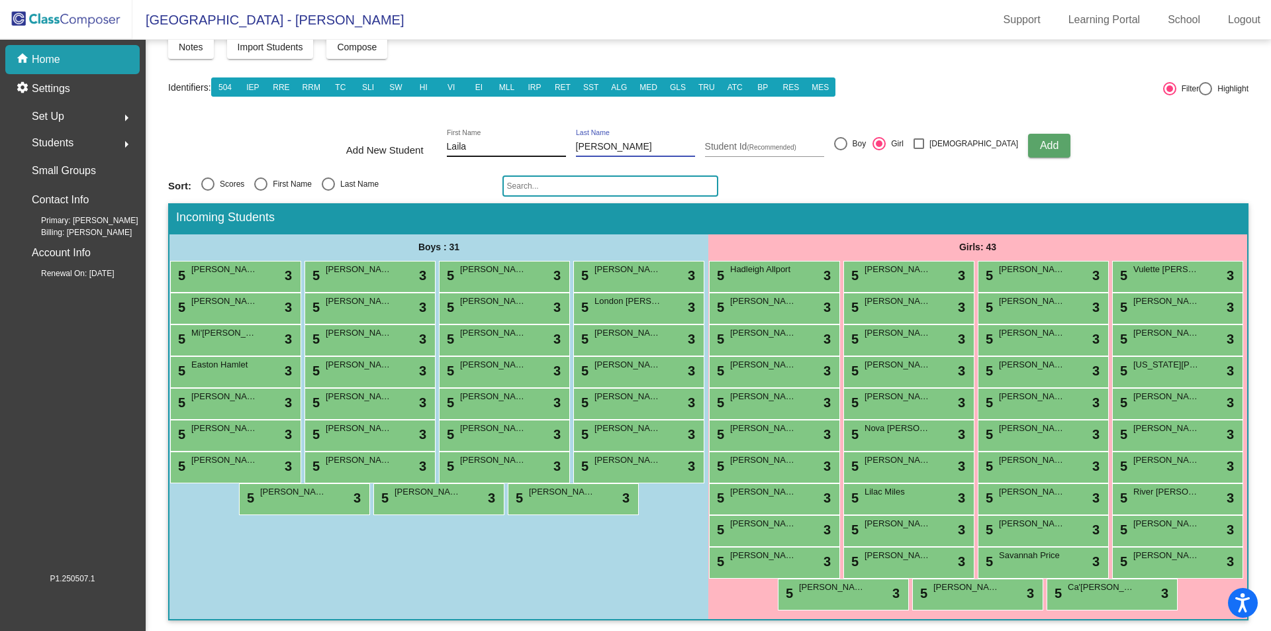
type input "[PERSON_NAME]"
type input "1760031532"
click at [1040, 148] on span "Add" at bounding box center [1049, 145] width 19 height 11
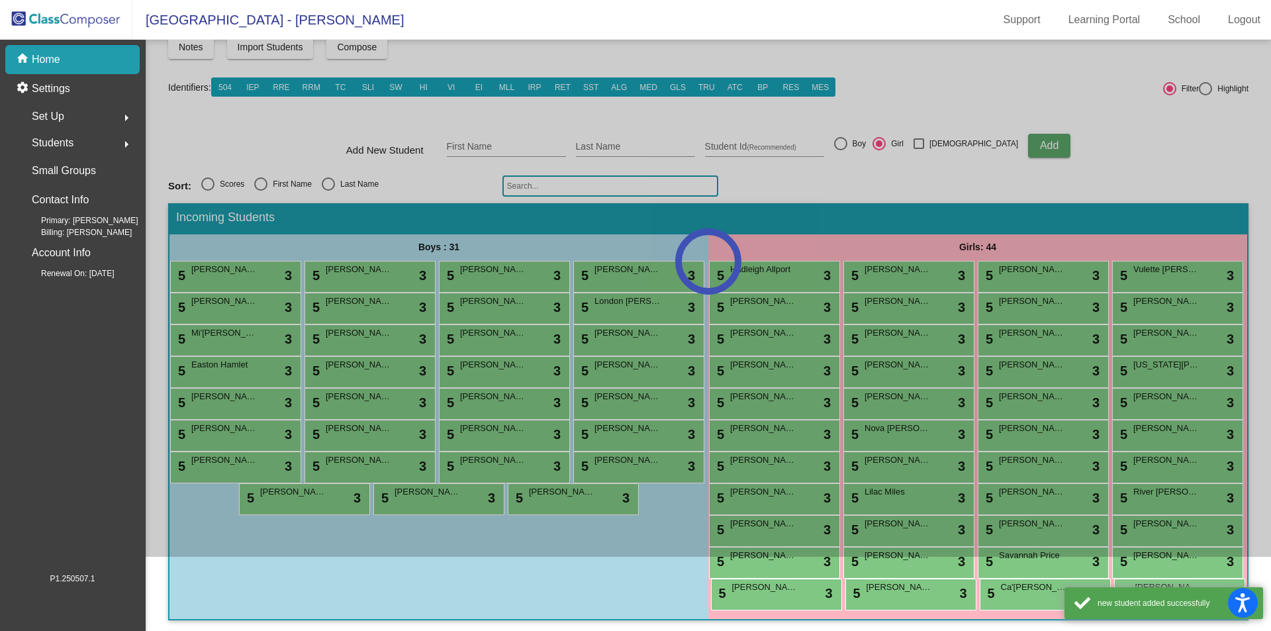
click at [500, 145] on div at bounding box center [708, 261] width 1125 height 591
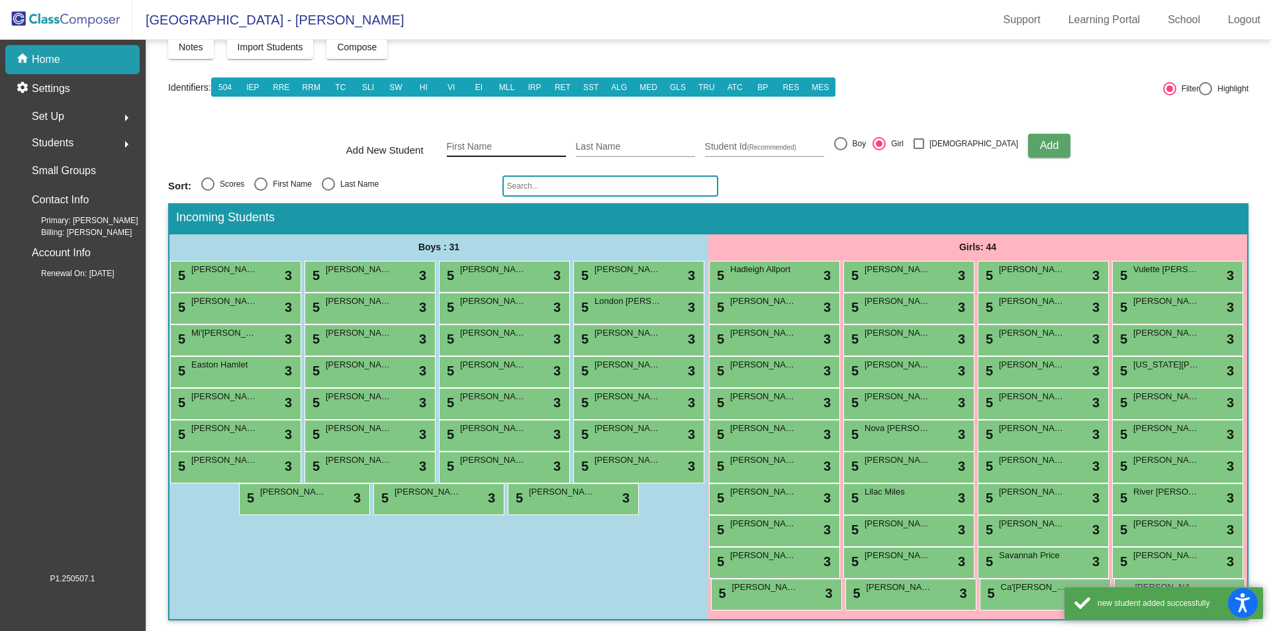
click at [500, 145] on input "First Name" at bounding box center [506, 147] width 119 height 11
type input "[PERSON_NAME]"
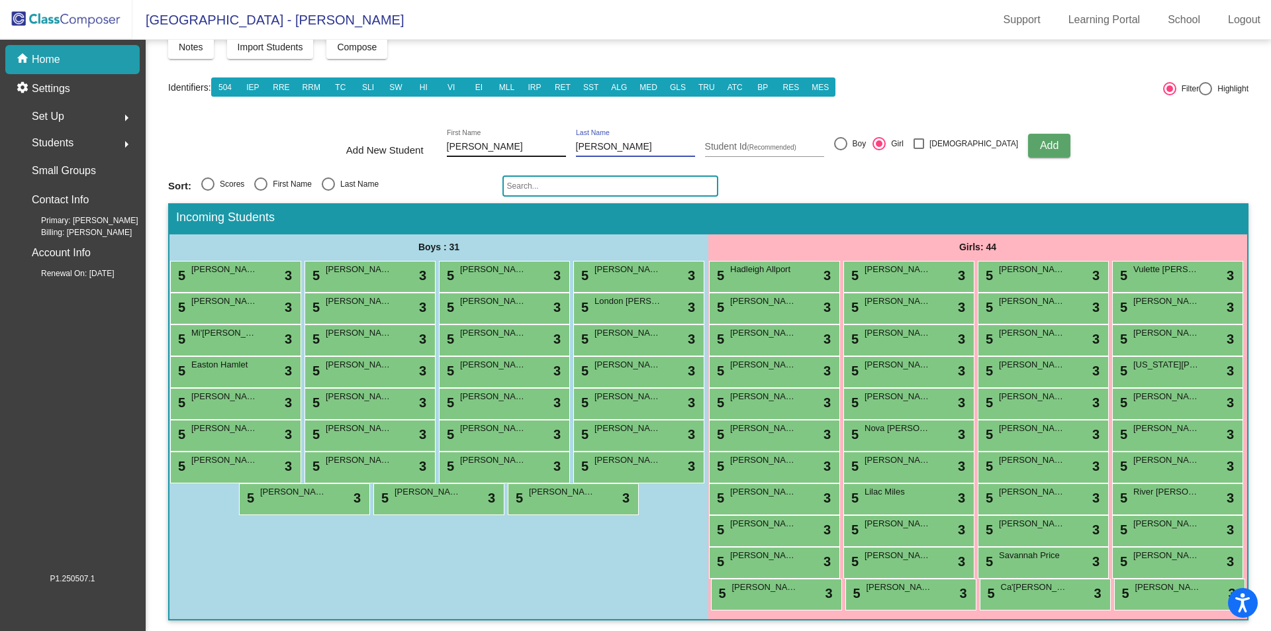
type input "[PERSON_NAME]"
type input "1760027474"
click at [1028, 136] on button "Add" at bounding box center [1049, 146] width 42 height 24
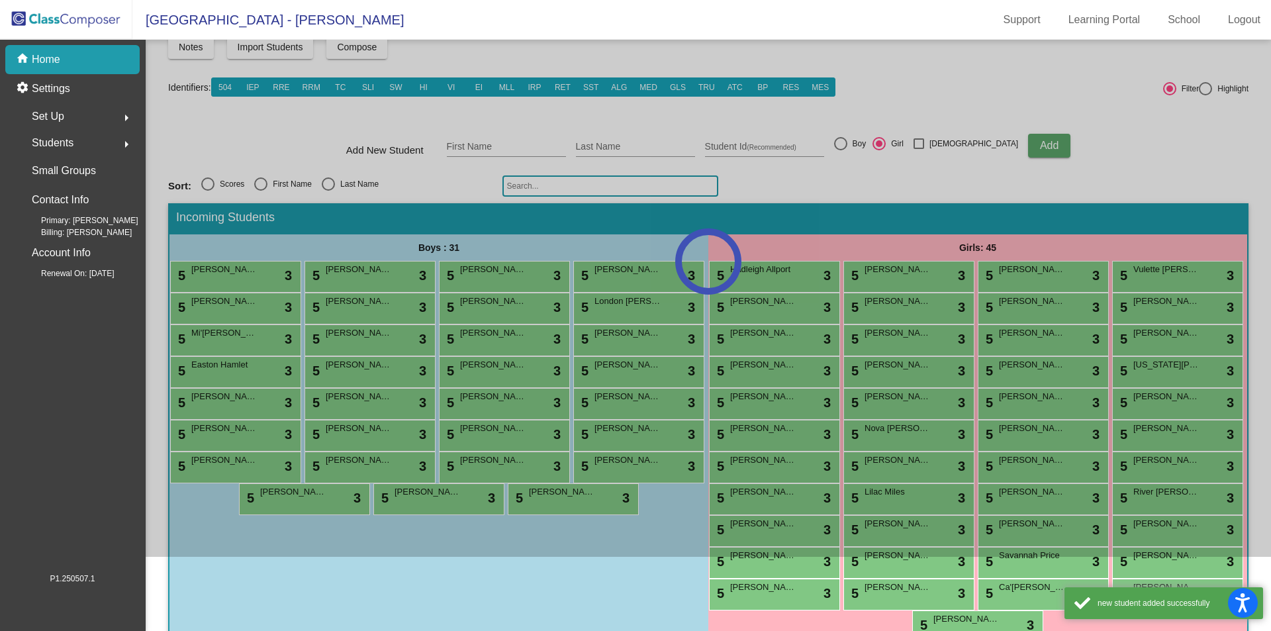
click at [498, 148] on div at bounding box center [708, 261] width 1125 height 591
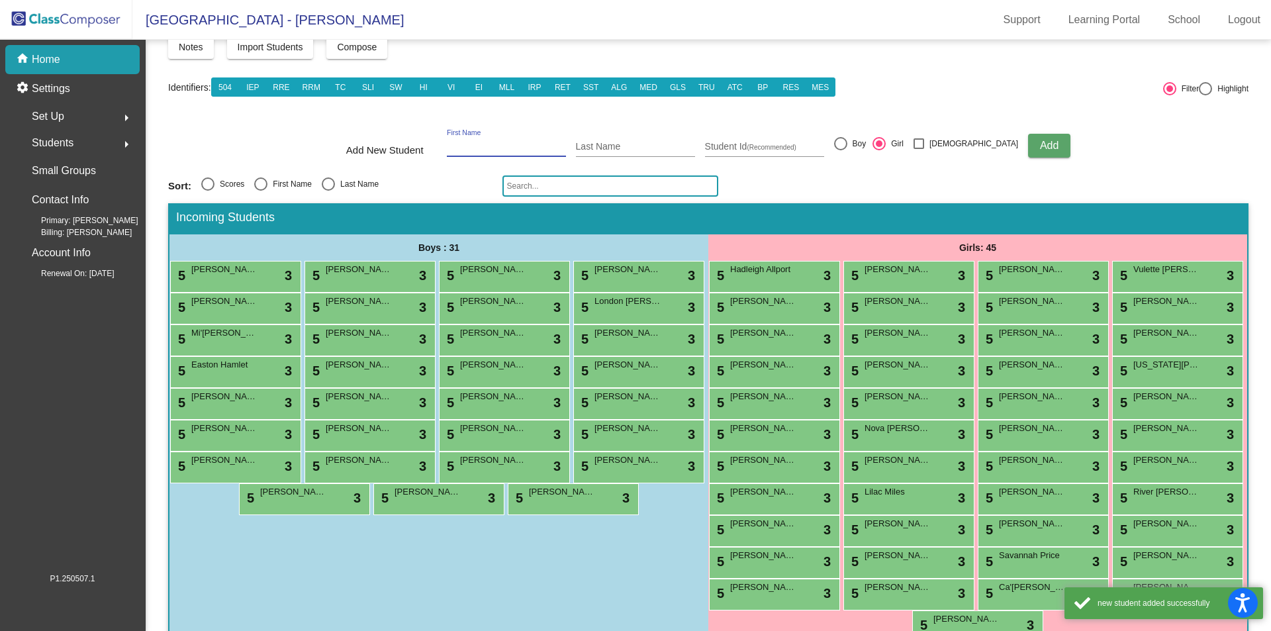
click at [487, 142] on input "First Name" at bounding box center [506, 147] width 119 height 11
type input "Kalena"
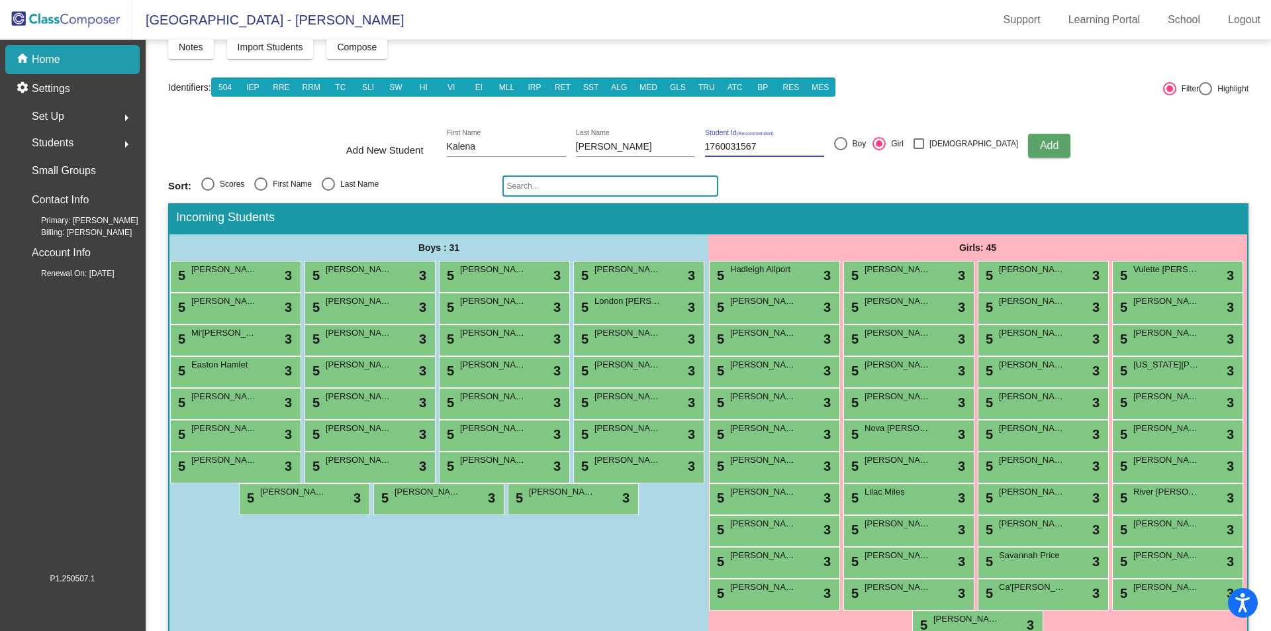
click at [1040, 146] on span "Add" at bounding box center [1049, 145] width 19 height 11
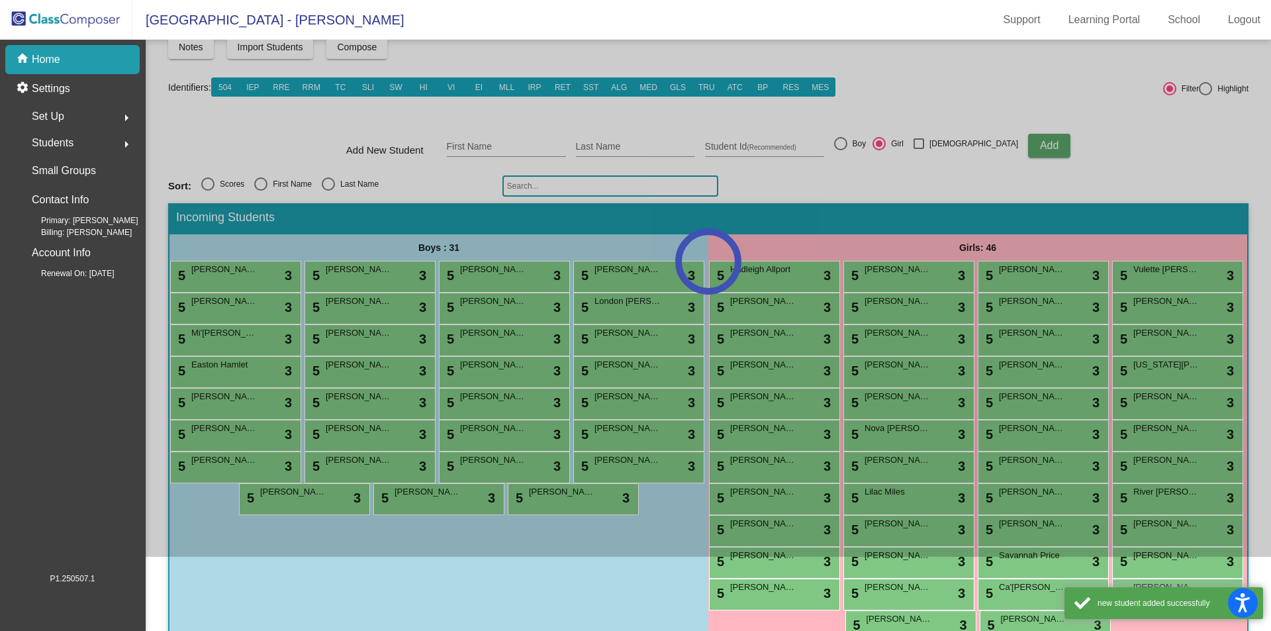
click at [486, 144] on div at bounding box center [708, 261] width 1125 height 591
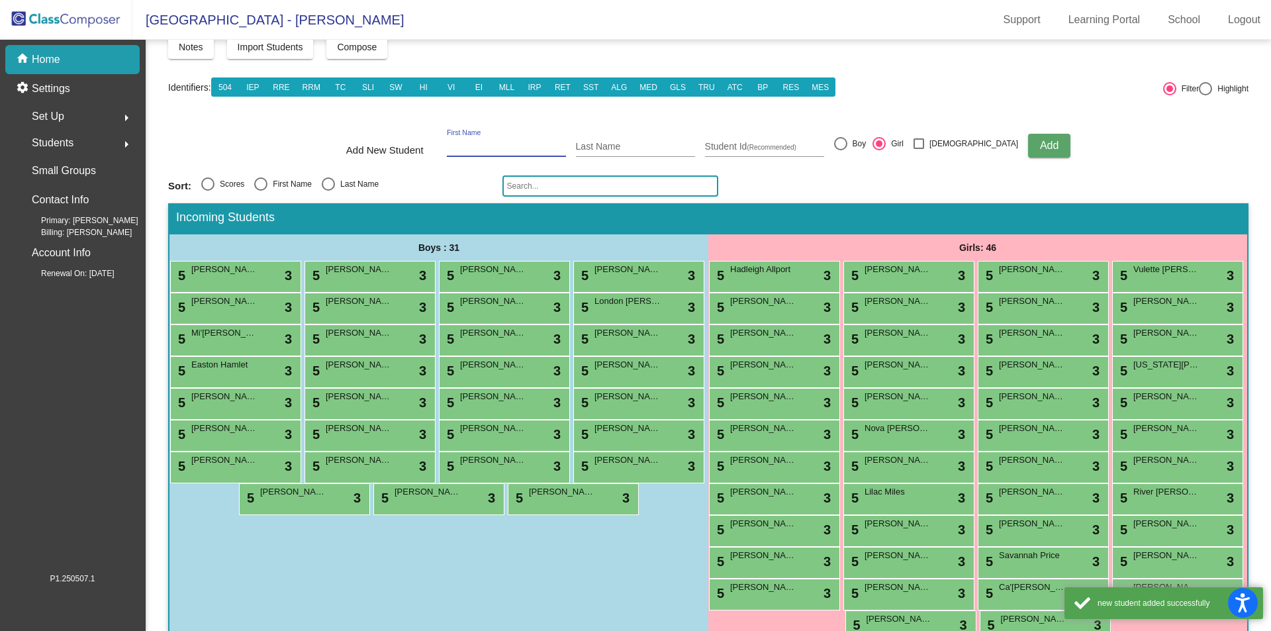
click at [486, 144] on input "First Name" at bounding box center [506, 147] width 119 height 11
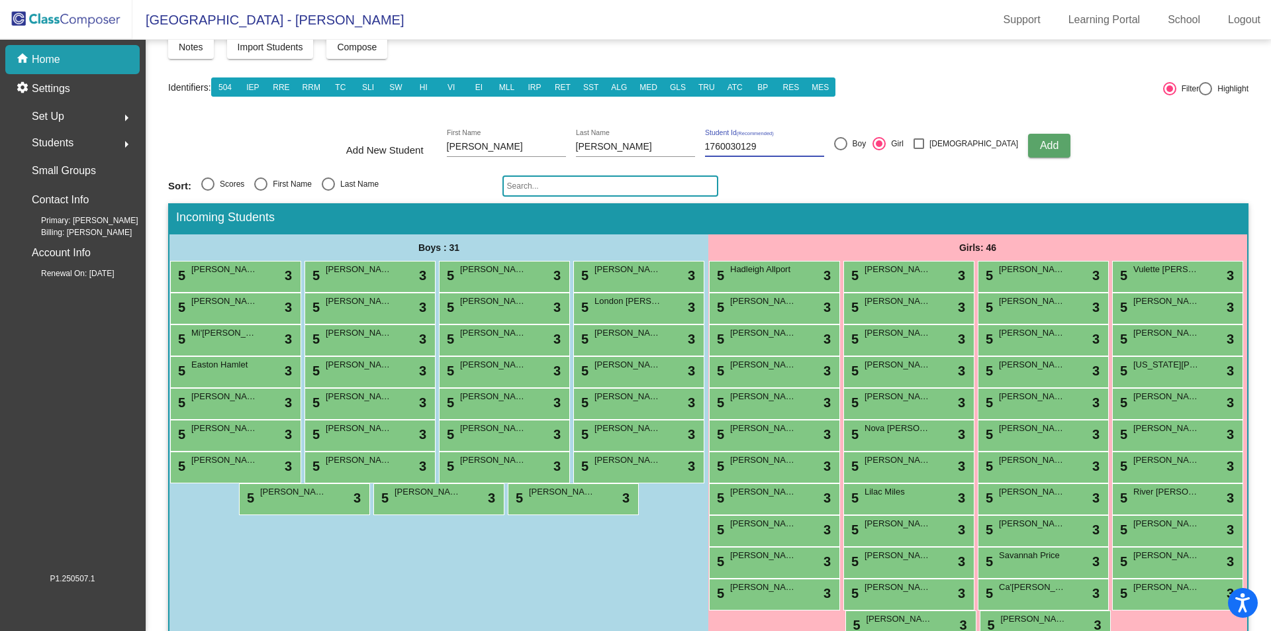
click at [847, 143] on div at bounding box center [840, 143] width 13 height 13
click at [840, 150] on input "Boy" at bounding box center [840, 150] width 1 height 1
click at [1040, 144] on span "Add" at bounding box center [1049, 145] width 19 height 11
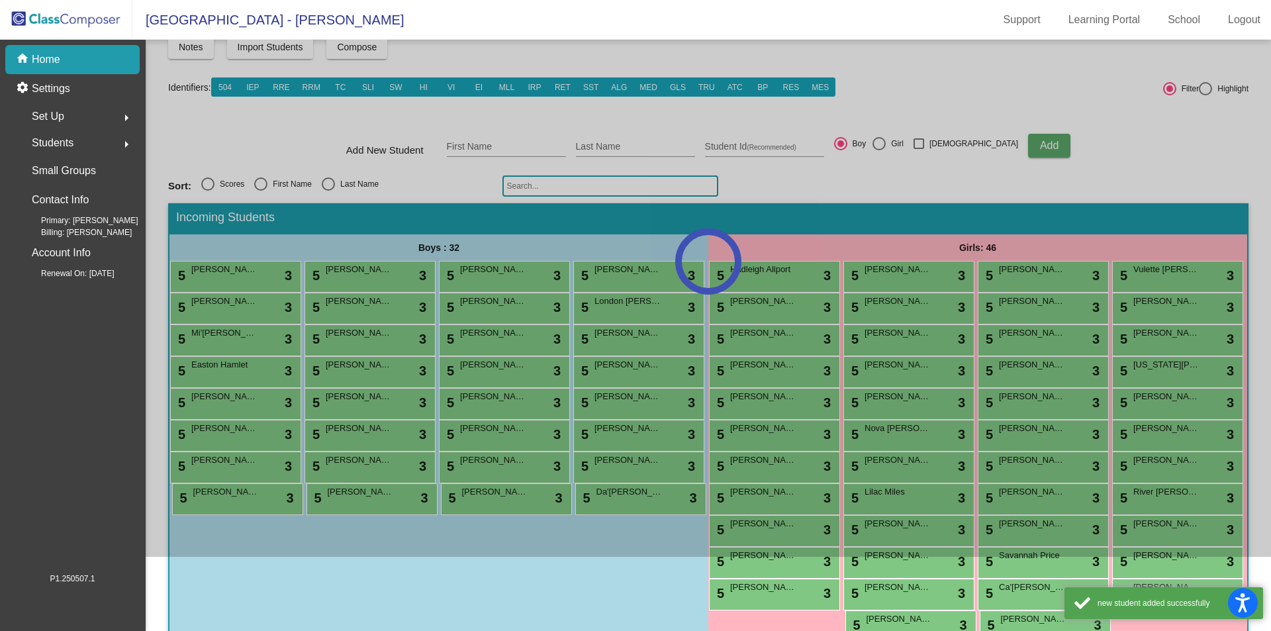
click at [498, 144] on div at bounding box center [708, 261] width 1125 height 591
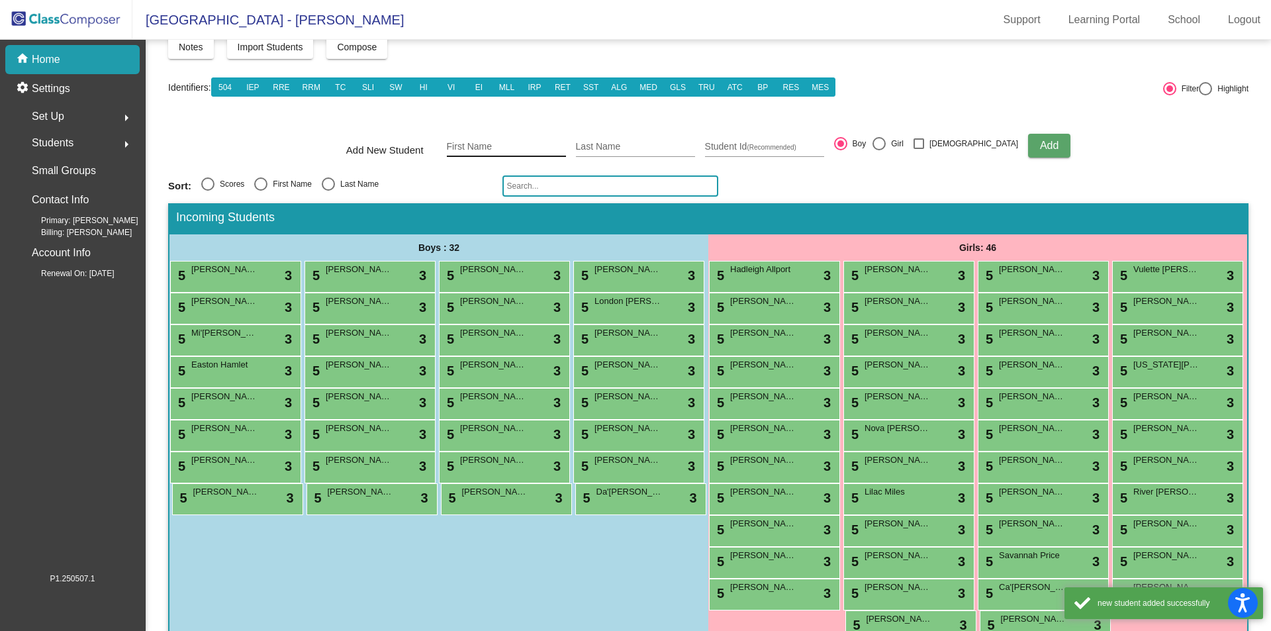
click at [476, 143] on input "First Name" at bounding box center [506, 147] width 119 height 11
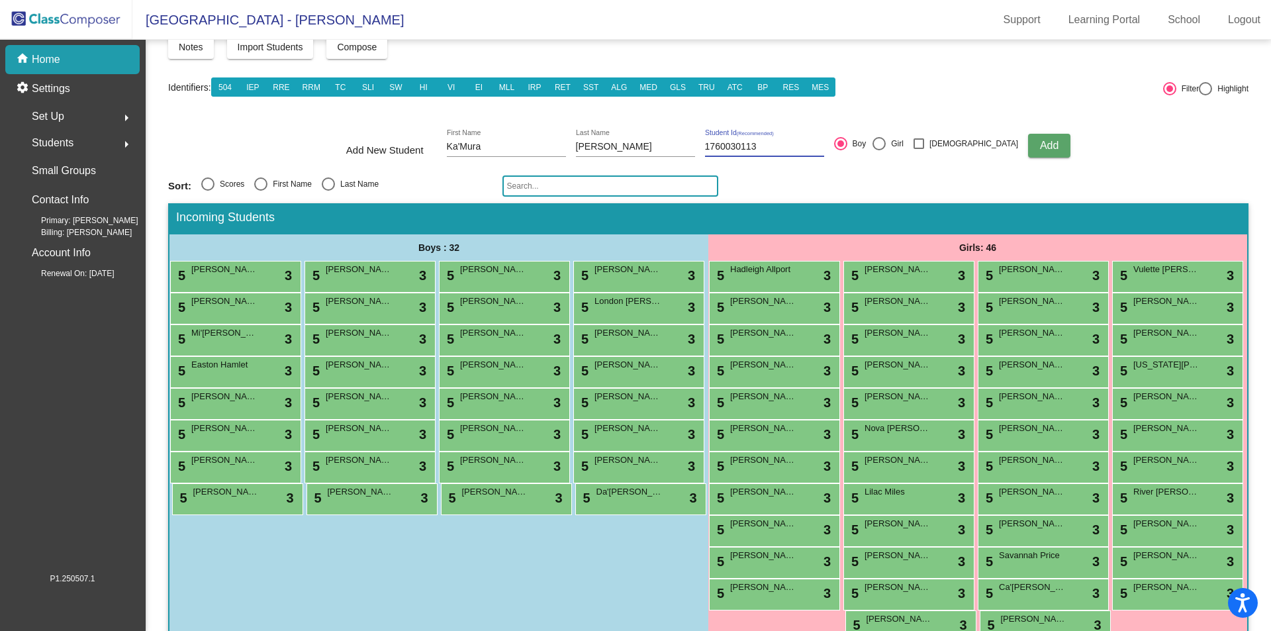
click at [885, 140] on div at bounding box center [878, 143] width 13 height 13
click at [879, 150] on input "Girl" at bounding box center [878, 150] width 1 height 1
click at [1040, 149] on span "Add" at bounding box center [1049, 145] width 19 height 11
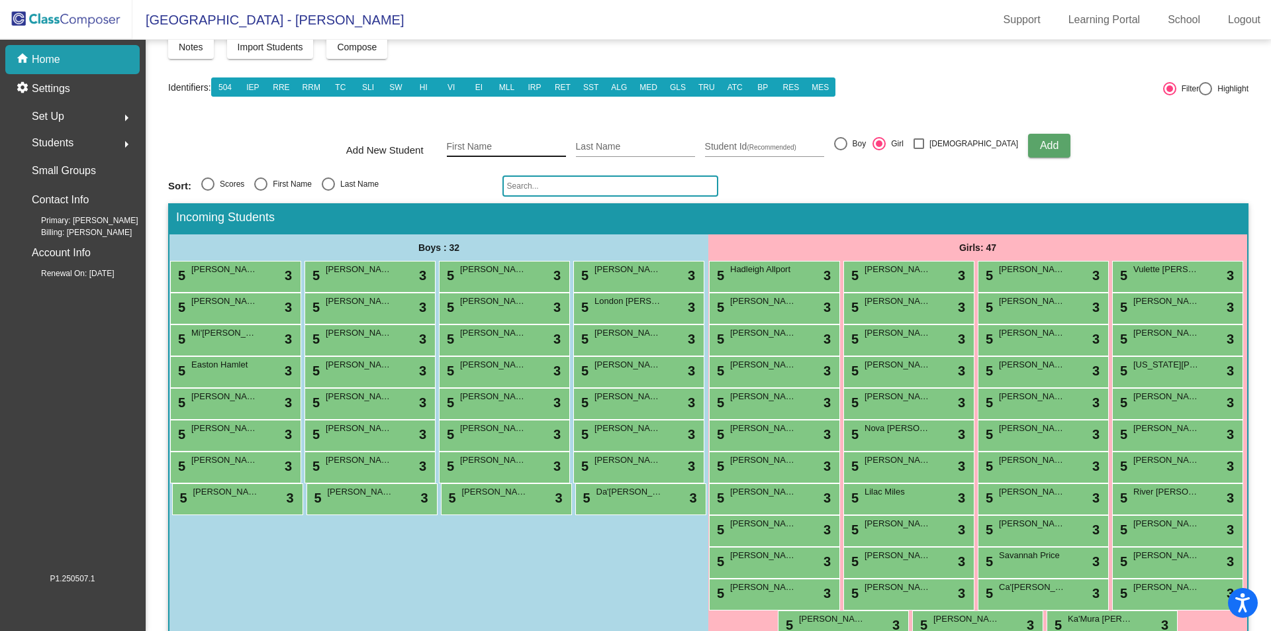
click at [491, 144] on input "First Name" at bounding box center [506, 147] width 119 height 11
click at [847, 142] on div at bounding box center [840, 143] width 13 height 13
click at [840, 150] on input "Boy" at bounding box center [840, 150] width 1 height 1
click at [1028, 138] on button "Add" at bounding box center [1049, 146] width 42 height 24
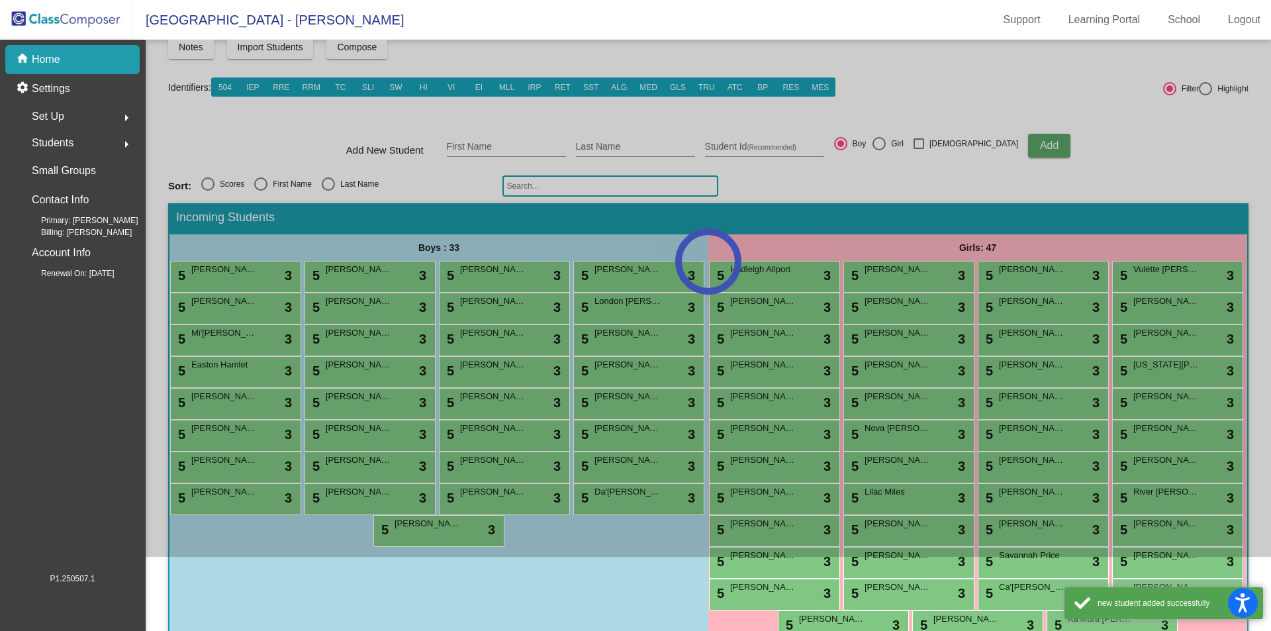
click at [473, 148] on div at bounding box center [708, 261] width 1125 height 591
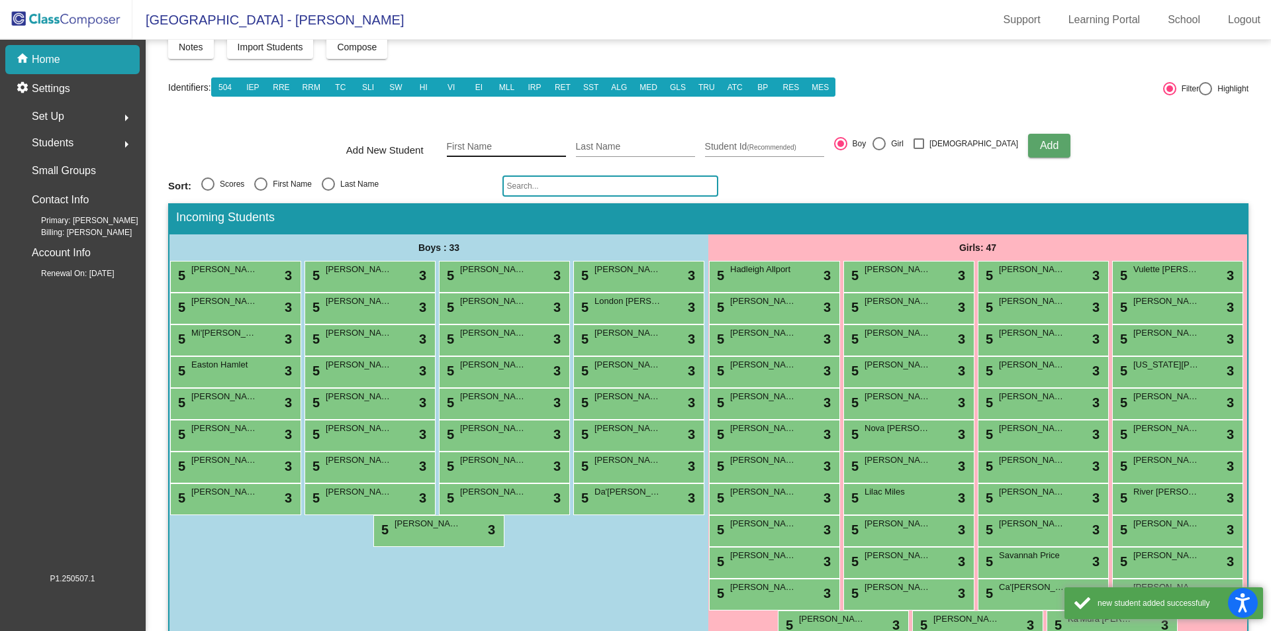
click at [488, 144] on input "First Name" at bounding box center [506, 147] width 119 height 11
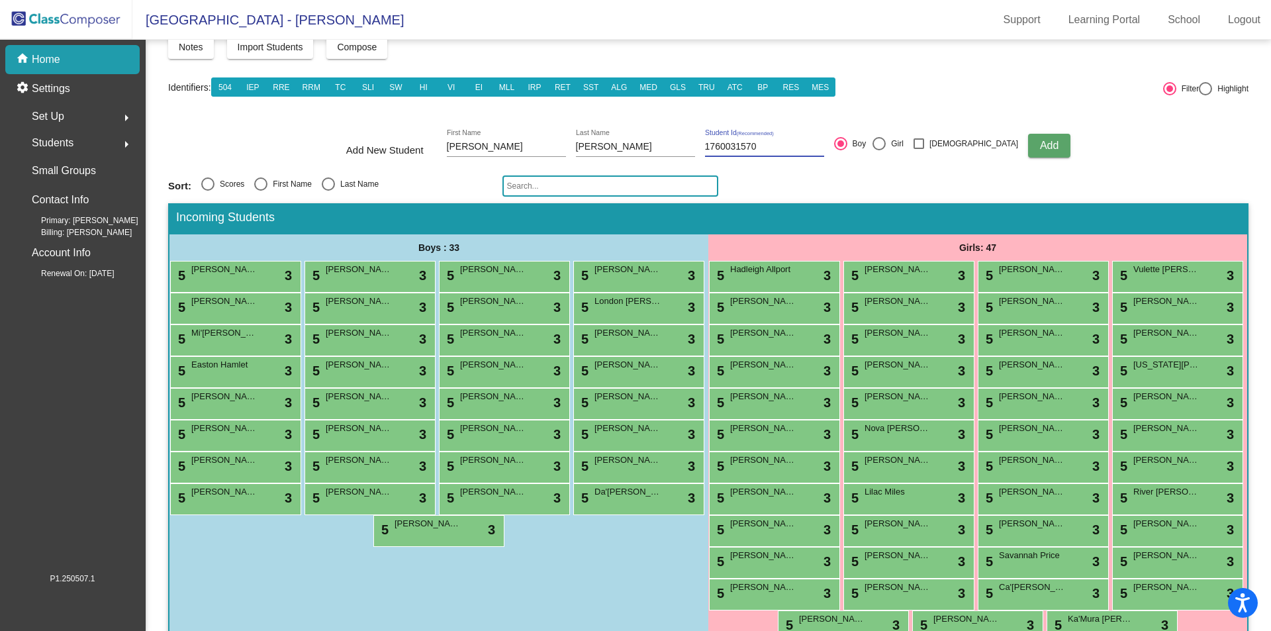
click at [1040, 147] on span "Add" at bounding box center [1049, 145] width 19 height 11
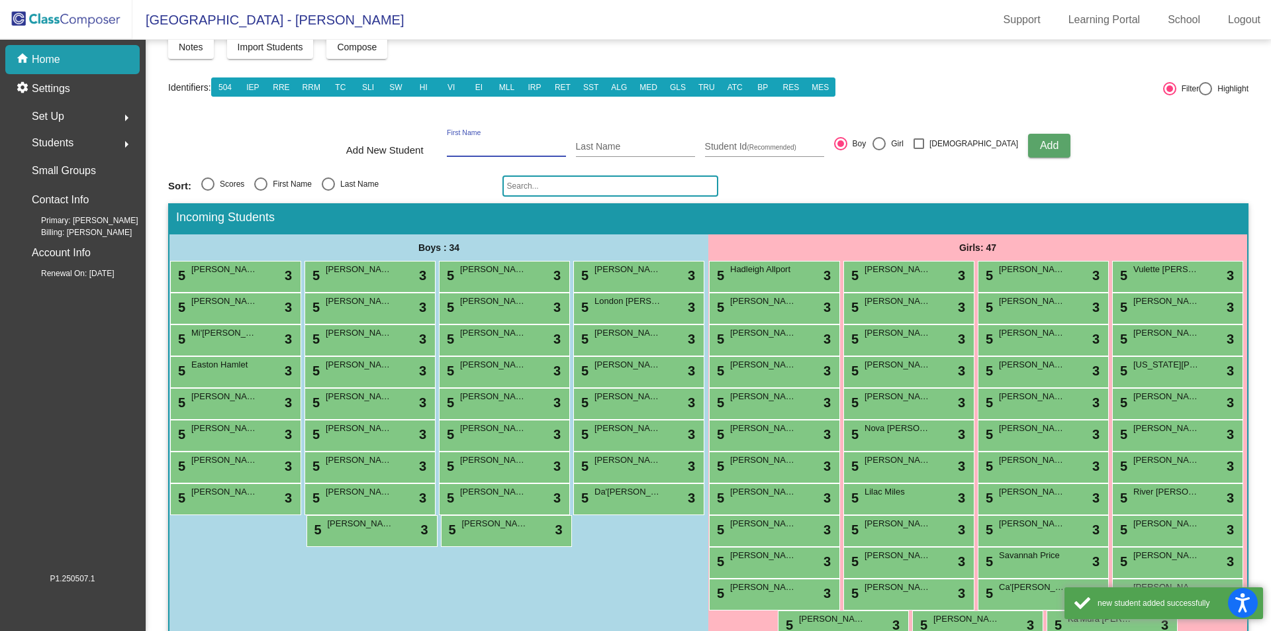
click at [478, 144] on input "First Name" at bounding box center [506, 147] width 119 height 11
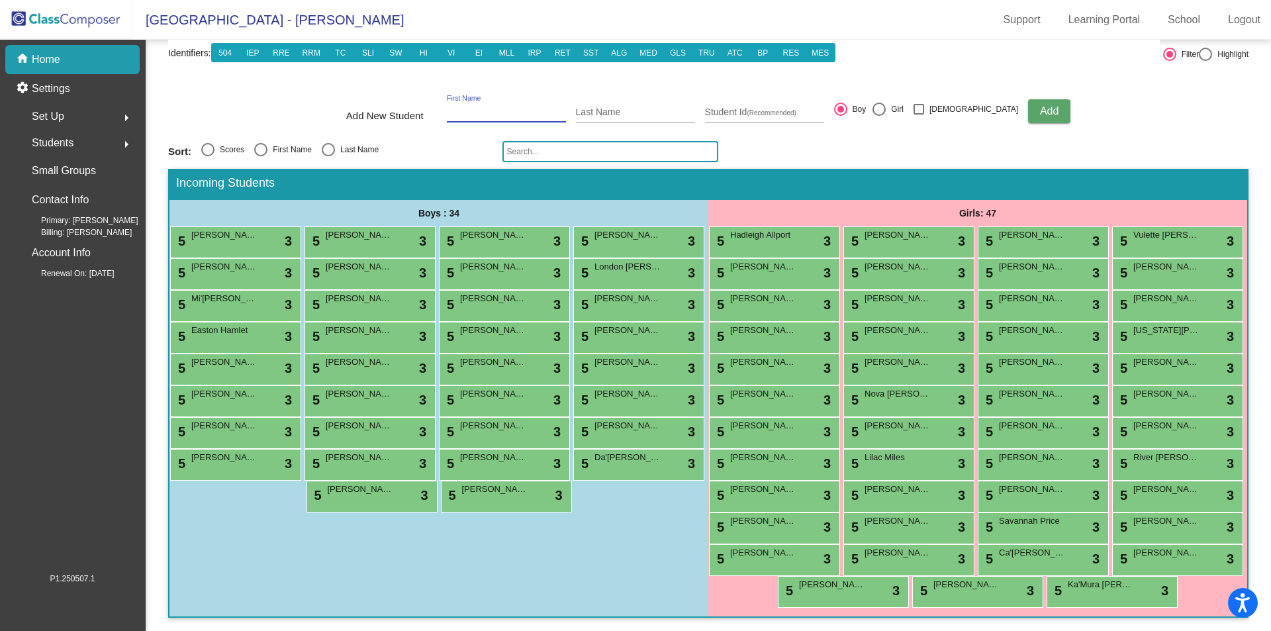
scroll to position [236, 0]
